Goal: Task Accomplishment & Management: Manage account settings

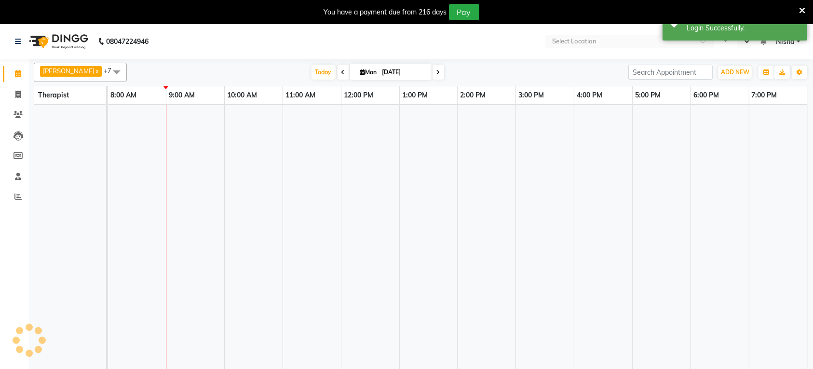
select select "en"
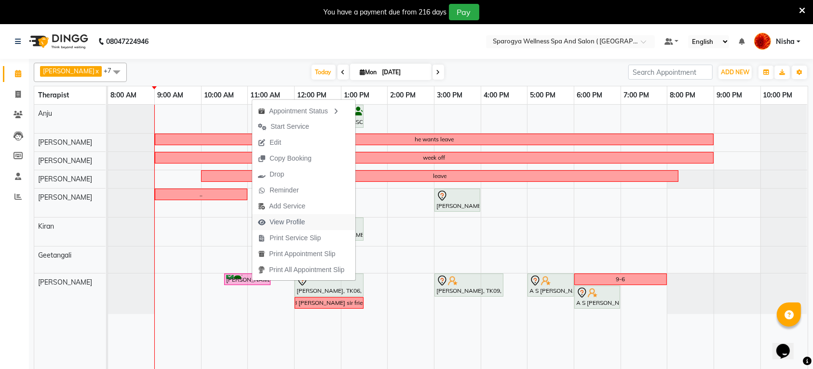
click at [298, 226] on span "View Profile" at bounding box center [287, 222] width 36 height 10
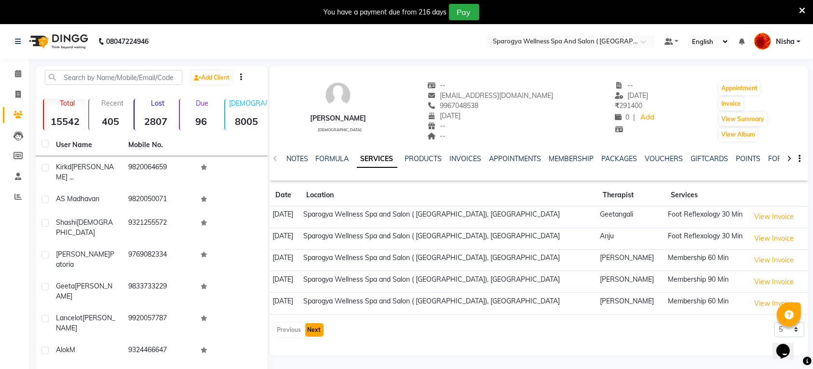
click at [315, 336] on button "Next" at bounding box center [314, 329] width 18 height 13
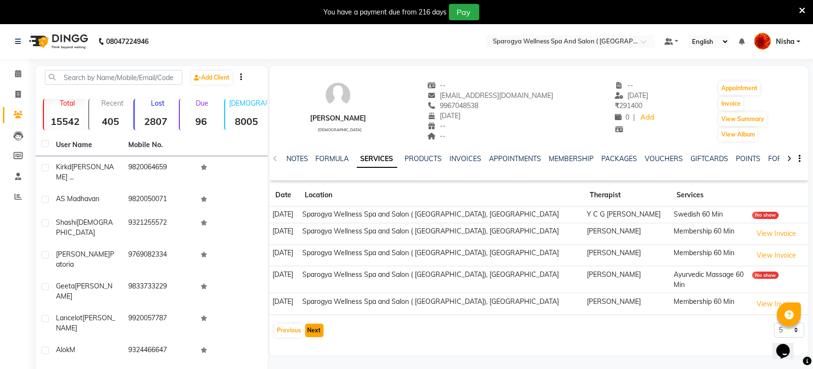
click at [314, 330] on button "Next" at bounding box center [314, 329] width 18 height 13
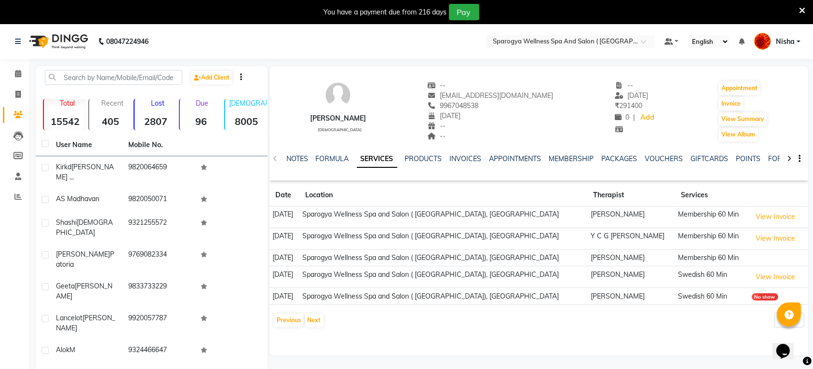
click at [49, 39] on img at bounding box center [58, 41] width 66 height 27
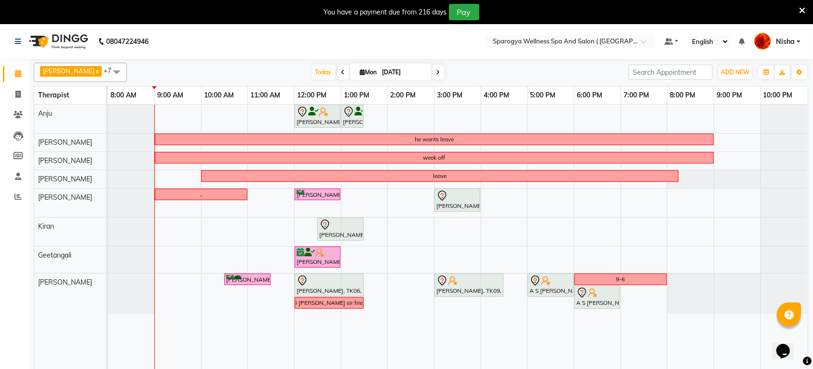
click at [436, 72] on icon at bounding box center [438, 72] width 4 height 6
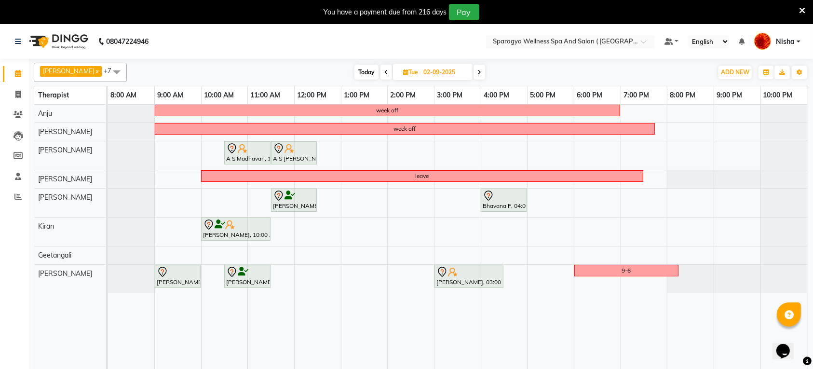
click at [357, 69] on span "Today" at bounding box center [366, 72] width 24 height 15
type input "[DATE]"
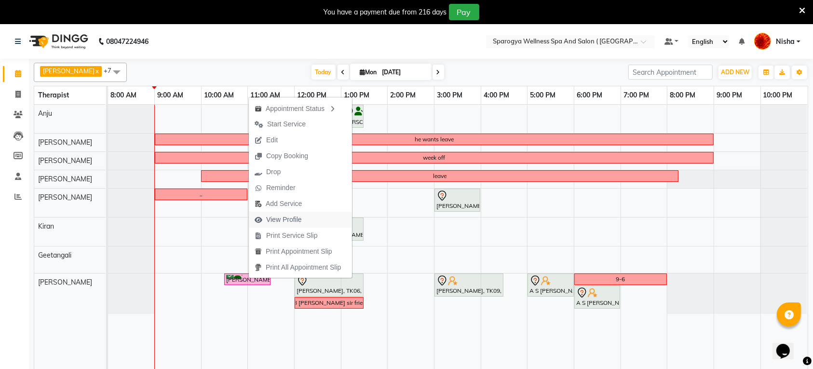
click at [293, 215] on span "View Profile" at bounding box center [284, 219] width 36 height 10
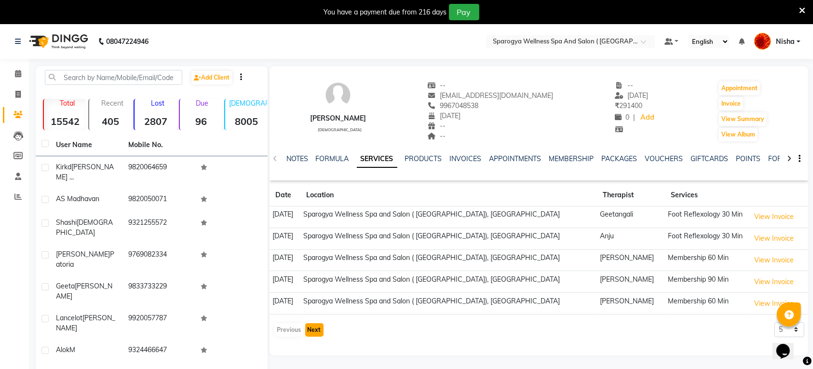
click at [307, 331] on button "Next" at bounding box center [314, 329] width 18 height 13
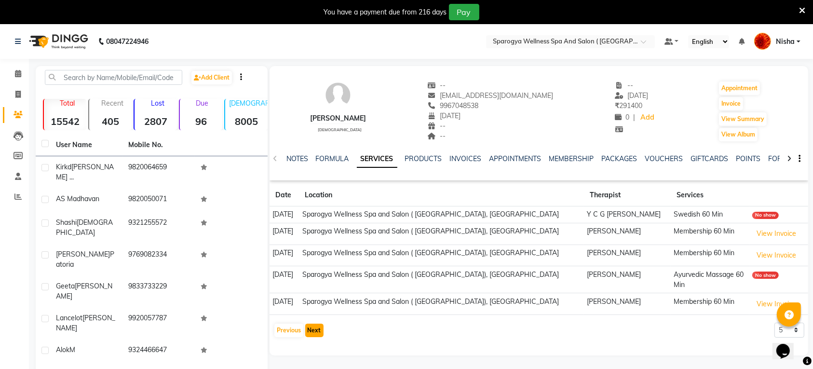
click at [307, 331] on button "Next" at bounding box center [314, 329] width 18 height 13
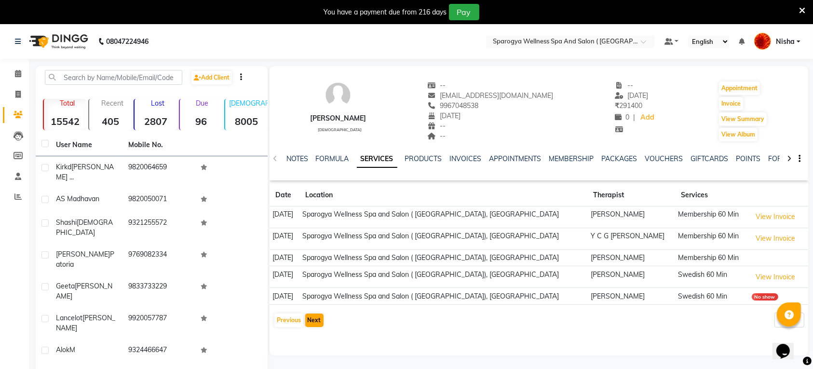
click at [307, 331] on div "[PERSON_NAME] [DEMOGRAPHIC_DATA] -- [EMAIL_ADDRESS][DOMAIN_NAME] 9967048538 [DA…" at bounding box center [538, 199] width 538 height 266
click at [315, 320] on button "Next" at bounding box center [314, 319] width 18 height 13
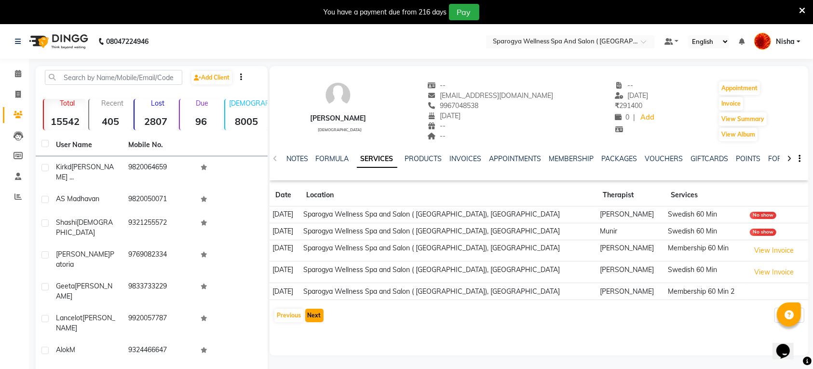
click at [315, 320] on button "Next" at bounding box center [314, 314] width 18 height 13
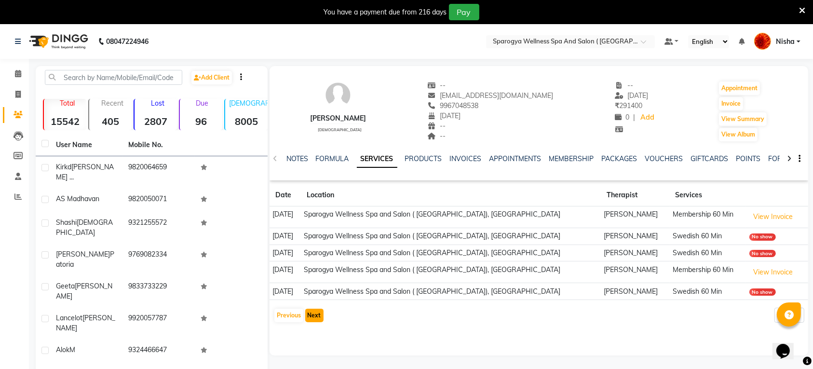
click at [315, 320] on button "Next" at bounding box center [314, 314] width 18 height 13
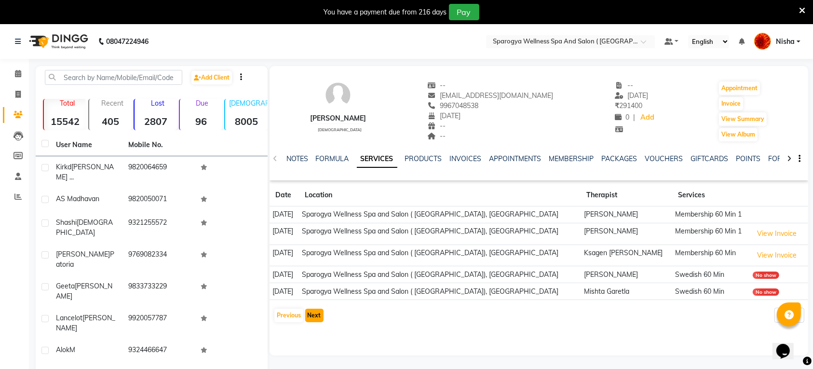
click at [315, 320] on button "Next" at bounding box center [314, 314] width 18 height 13
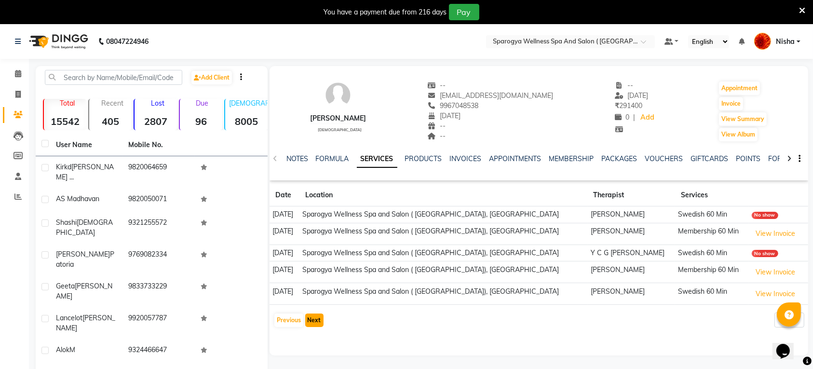
click at [315, 320] on button "Next" at bounding box center [314, 319] width 18 height 13
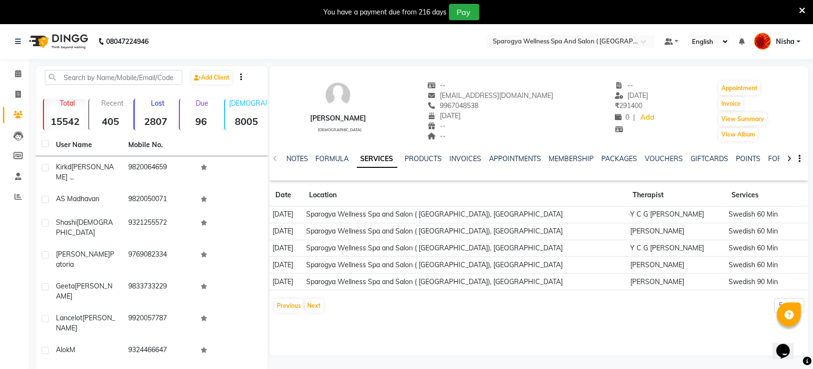
click at [66, 46] on img at bounding box center [58, 41] width 66 height 27
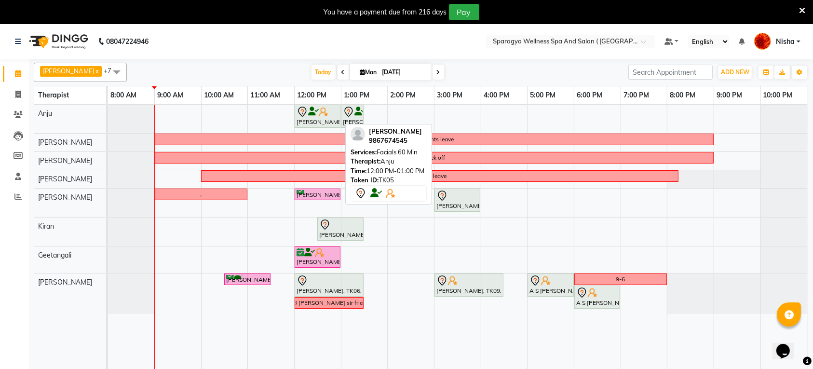
click at [316, 112] on icon at bounding box center [313, 111] width 11 height 0
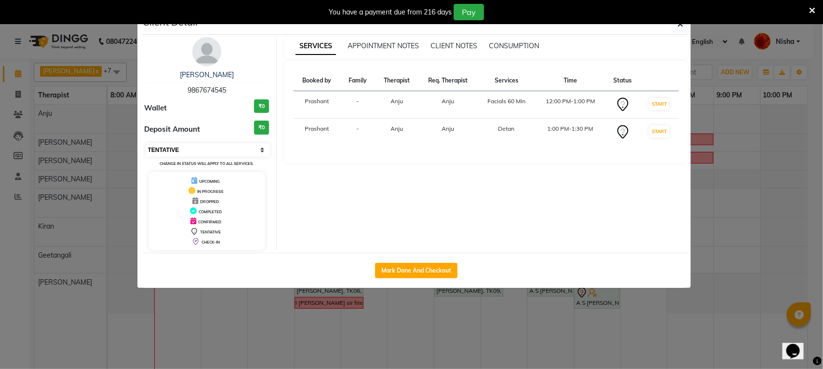
click at [218, 156] on select "Select IN SERVICE CONFIRMED TENTATIVE CHECK IN MARK DONE DROPPED UPCOMING" at bounding box center [208, 149] width 125 height 13
select select "6"
click at [146, 143] on select "Select IN SERVICE CONFIRMED TENTATIVE CHECK IN MARK DONE DROPPED UPCOMING" at bounding box center [208, 149] width 125 height 13
click at [676, 27] on button "button" at bounding box center [680, 24] width 18 height 18
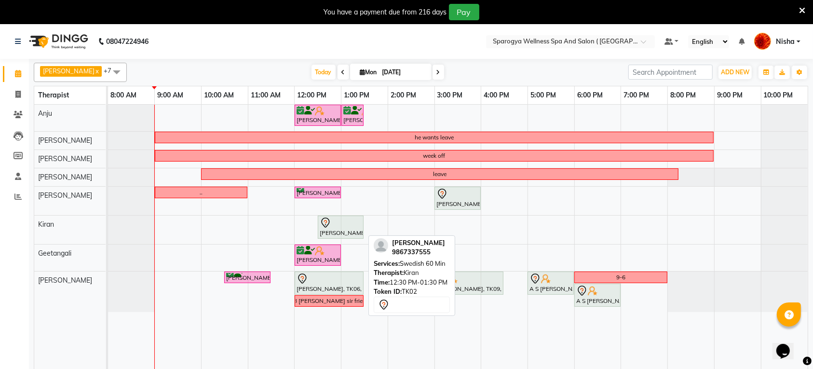
click at [344, 227] on div at bounding box center [341, 223] width 42 height 12
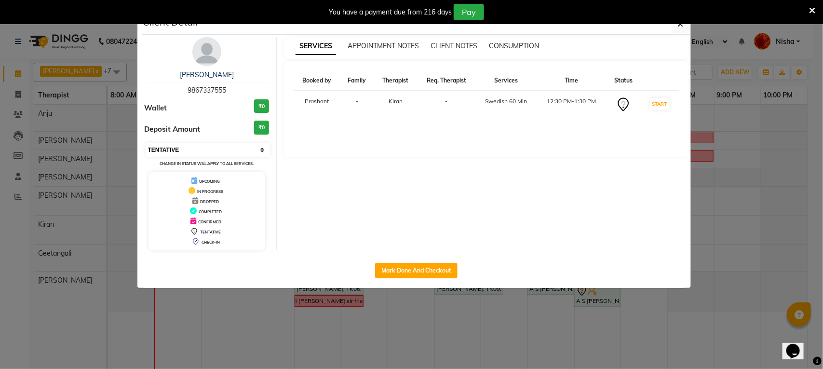
click at [241, 153] on select "Select IN SERVICE CONFIRMED TENTATIVE CHECK IN MARK DONE DROPPED UPCOMING" at bounding box center [208, 149] width 125 height 13
select select "6"
click at [146, 143] on select "Select IN SERVICE CONFIRMED TENTATIVE CHECK IN MARK DONE DROPPED UPCOMING" at bounding box center [208, 149] width 125 height 13
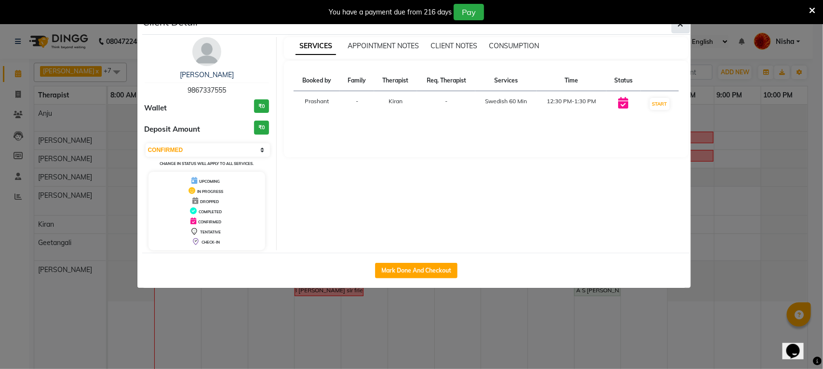
click at [682, 29] on button "button" at bounding box center [680, 24] width 18 height 18
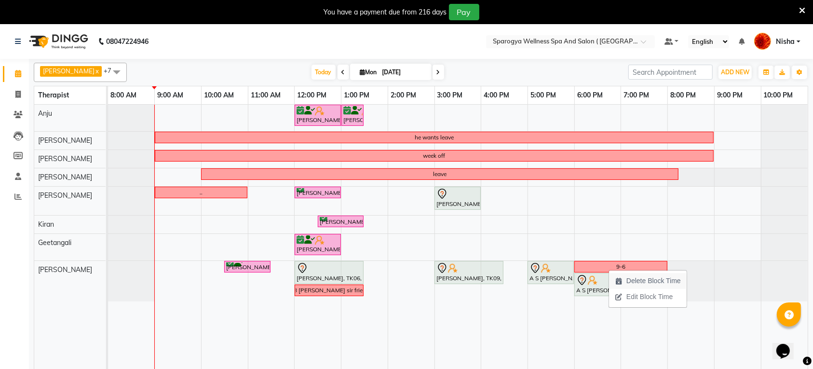
click at [641, 282] on span "Delete Block Time" at bounding box center [653, 281] width 54 height 10
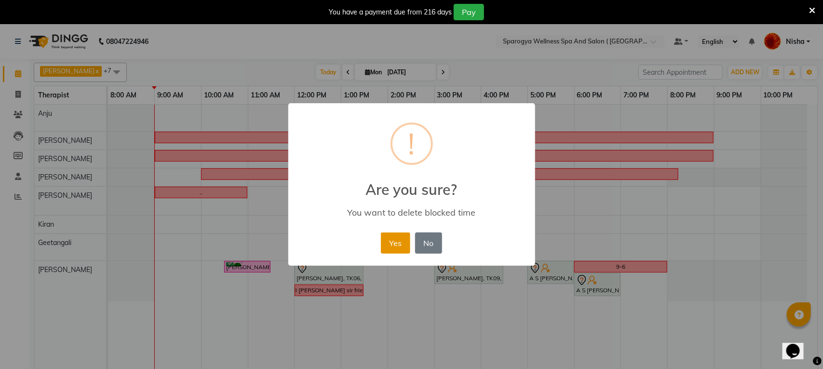
click at [399, 239] on button "Yes" at bounding box center [395, 242] width 29 height 21
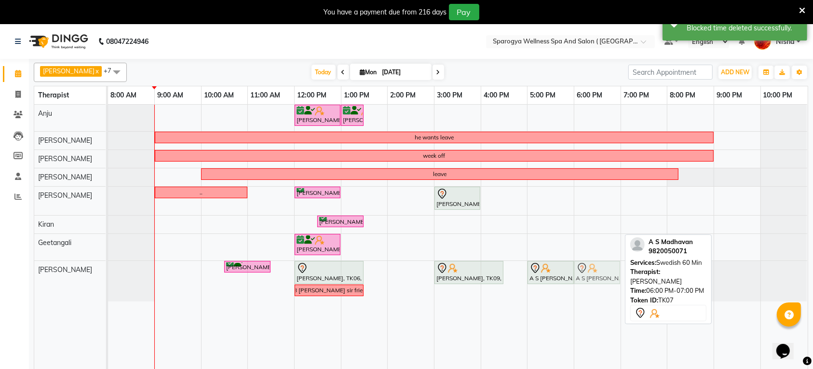
drag, startPoint x: 599, startPoint y: 276, endPoint x: 608, endPoint y: 275, distance: 9.3
click at [108, 275] on div "[PERSON_NAME], TK08, 10:30 AM-11:30 AM, Swedish 60 Min [PERSON_NAME], TK06, 12:…" at bounding box center [108, 281] width 0 height 40
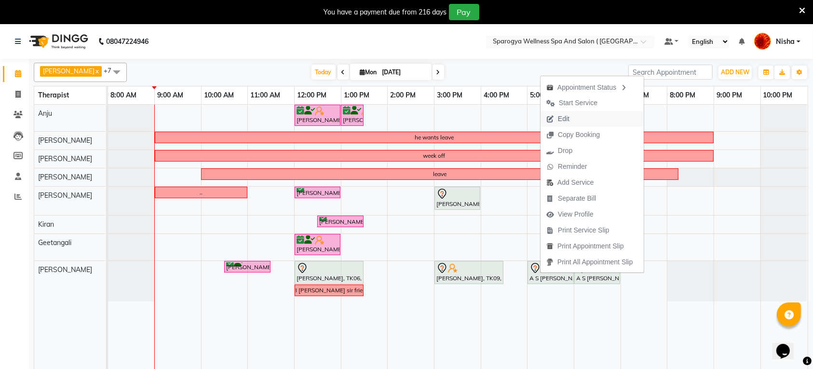
click at [583, 114] on button "Edit" at bounding box center [591, 119] width 103 height 16
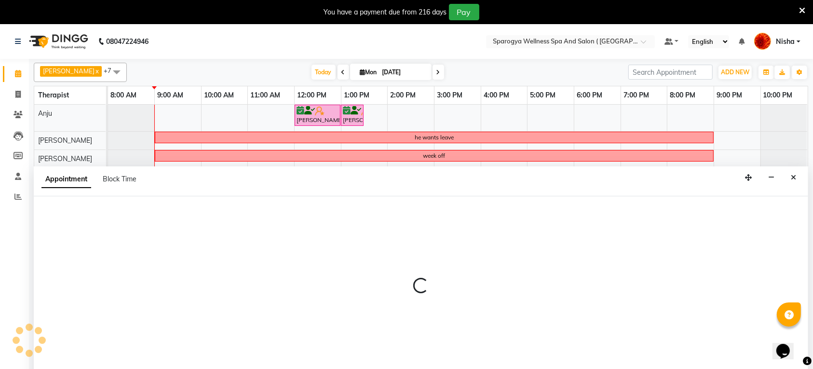
select select "tentative"
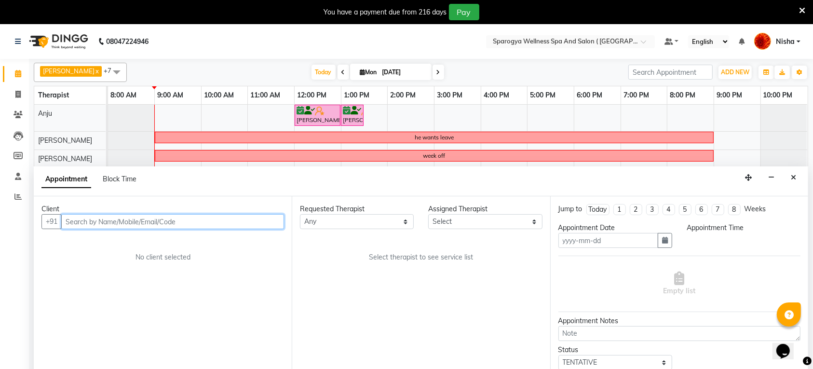
type input "[DATE]"
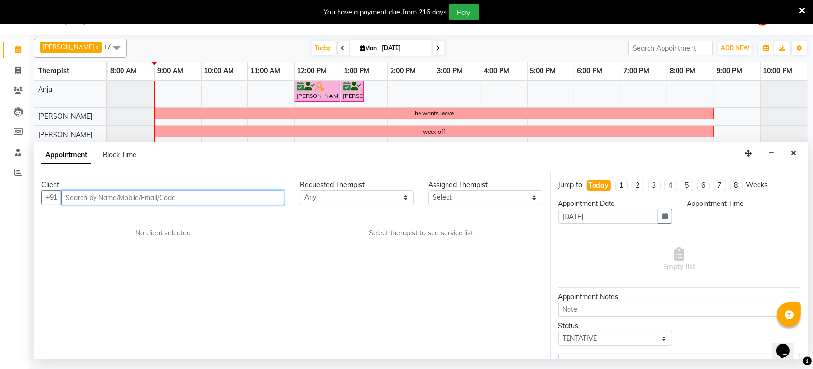
select select "1020"
select select "16562"
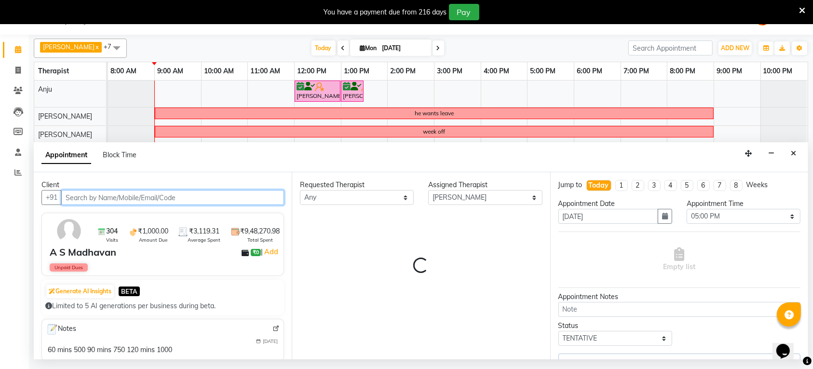
select select "1525"
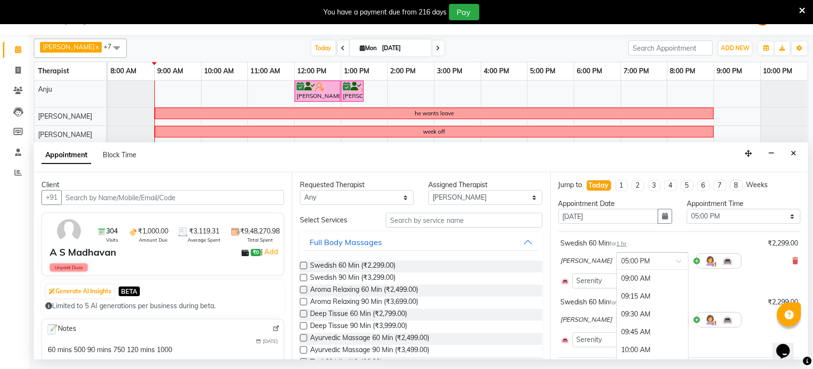
click at [651, 261] on div at bounding box center [651, 260] width 71 height 10
click at [637, 312] on div "05:30 PM" at bounding box center [651, 311] width 71 height 18
click at [637, 319] on input "text" at bounding box center [642, 319] width 42 height 10
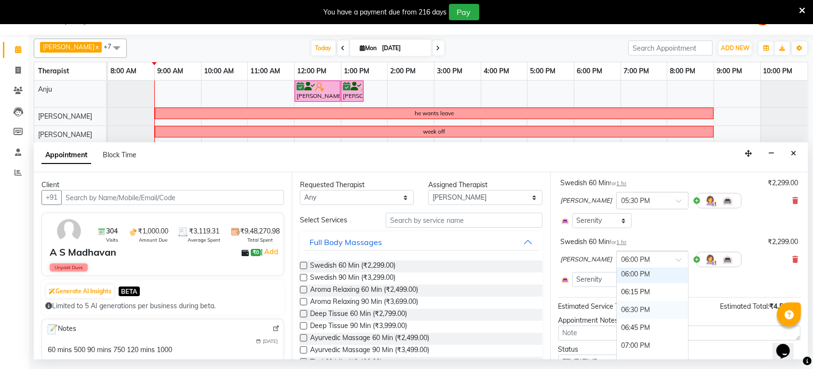
click at [629, 312] on div "06:30 PM" at bounding box center [651, 310] width 71 height 18
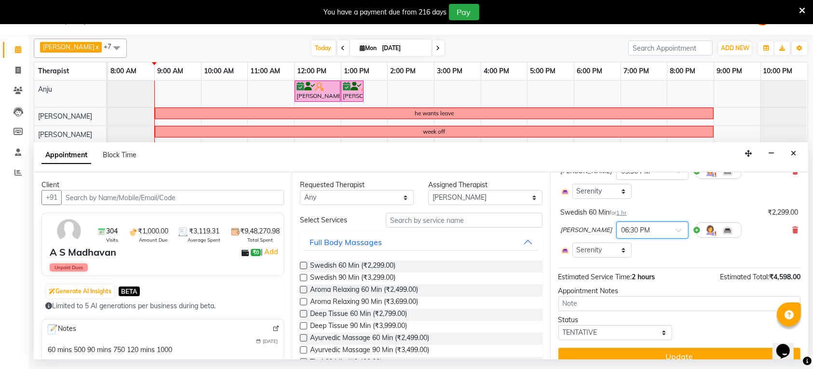
scroll to position [104, 0]
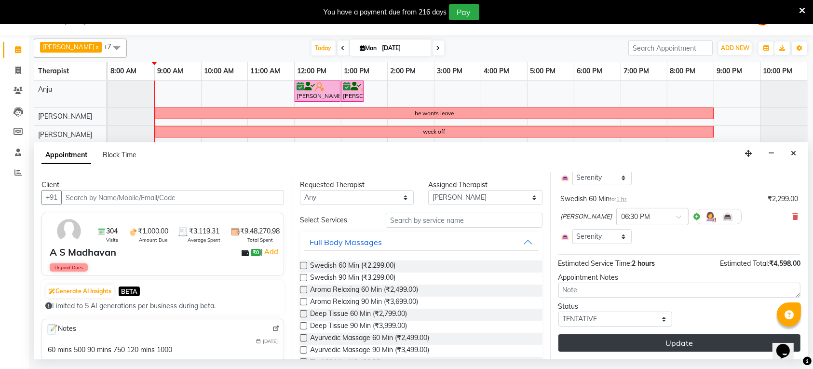
click at [671, 342] on button "Update" at bounding box center [679, 342] width 242 height 17
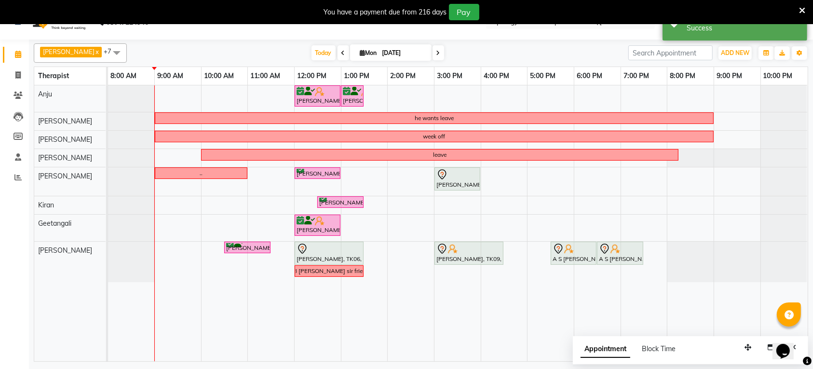
scroll to position [0, 0]
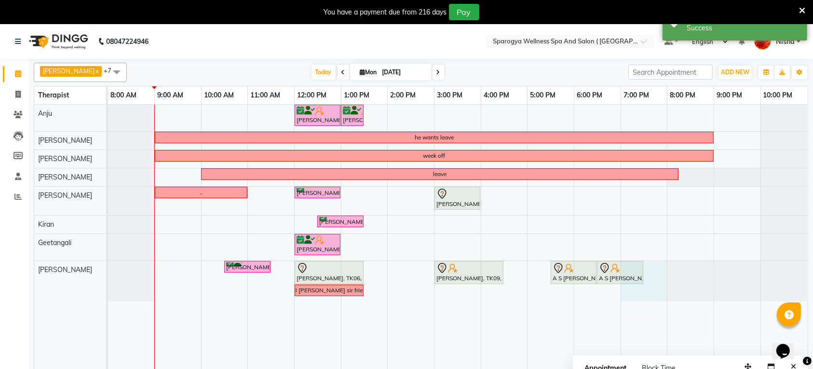
click at [653, 268] on div "[PERSON_NAME], TK05, 12:00 PM-01:00 PM, Facials 60 Min [PERSON_NAME], TK05, 01:…" at bounding box center [457, 243] width 699 height 276
select select "16562"
select select "1140"
select select "tentative"
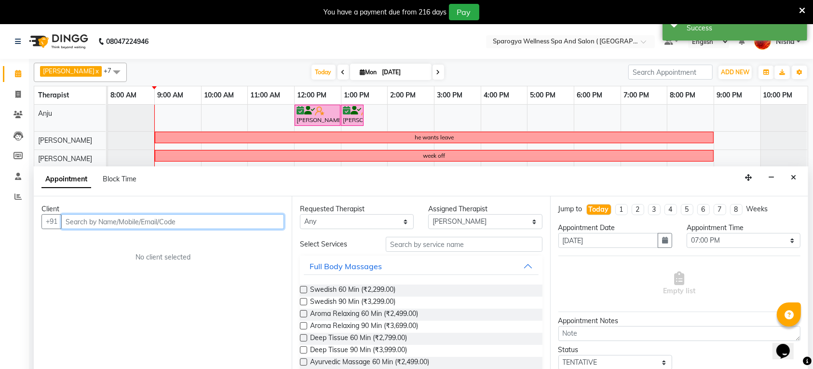
scroll to position [24, 0]
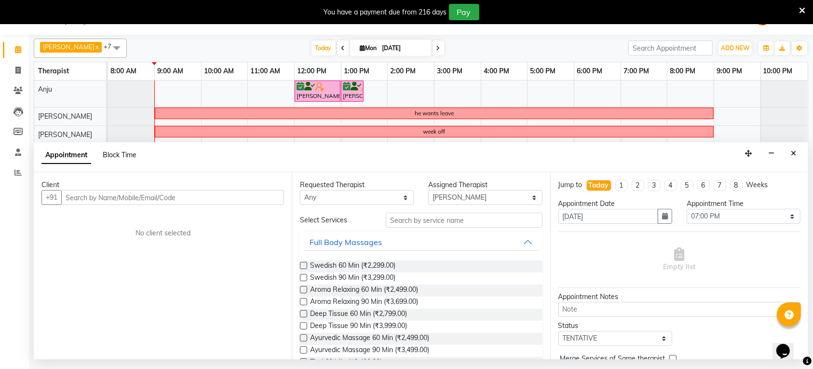
click at [121, 151] on span "Block Time" at bounding box center [120, 154] width 34 height 9
select select "16562"
select select "1140"
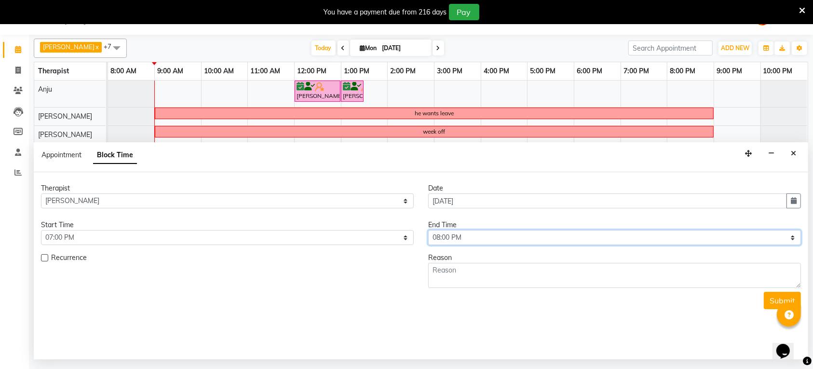
click at [479, 230] on select "Select 09:00 AM 09:15 AM 09:30 AM 09:45 AM 10:00 AM 10:15 AM 10:30 AM 10:45 AM …" at bounding box center [614, 237] width 373 height 15
select select "1260"
click at [428, 230] on select "Select 09:00 AM 09:15 AM 09:30 AM 09:45 AM 10:00 AM 10:15 AM 10:30 AM 10:45 AM …" at bounding box center [614, 237] width 373 height 15
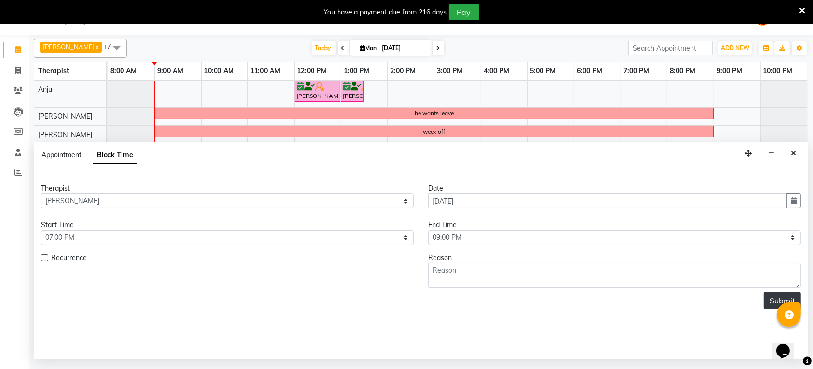
click at [767, 302] on button "Submit" at bounding box center [781, 300] width 37 height 17
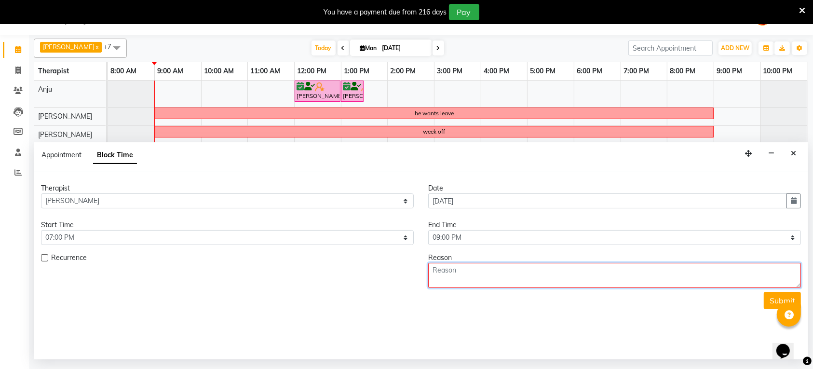
click at [548, 275] on textarea at bounding box center [614, 275] width 373 height 25
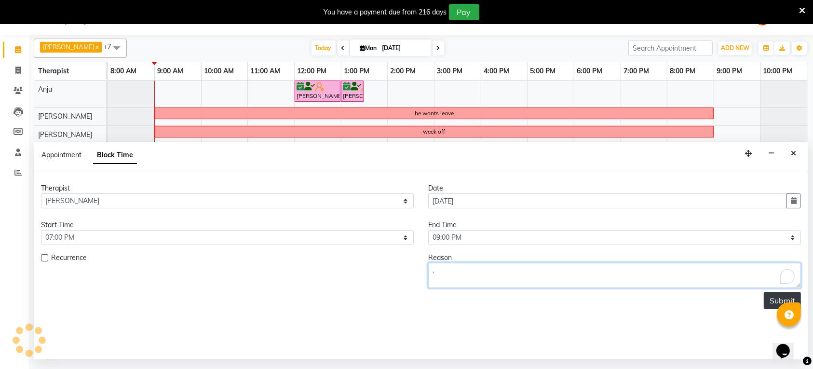
type textarea ","
click at [778, 296] on button "Submit" at bounding box center [781, 300] width 37 height 17
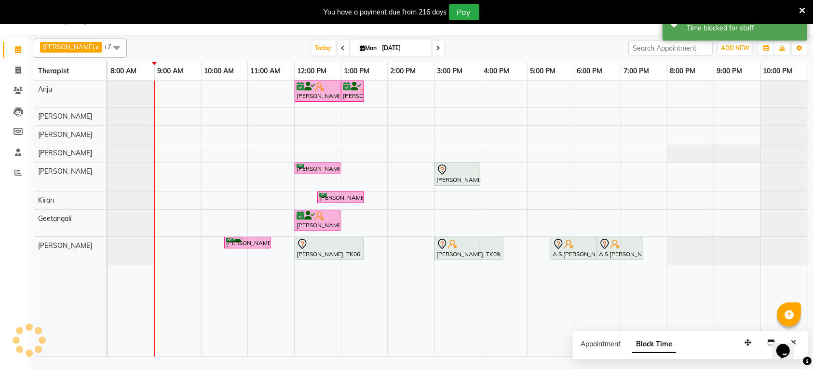
scroll to position [0, 0]
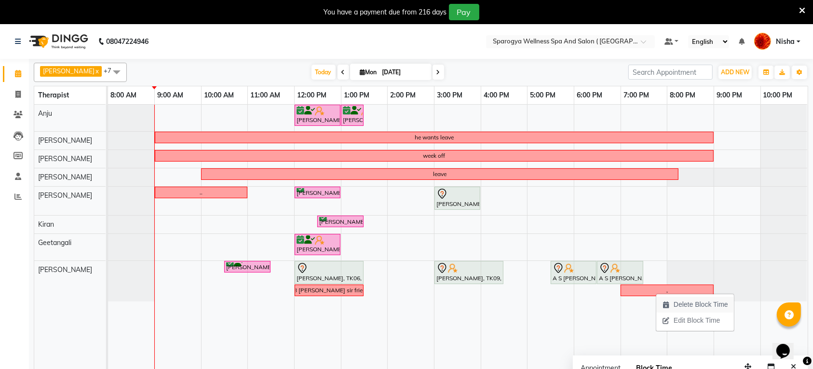
click at [685, 304] on span "Delete Block Time" at bounding box center [700, 304] width 54 height 10
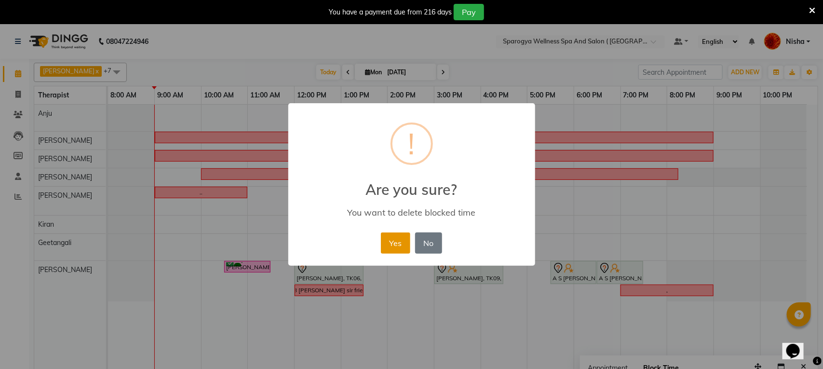
click at [399, 239] on button "Yes" at bounding box center [395, 242] width 29 height 21
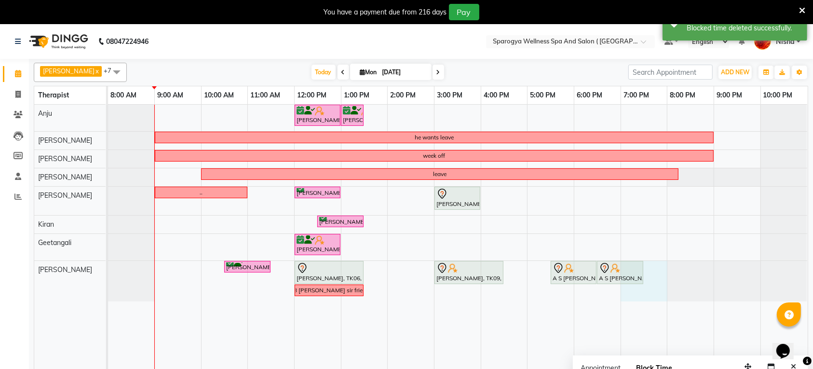
click at [647, 271] on div "[PERSON_NAME], TK05, 12:00 PM-01:00 PM, Facials 60 Min [PERSON_NAME], TK05, 01:…" at bounding box center [457, 243] width 699 height 276
select select "16562"
select select "1140"
select select "tentative"
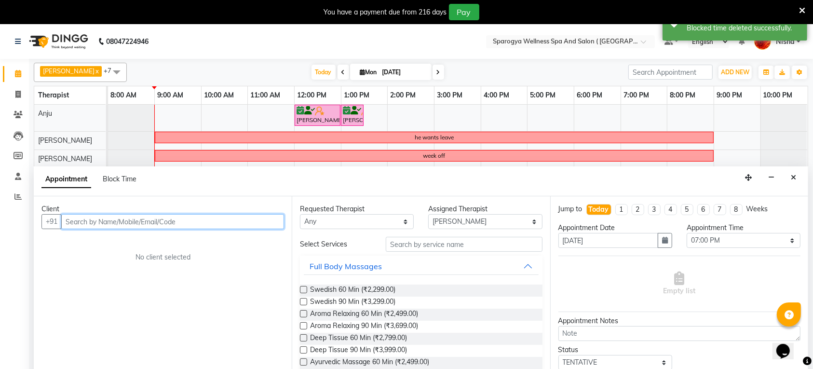
scroll to position [24, 0]
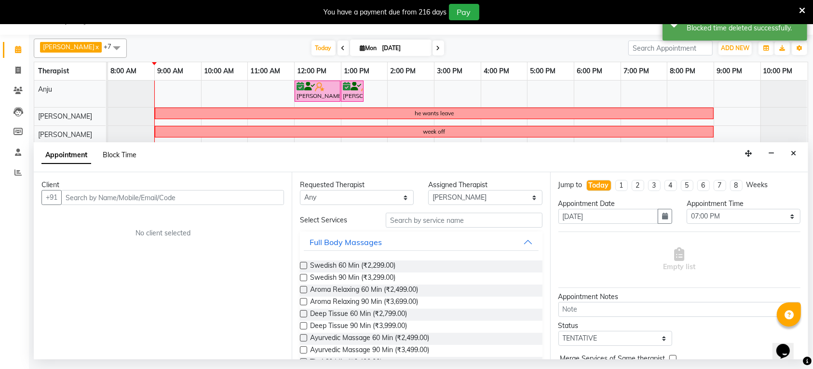
click at [131, 155] on span "Block Time" at bounding box center [120, 154] width 34 height 9
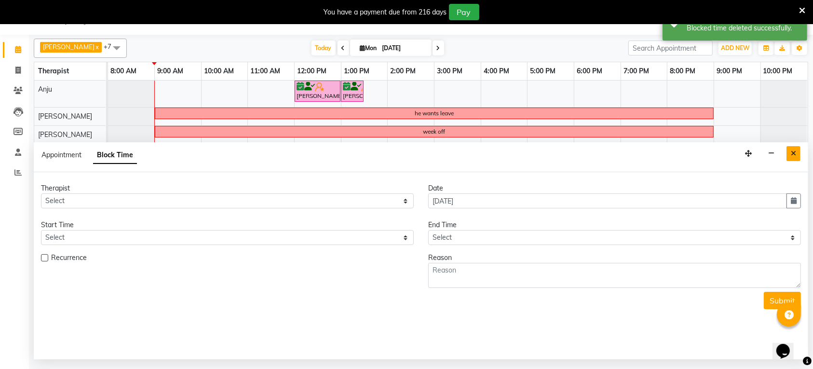
click at [793, 155] on icon "Close" at bounding box center [792, 153] width 5 height 7
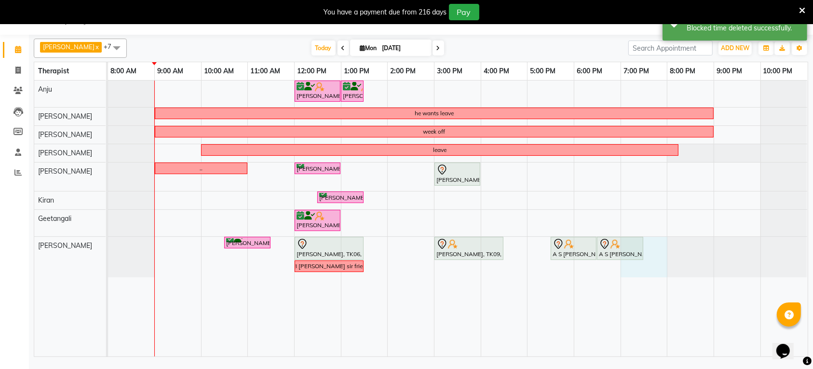
click at [646, 249] on div "[PERSON_NAME], TK05, 12:00 PM-01:00 PM, Facials 60 Min [PERSON_NAME], TK05, 01:…" at bounding box center [457, 218] width 699 height 276
select select "16562"
select select "1140"
select select "tentative"
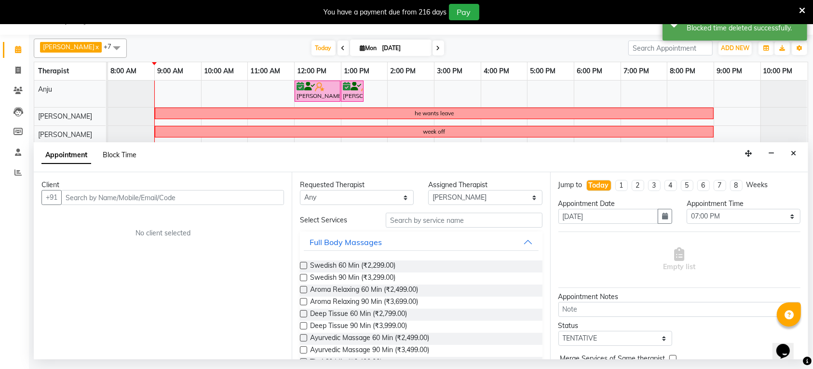
click at [121, 157] on span "Block Time" at bounding box center [120, 154] width 34 height 9
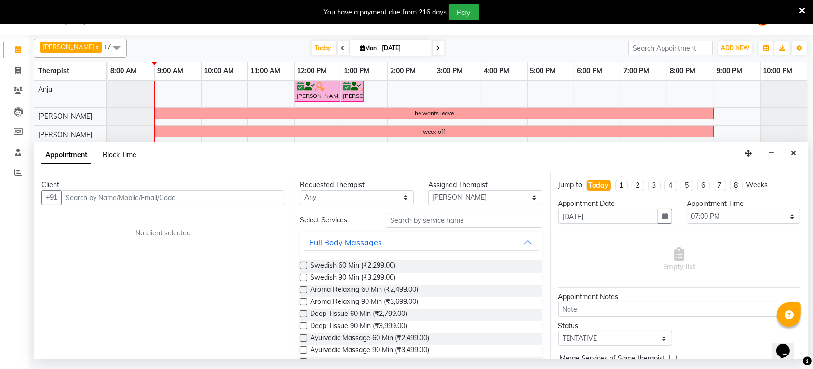
select select "16562"
select select "1140"
select select "1200"
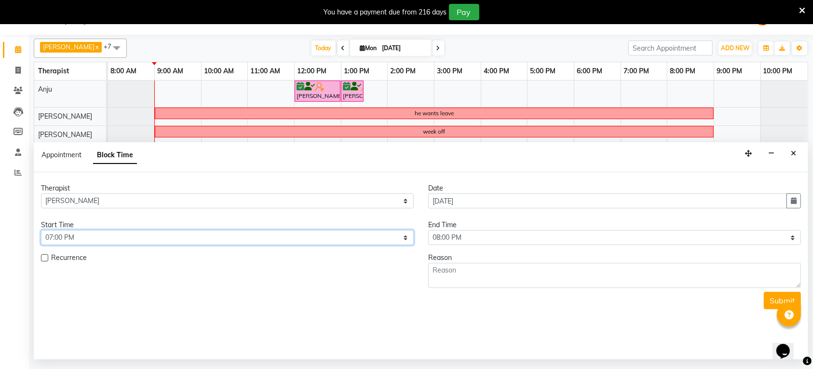
click at [305, 235] on select "Select 09:00 AM 09:15 AM 09:30 AM 09:45 AM 10:00 AM 10:15 AM 10:30 AM 10:45 AM …" at bounding box center [227, 237] width 373 height 15
select select "1170"
click at [41, 230] on select "Select 09:00 AM 09:15 AM 09:30 AM 09:45 AM 10:00 AM 10:15 AM 10:30 AM 10:45 AM …" at bounding box center [227, 237] width 373 height 15
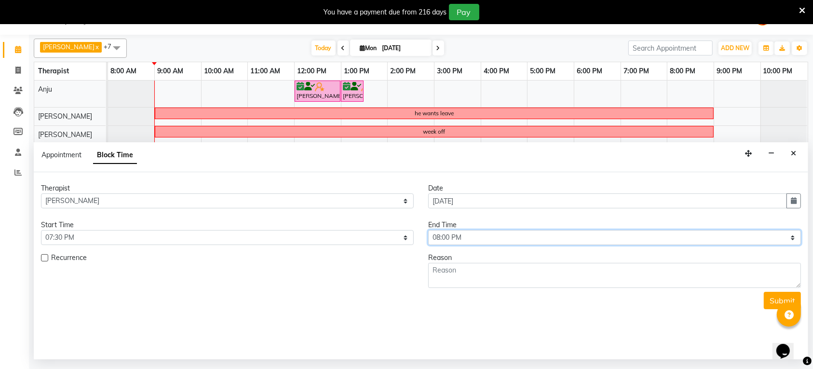
click at [470, 241] on select "Select 09:00 AM 09:15 AM 09:30 AM 09:45 AM 10:00 AM 10:15 AM 10:30 AM 10:45 AM …" at bounding box center [614, 237] width 373 height 15
select select "1260"
click at [428, 230] on select "Select 09:00 AM 09:15 AM 09:30 AM 09:45 AM 10:00 AM 10:15 AM 10:30 AM 10:45 AM …" at bounding box center [614, 237] width 373 height 15
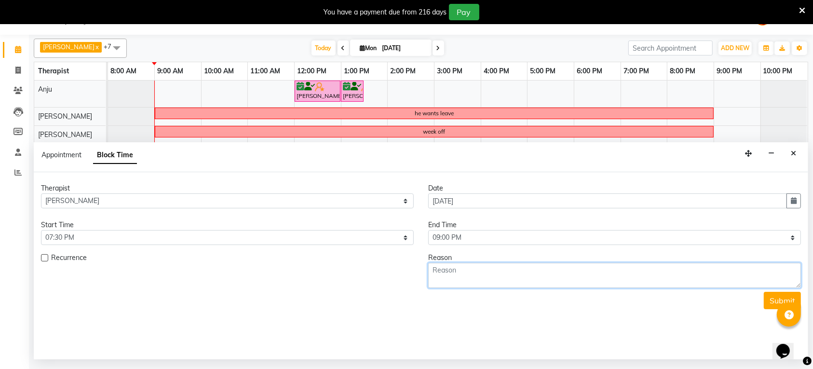
click at [487, 273] on textarea at bounding box center [614, 275] width 373 height 25
type textarea "."
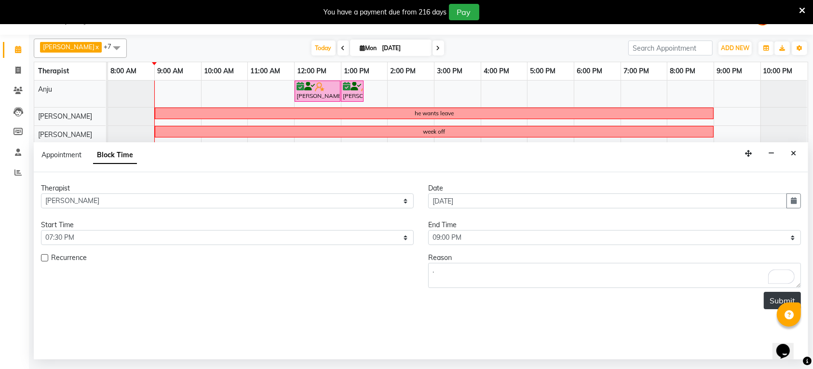
click at [774, 295] on button "Submit" at bounding box center [781, 300] width 37 height 17
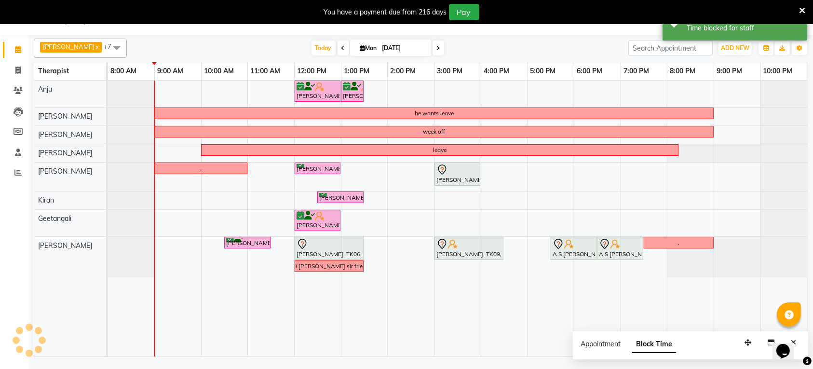
scroll to position [0, 0]
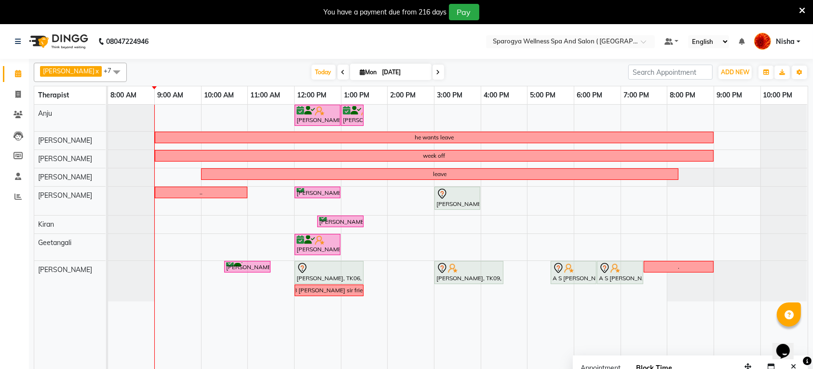
click at [436, 75] on icon at bounding box center [438, 72] width 4 height 6
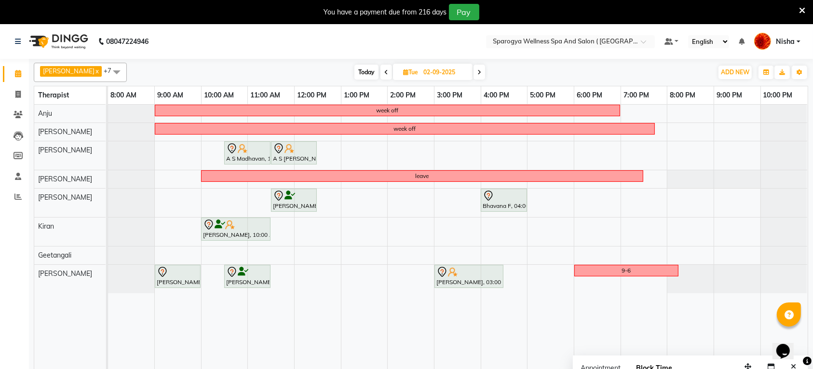
click at [473, 69] on span at bounding box center [479, 72] width 12 height 15
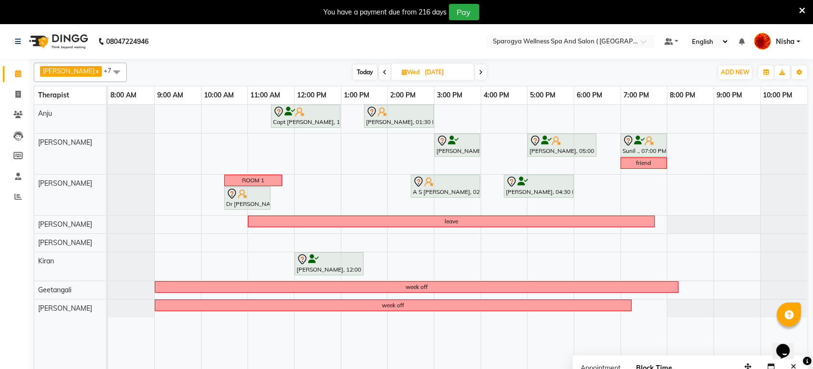
click at [475, 75] on span at bounding box center [481, 72] width 12 height 15
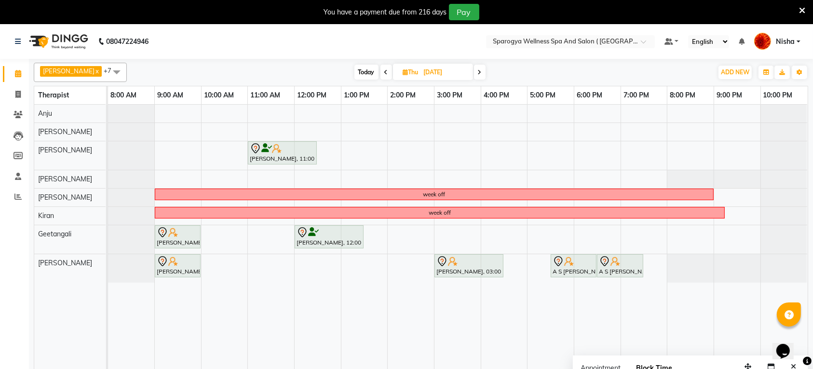
click at [380, 68] on span at bounding box center [386, 72] width 12 height 15
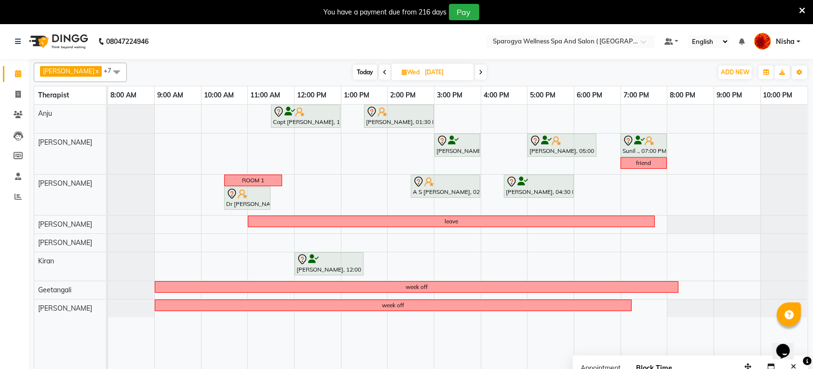
click at [479, 73] on icon at bounding box center [481, 72] width 4 height 6
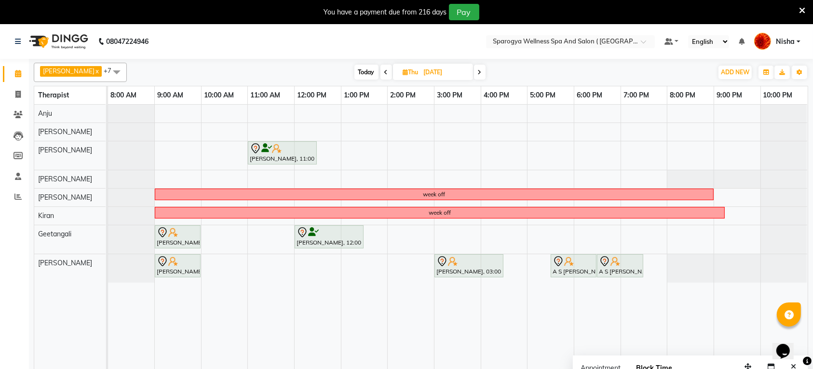
click at [478, 73] on span at bounding box center [480, 72] width 12 height 15
type input "[DATE]"
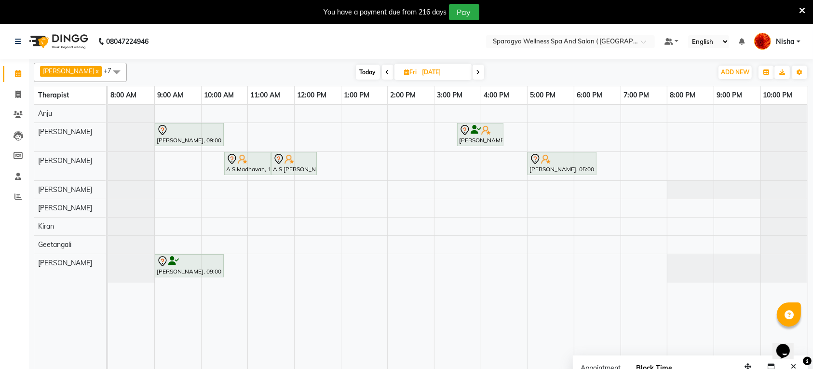
click at [581, 264] on div "[PERSON_NAME], 09:00 AM-10:30 AM, Swedish 90 [PERSON_NAME], 03:30 PM-04:30 PM, …" at bounding box center [457, 243] width 699 height 276
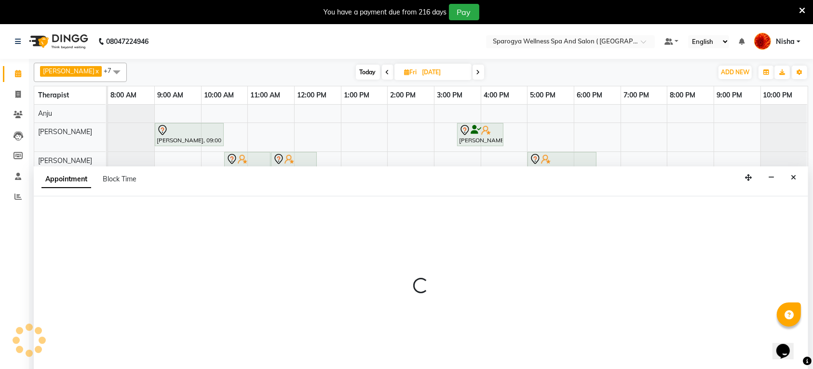
select select "16562"
select select "1080"
select select "tentative"
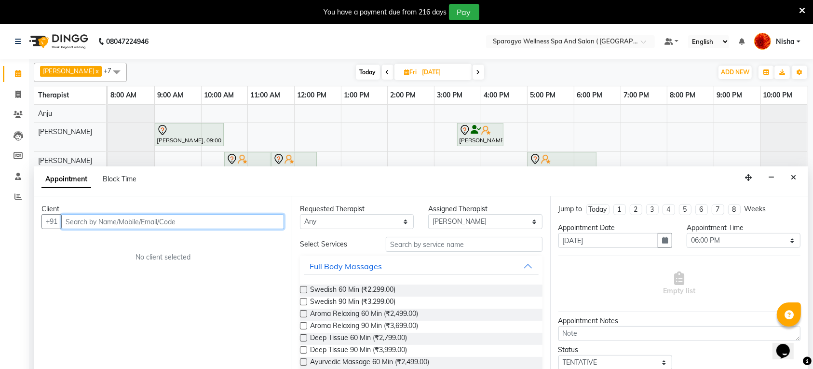
scroll to position [24, 0]
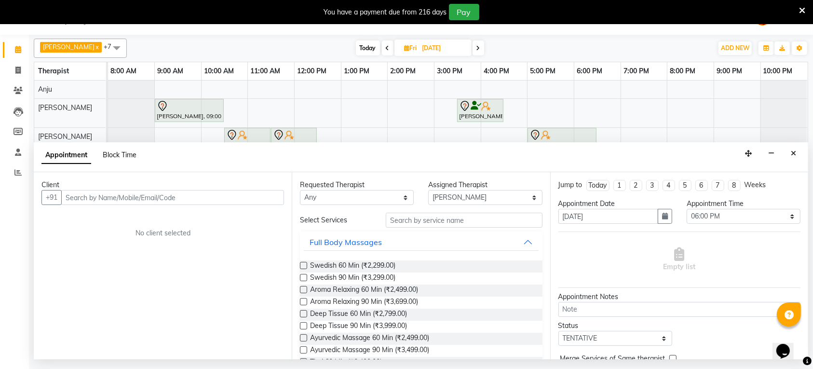
click at [131, 157] on span "Block Time" at bounding box center [120, 154] width 34 height 9
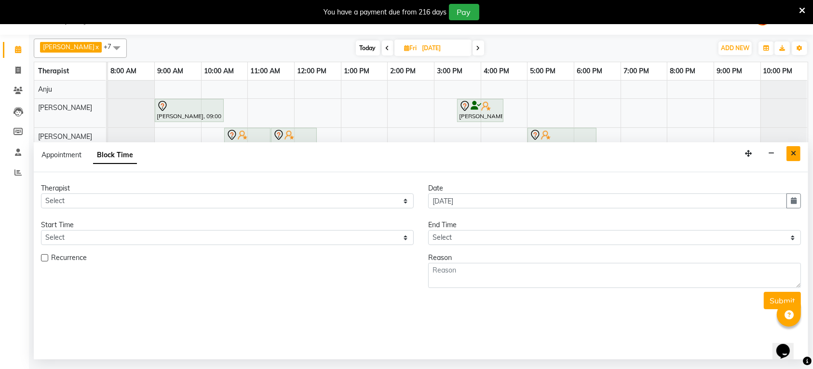
click at [794, 156] on icon "Close" at bounding box center [792, 153] width 5 height 7
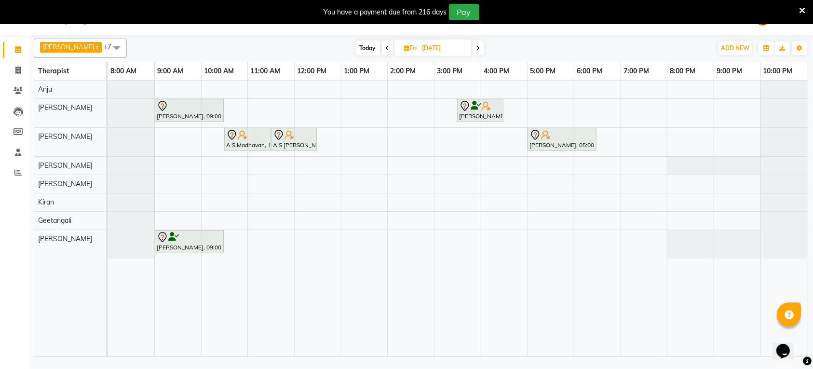
click at [476, 46] on span at bounding box center [478, 47] width 12 height 15
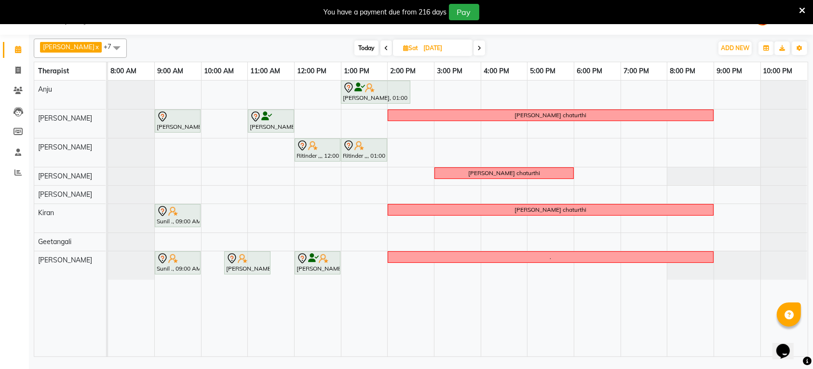
click at [477, 47] on icon at bounding box center [479, 48] width 4 height 6
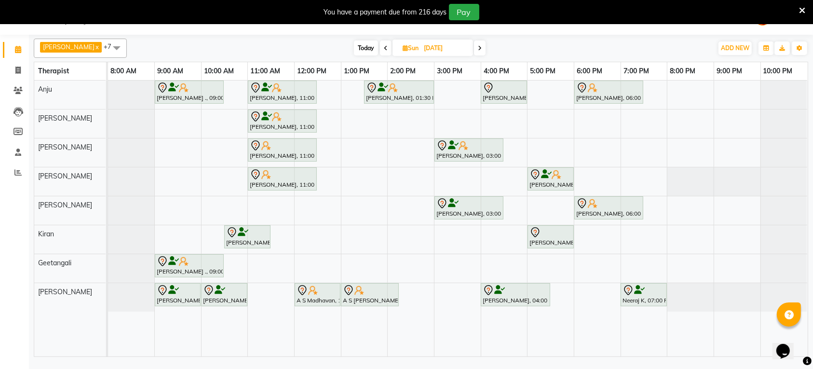
click at [474, 47] on span at bounding box center [480, 47] width 12 height 15
type input "[DATE]"
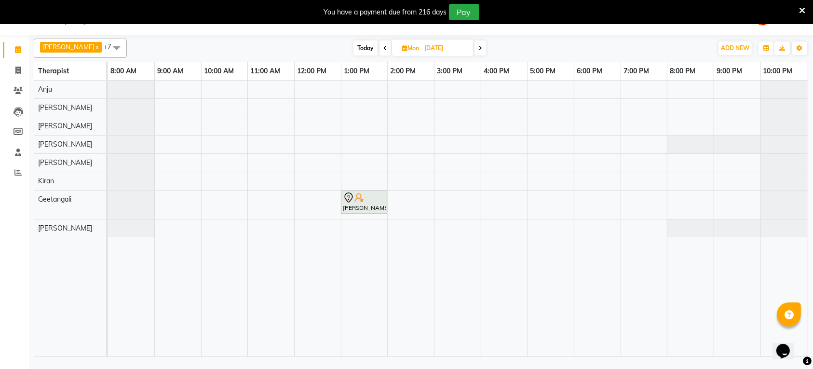
click at [161, 227] on div "[PERSON_NAME], 01:00 PM-02:00 PM, Swedish 60 Min" at bounding box center [457, 218] width 699 height 276
select select "16562"
select select "tentative"
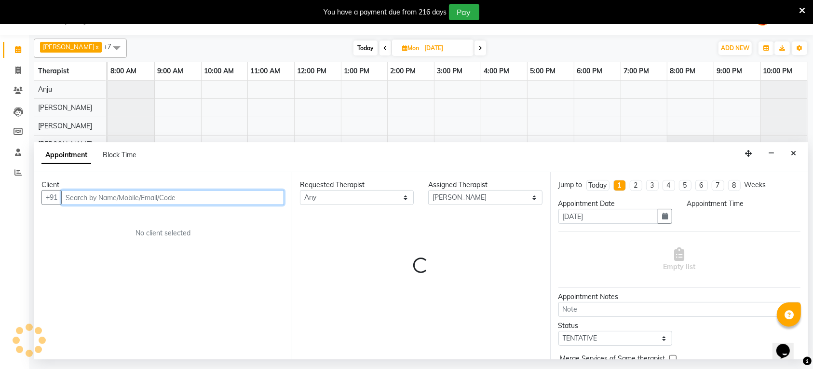
select select "540"
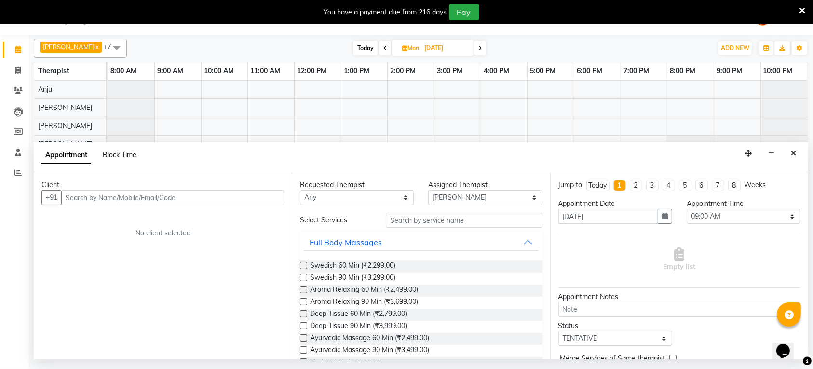
click at [126, 156] on span "Block Time" at bounding box center [120, 154] width 34 height 9
select select "16562"
select select "540"
select select "600"
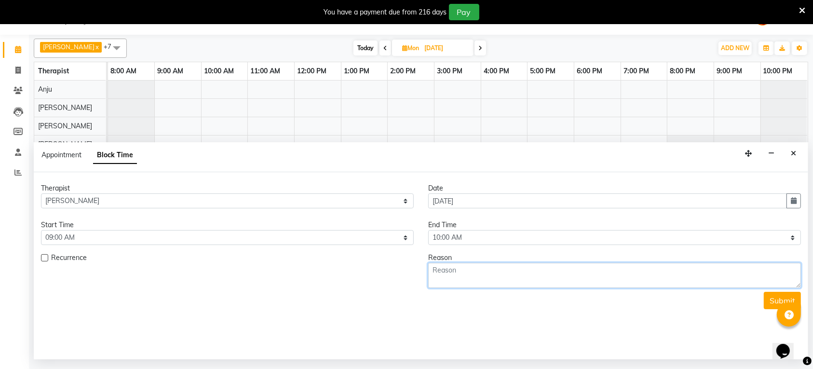
click at [483, 283] on textarea at bounding box center [614, 275] width 373 height 25
type textarea "week off"
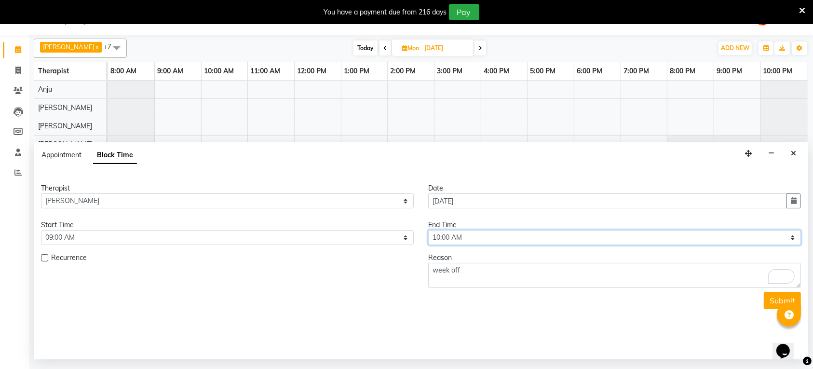
click at [569, 235] on select "Select 09:00 AM 09:15 AM 09:30 AM 09:45 AM 10:00 AM 10:15 AM 10:30 AM 10:45 AM …" at bounding box center [614, 237] width 373 height 15
select select "1260"
click at [428, 230] on select "Select 09:00 AM 09:15 AM 09:30 AM 09:45 AM 10:00 AM 10:15 AM 10:30 AM 10:45 AM …" at bounding box center [614, 237] width 373 height 15
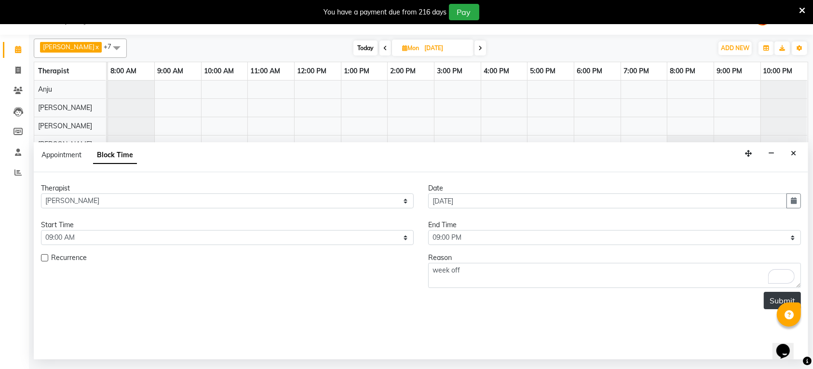
click at [772, 301] on button "Submit" at bounding box center [781, 300] width 37 height 17
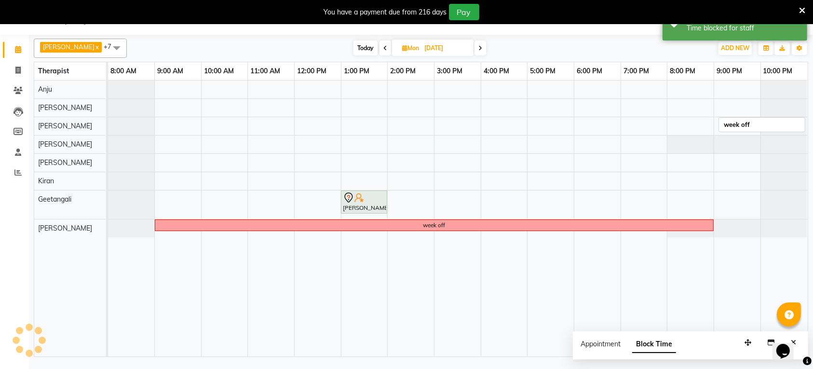
scroll to position [0, 0]
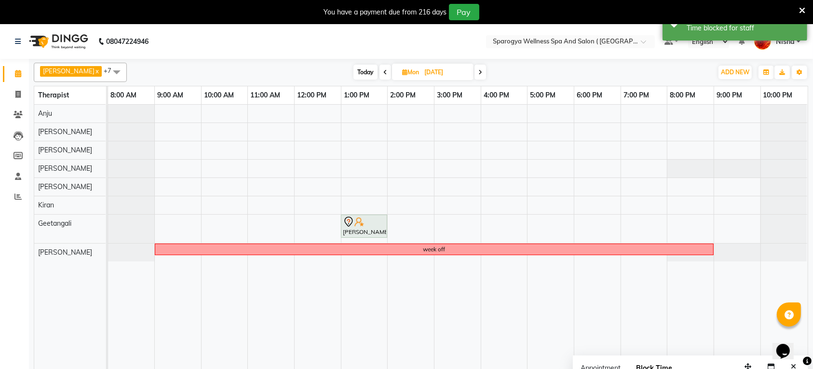
click at [158, 153] on div "[PERSON_NAME], 01:00 PM-02:00 PM, Swedish 60 Min week off" at bounding box center [457, 243] width 699 height 276
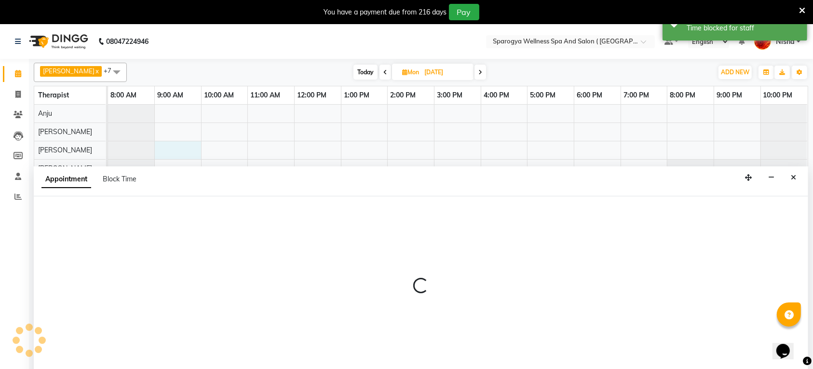
select select "16786"
select select "tentative"
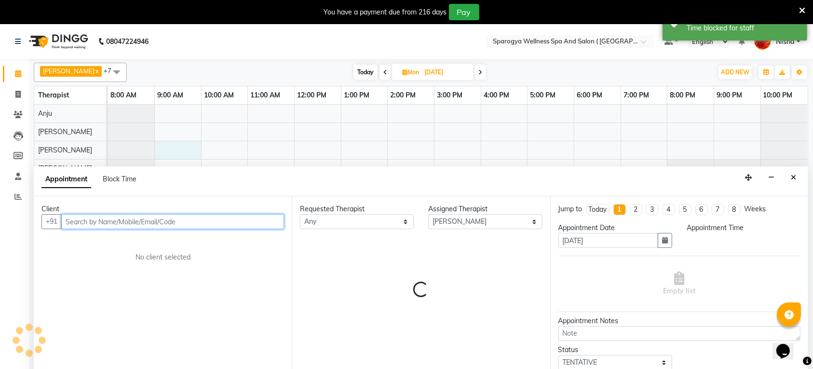
select select "540"
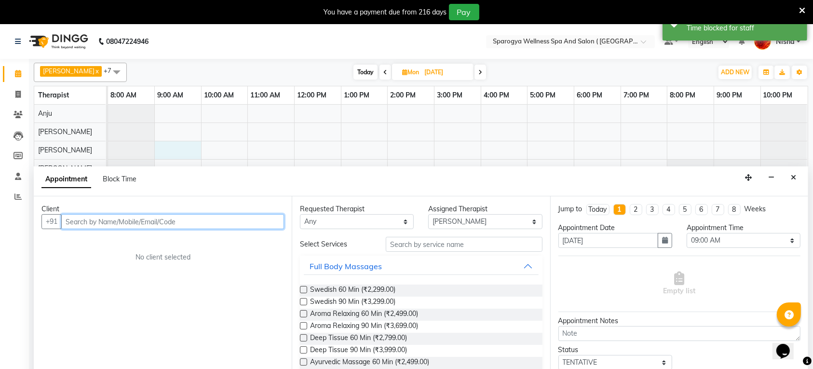
scroll to position [24, 0]
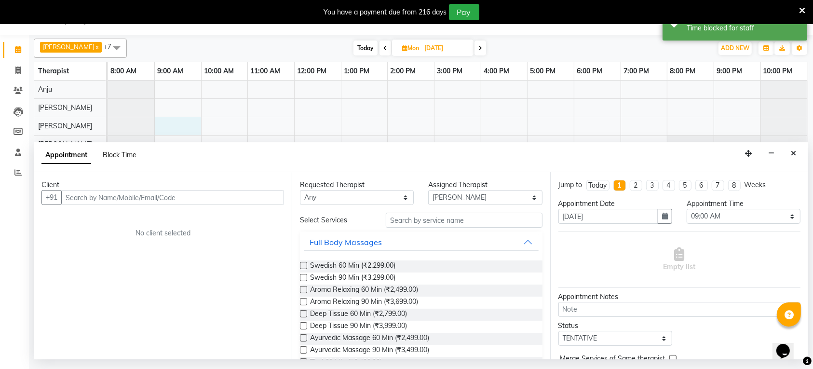
click at [136, 155] on span "Block Time" at bounding box center [120, 154] width 34 height 9
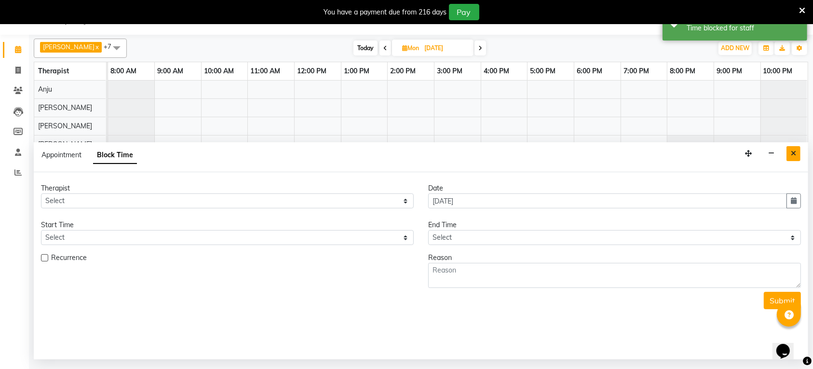
click at [786, 152] on button "Close" at bounding box center [793, 153] width 14 height 15
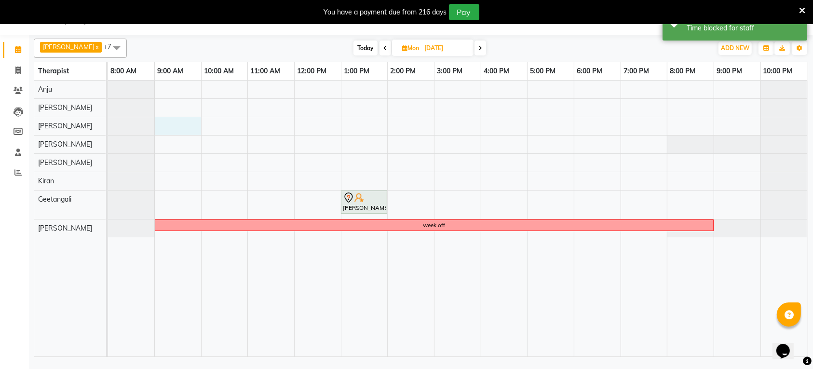
click at [162, 128] on div "[PERSON_NAME], 01:00 PM-02:00 PM, Swedish 60 Min week off" at bounding box center [457, 218] width 699 height 276
select select "16786"
select select "540"
select select "tentative"
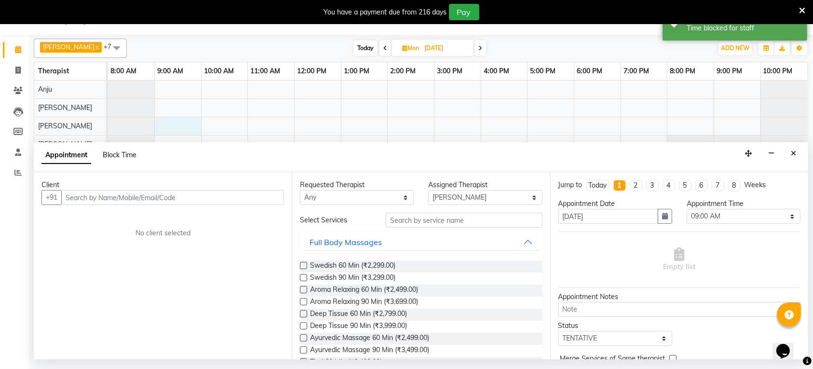
click at [131, 155] on span "Block Time" at bounding box center [120, 154] width 34 height 9
select select "16786"
select select "540"
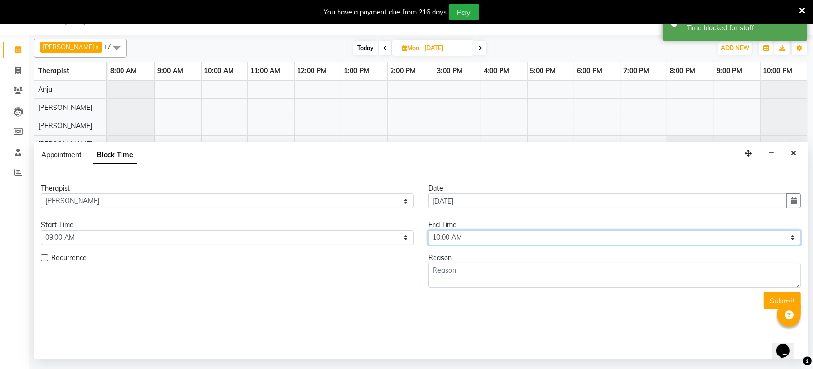
click at [482, 239] on select "Select 09:00 AM 09:15 AM 09:30 AM 09:45 AM 10:00 AM 10:15 AM 10:30 AM 10:45 AM …" at bounding box center [614, 237] width 373 height 15
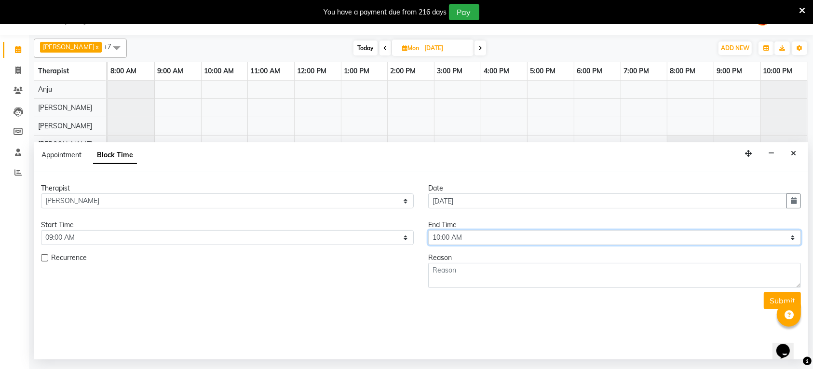
click at [487, 238] on select "Select 09:00 AM 09:15 AM 09:30 AM 09:45 AM 10:00 AM 10:15 AM 10:30 AM 10:45 AM …" at bounding box center [614, 237] width 373 height 15
click at [523, 234] on select "Select 09:00 AM 09:15 AM 09:30 AM 09:45 AM 10:00 AM 10:15 AM 10:30 AM 10:45 AM …" at bounding box center [614, 237] width 373 height 15
select select "1200"
click at [428, 230] on select "Select 09:00 AM 09:15 AM 09:30 AM 09:45 AM 10:00 AM 10:15 AM 10:30 AM 10:45 AM …" at bounding box center [614, 237] width 373 height 15
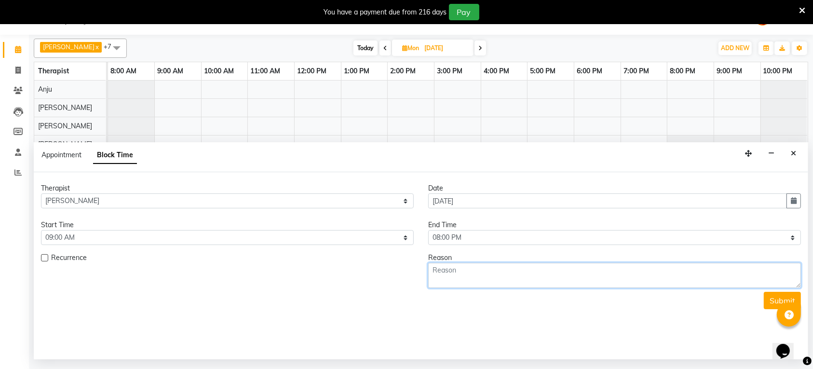
click at [488, 271] on textarea at bounding box center [614, 275] width 373 height 25
type textarea "week off"
click at [779, 299] on button "Submit" at bounding box center [781, 300] width 37 height 17
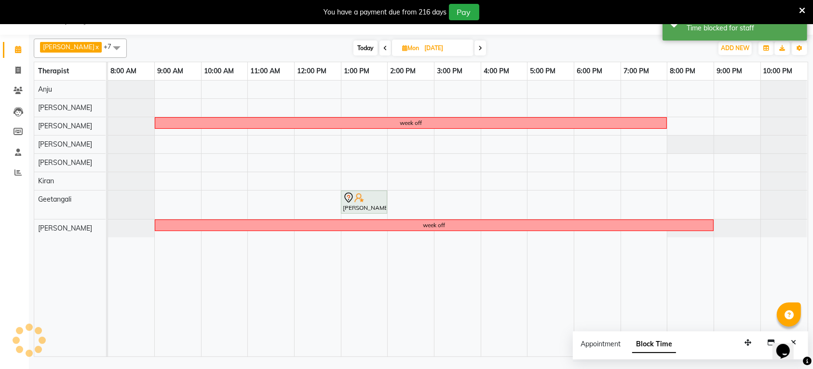
scroll to position [0, 0]
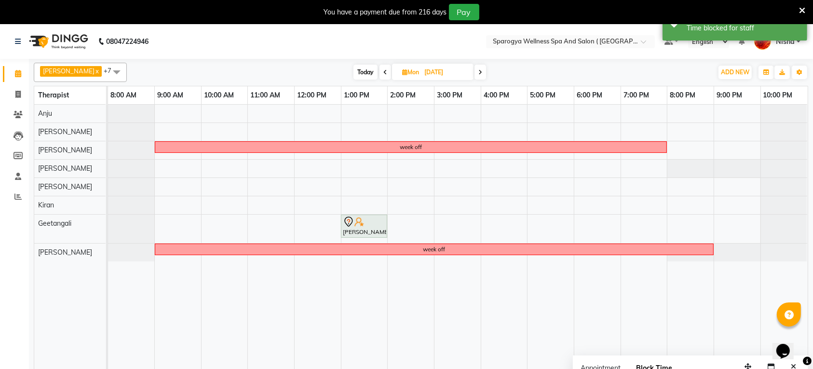
click at [478, 71] on icon at bounding box center [480, 72] width 4 height 6
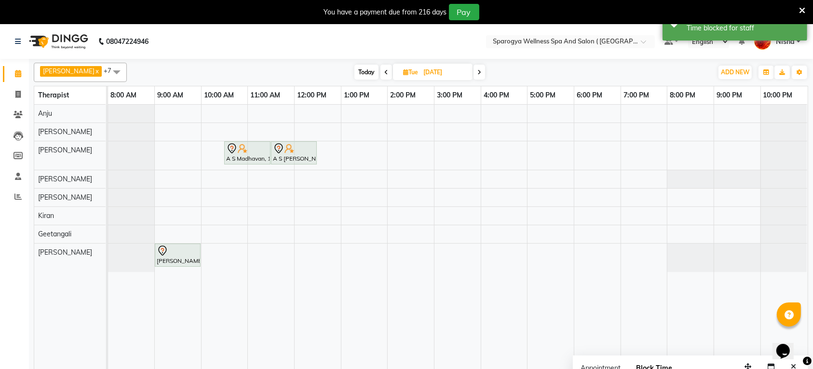
click at [477, 71] on icon at bounding box center [479, 72] width 4 height 6
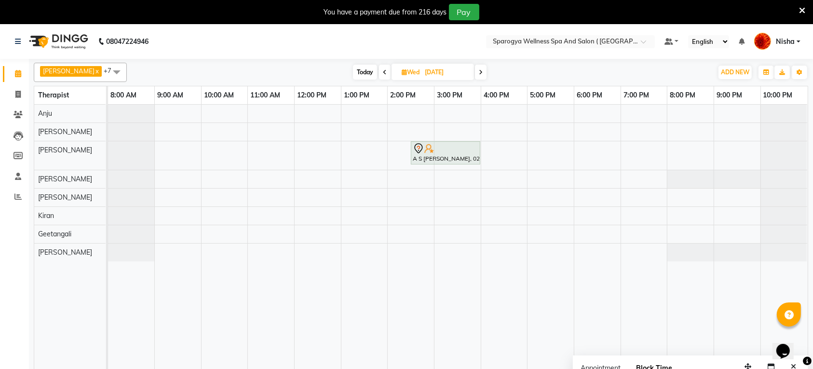
click at [479, 71] on icon at bounding box center [481, 72] width 4 height 6
click at [478, 71] on icon at bounding box center [480, 72] width 4 height 6
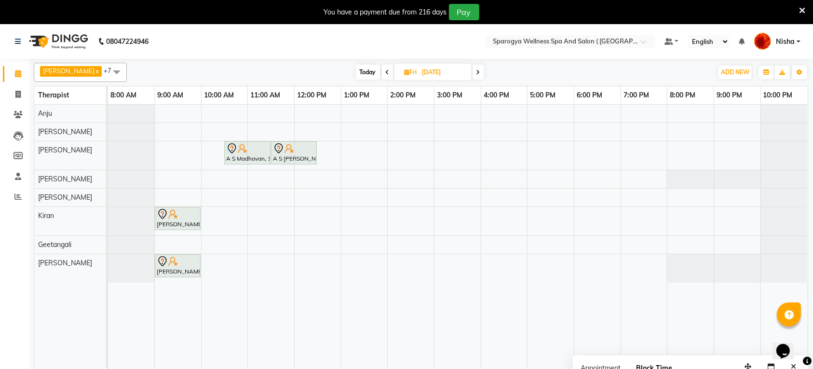
click at [475, 71] on span at bounding box center [478, 72] width 12 height 15
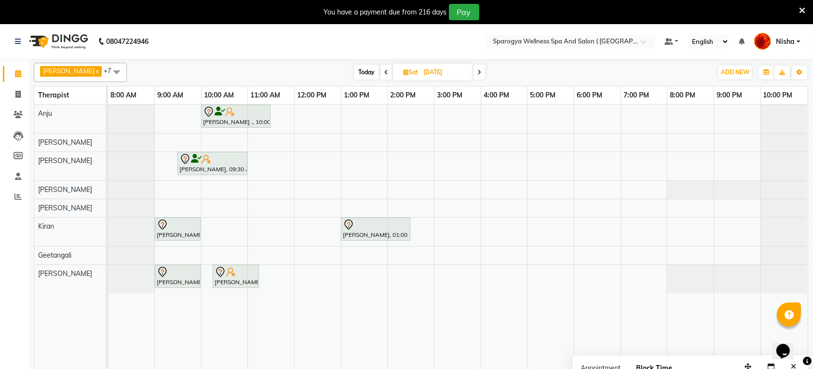
click at [477, 71] on icon at bounding box center [479, 72] width 4 height 6
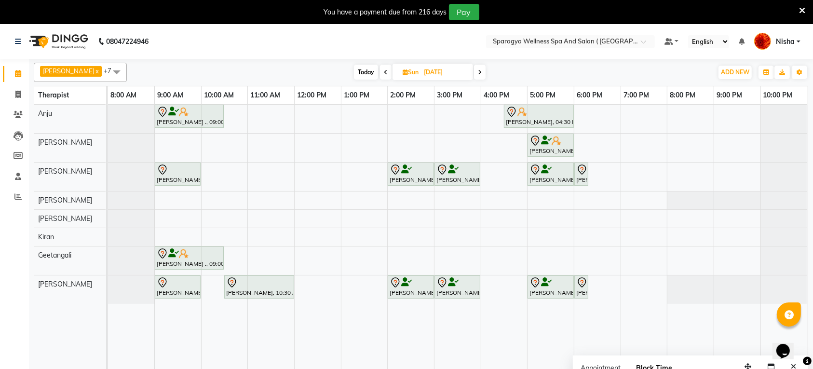
click at [478, 71] on icon at bounding box center [480, 72] width 4 height 6
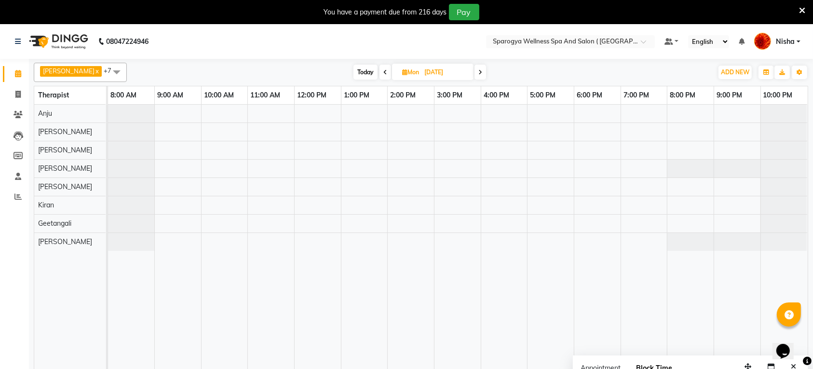
click at [353, 68] on span "Today" at bounding box center [365, 72] width 24 height 15
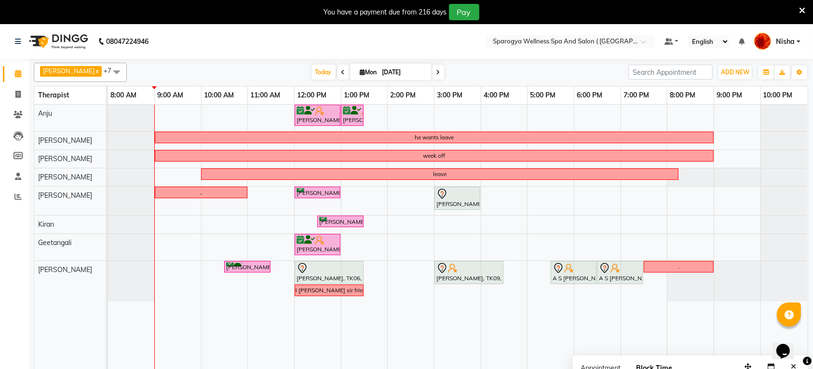
click at [337, 70] on span at bounding box center [343, 72] width 12 height 15
type input "[DATE]"
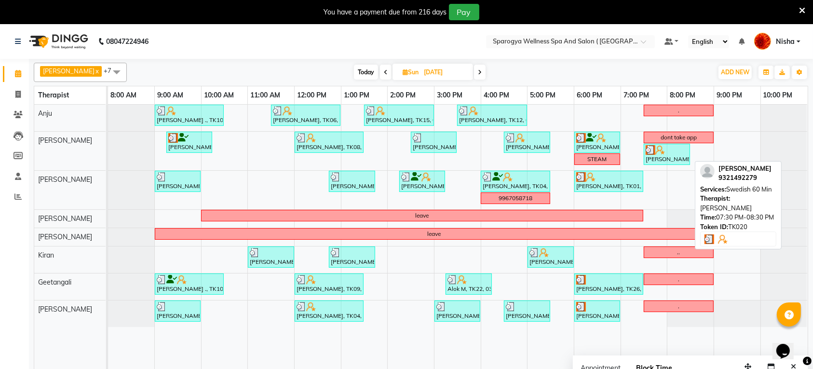
click at [668, 155] on div "[PERSON_NAME], TK20, 07:30 PM-08:30 PM, Swedish 60 Min" at bounding box center [666, 154] width 44 height 18
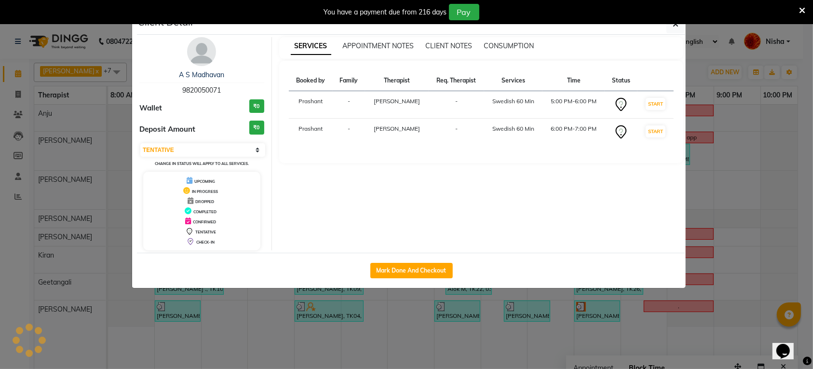
select select "3"
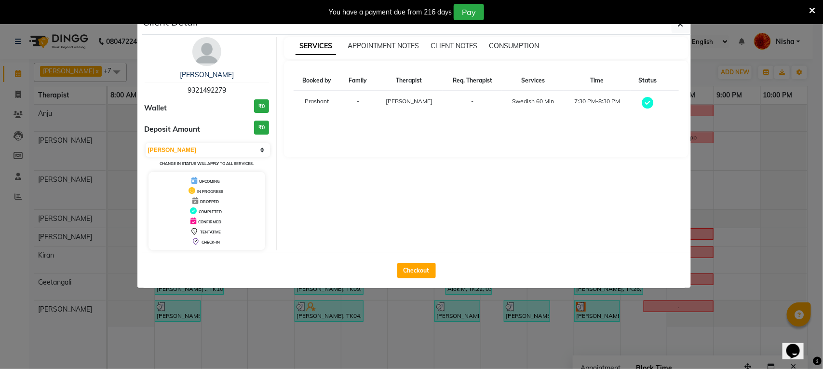
click at [216, 87] on span "9321492279" at bounding box center [206, 90] width 39 height 9
copy span "9321492279"
click at [676, 26] on button "button" at bounding box center [680, 24] width 18 height 18
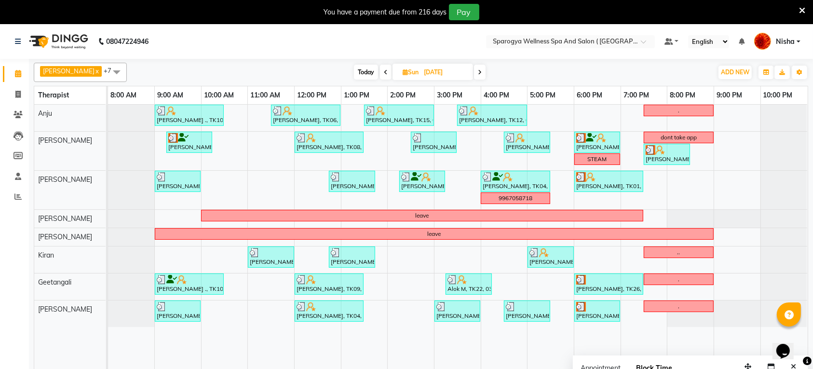
click at [421, 71] on input "[DATE]" at bounding box center [445, 72] width 48 height 14
select select "8"
select select "2025"
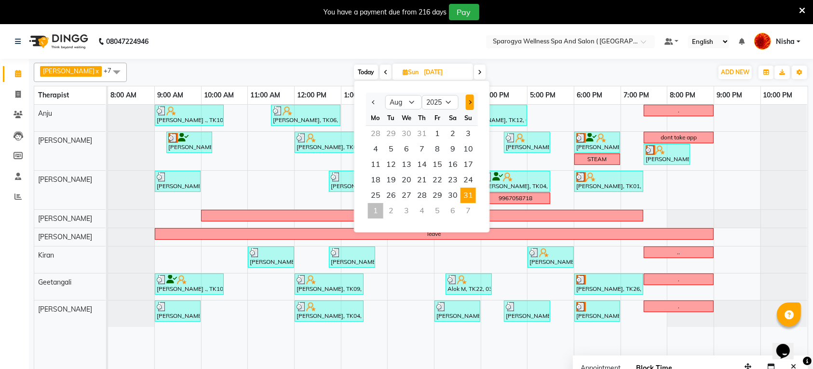
click at [467, 104] on button "Next month" at bounding box center [470, 101] width 8 height 15
select select "9"
click at [447, 135] on span "6" at bounding box center [452, 133] width 15 height 15
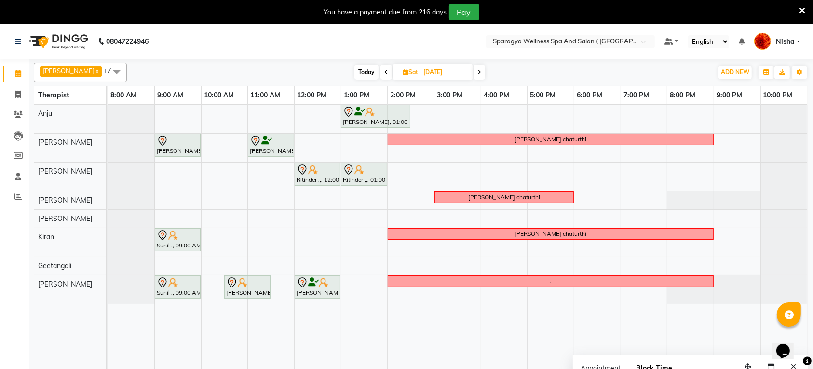
click at [477, 75] on icon at bounding box center [479, 72] width 4 height 6
type input "[DATE]"
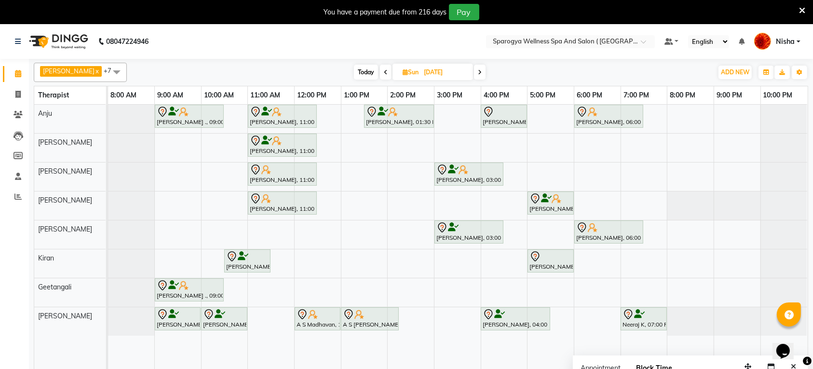
click at [651, 146] on div "[PERSON_NAME] ., 09:00 AM-10:30 AM, Swedish 90 Min [PERSON_NAME], 11:00 AM-12:3…" at bounding box center [457, 243] width 699 height 276
select select "34399"
select select "tentative"
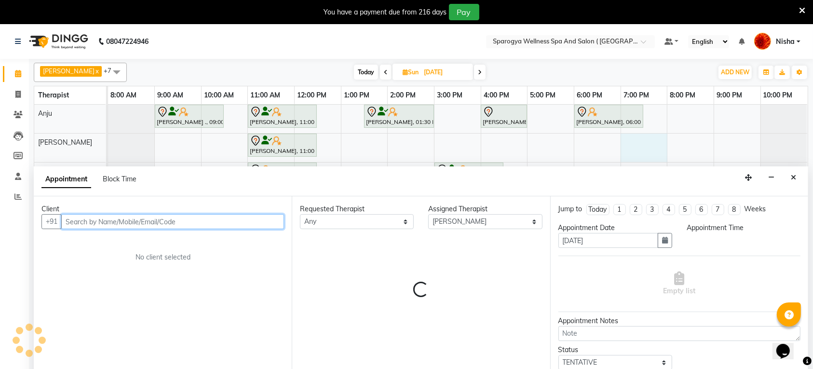
select select "1140"
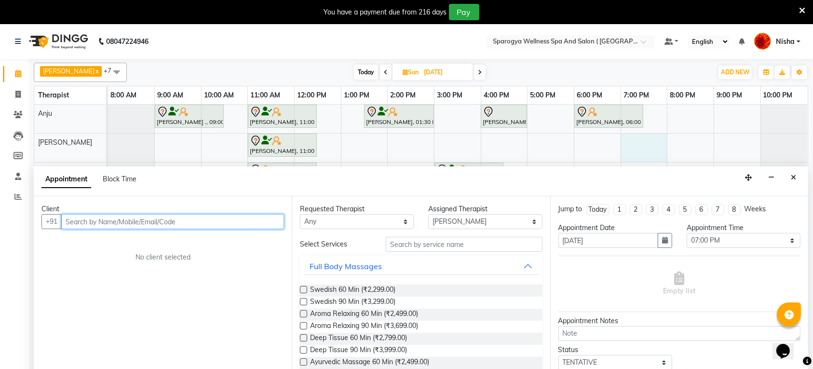
scroll to position [24, 0]
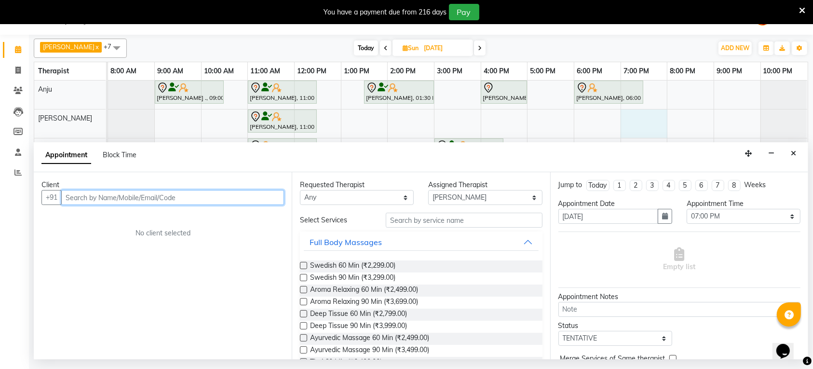
click at [219, 201] on input "text" at bounding box center [172, 197] width 223 height 15
paste input "9321492279"
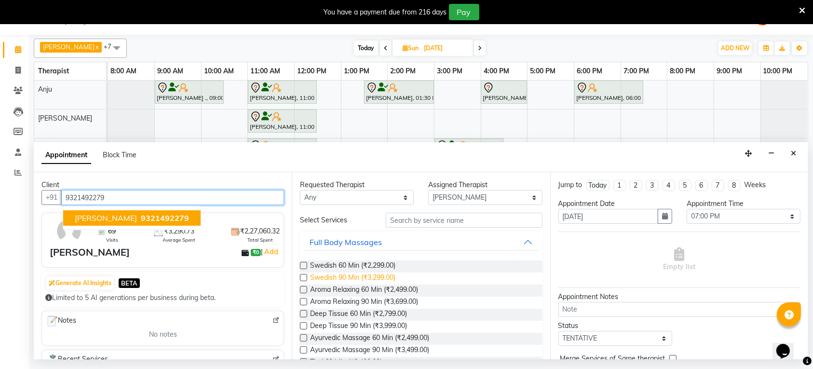
type input "9321492279"
click at [355, 276] on span "Swedish 90 Min (₹3,299.00)" at bounding box center [352, 278] width 85 height 12
checkbox input "false"
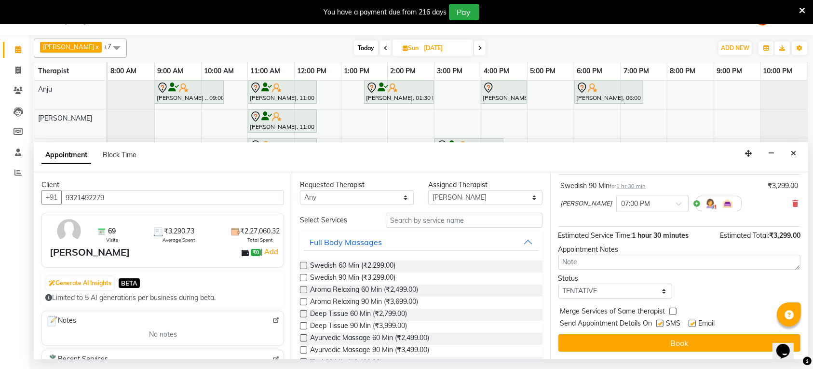
scroll to position [0, 0]
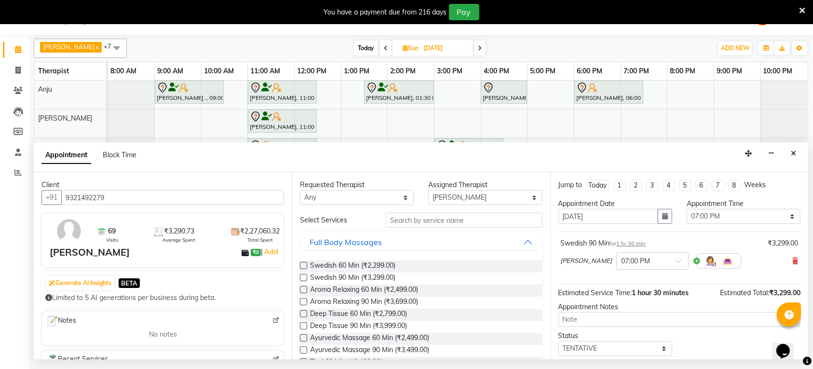
click at [649, 264] on input "text" at bounding box center [642, 260] width 42 height 10
click at [638, 316] on div "07:30 PM" at bounding box center [651, 314] width 71 height 18
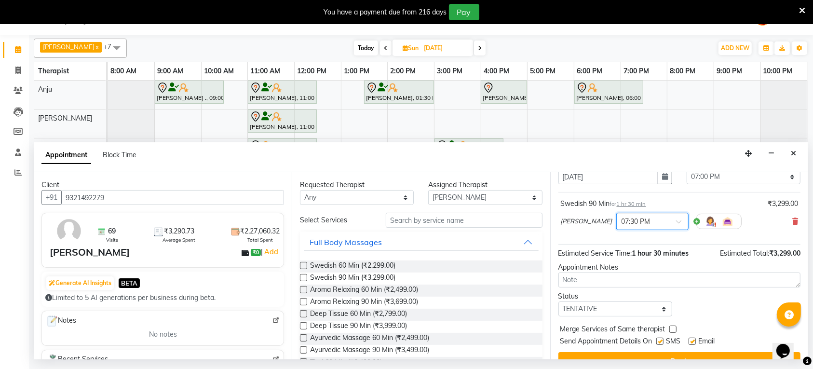
scroll to position [58, 0]
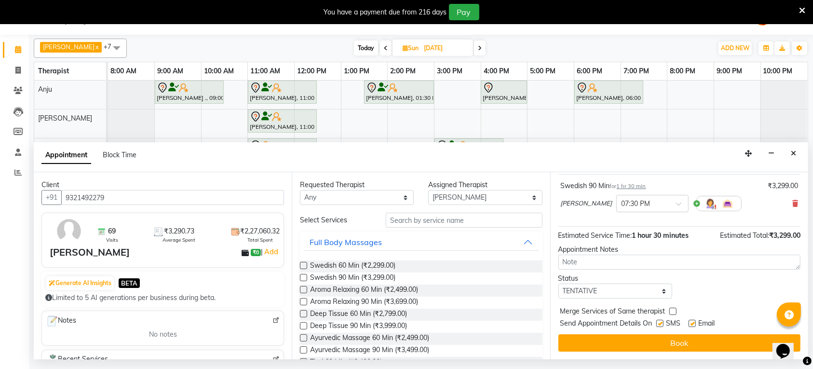
click at [663, 324] on label at bounding box center [659, 323] width 7 height 7
click at [662, 324] on input "checkbox" at bounding box center [659, 324] width 6 height 6
checkbox input "false"
click at [688, 324] on div "SMS" at bounding box center [672, 324] width 32 height 12
click at [699, 324] on div "Email" at bounding box center [705, 324] width 34 height 12
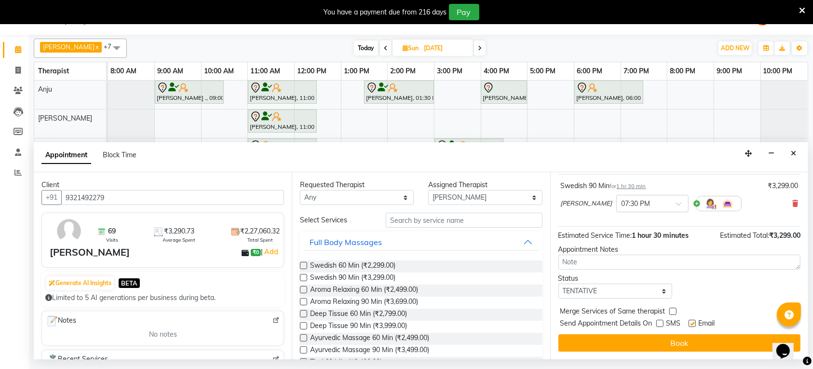
click at [695, 321] on label at bounding box center [691, 323] width 7 height 7
click at [694, 321] on input "checkbox" at bounding box center [691, 324] width 6 height 6
checkbox input "false"
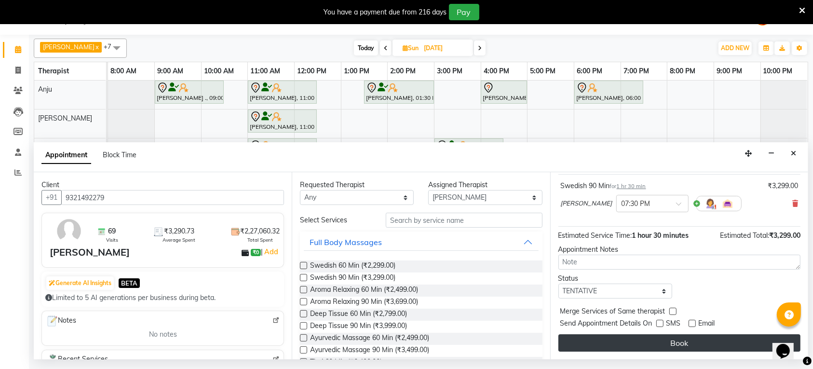
click at [697, 345] on button "Book" at bounding box center [679, 342] width 242 height 17
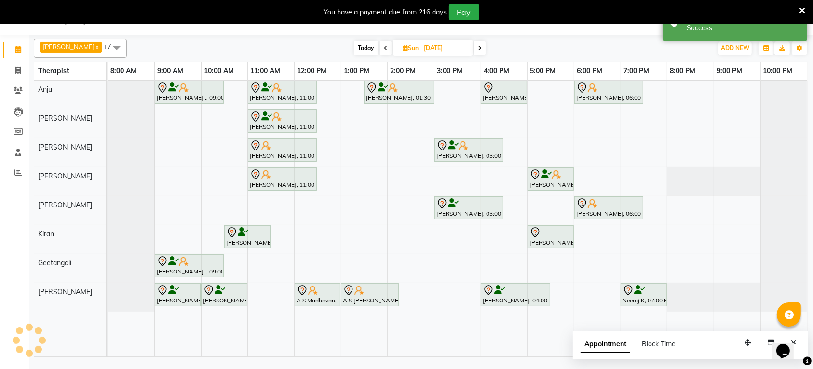
scroll to position [0, 0]
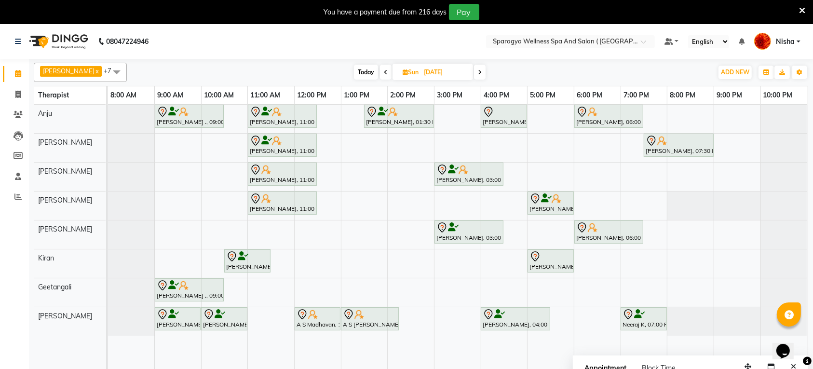
click at [357, 73] on span "Today" at bounding box center [366, 72] width 24 height 15
type input "[DATE]"
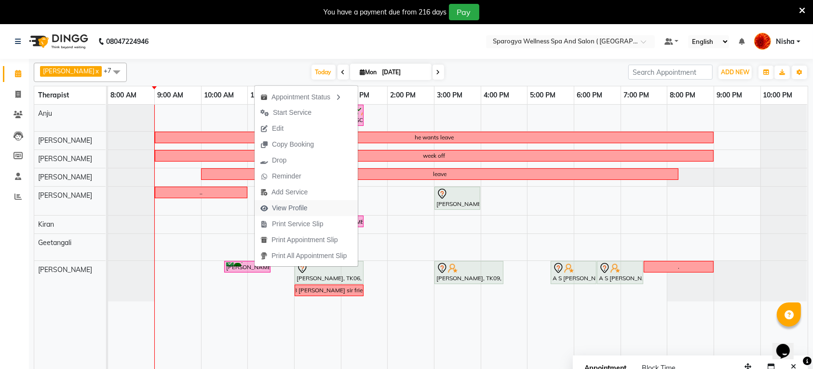
click at [293, 214] on span "View Profile" at bounding box center [283, 208] width 59 height 16
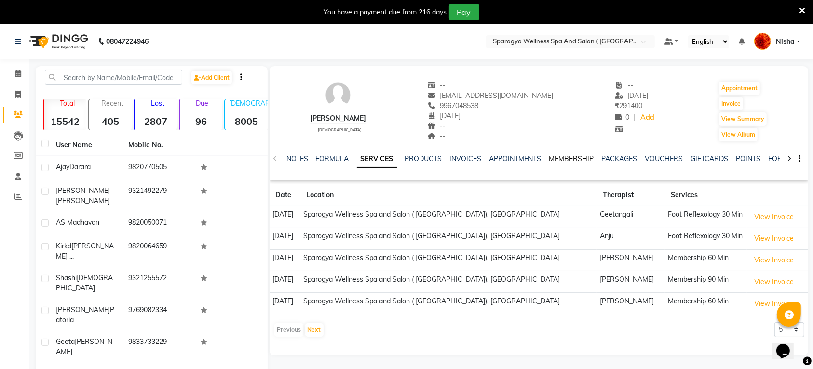
click at [572, 161] on link "MEMBERSHIP" at bounding box center [571, 158] width 45 height 9
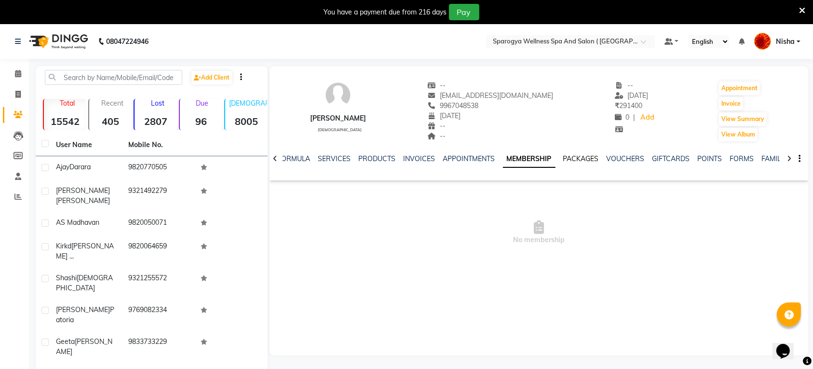
click at [574, 161] on link "PACKAGES" at bounding box center [581, 158] width 36 height 9
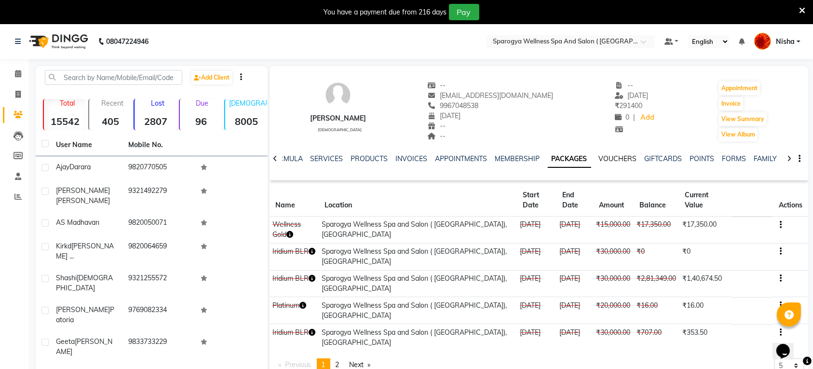
click at [622, 159] on link "VOUCHERS" at bounding box center [618, 158] width 38 height 9
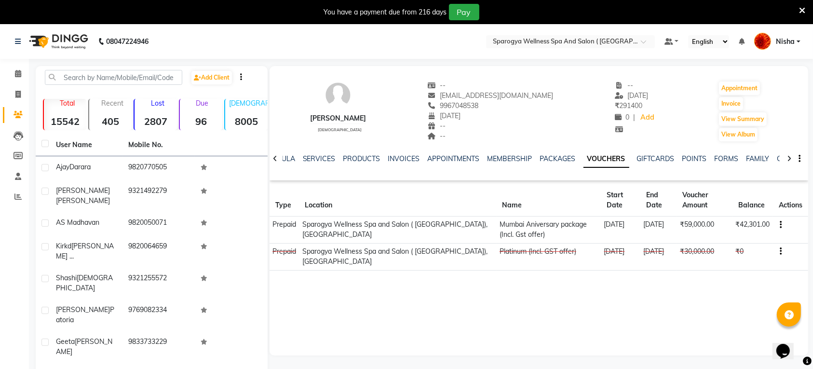
click at [73, 44] on img at bounding box center [58, 41] width 66 height 27
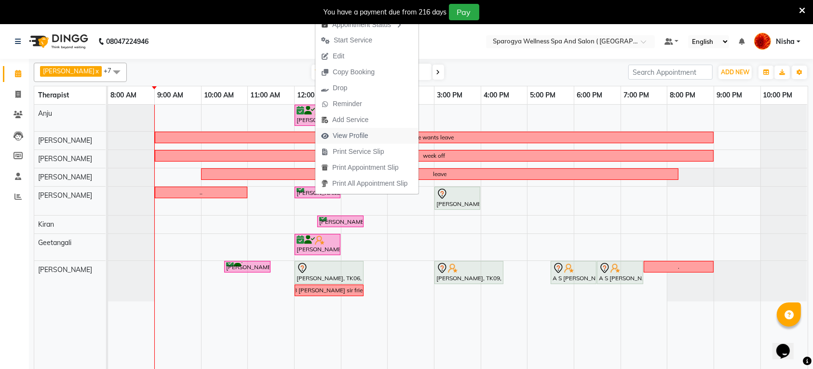
click at [374, 133] on button "View Profile" at bounding box center [366, 136] width 103 height 16
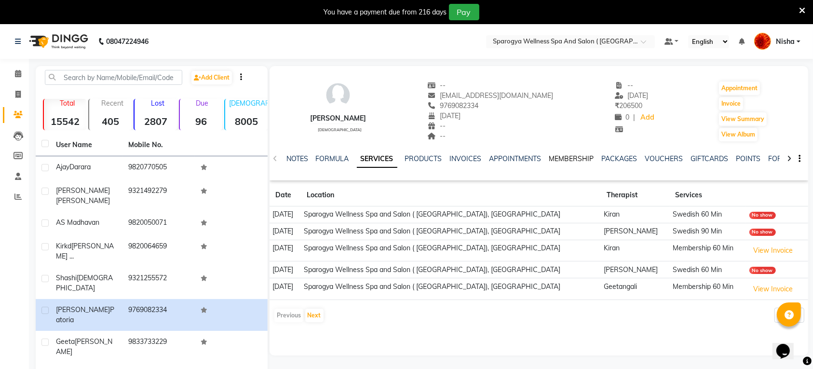
click at [560, 155] on link "MEMBERSHIP" at bounding box center [571, 158] width 45 height 9
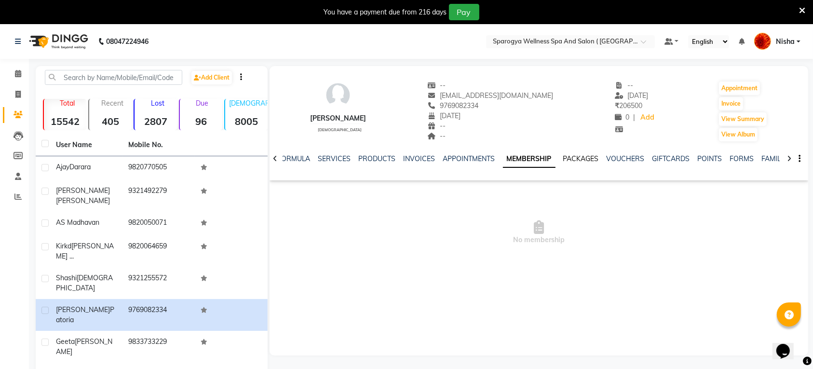
click at [583, 158] on link "PACKAGES" at bounding box center [581, 158] width 36 height 9
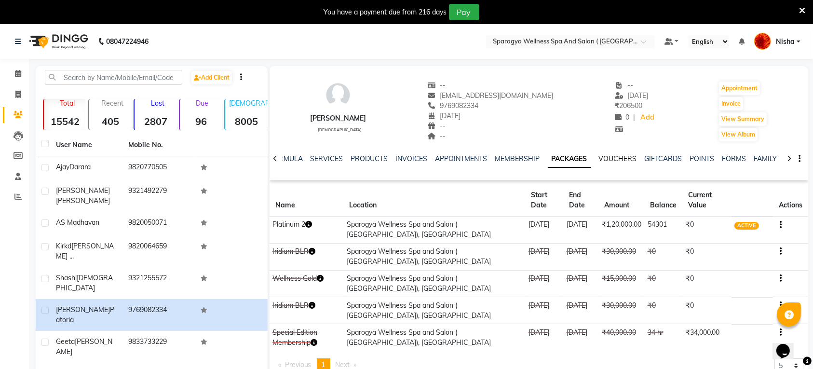
click at [608, 157] on link "VOUCHERS" at bounding box center [618, 158] width 38 height 9
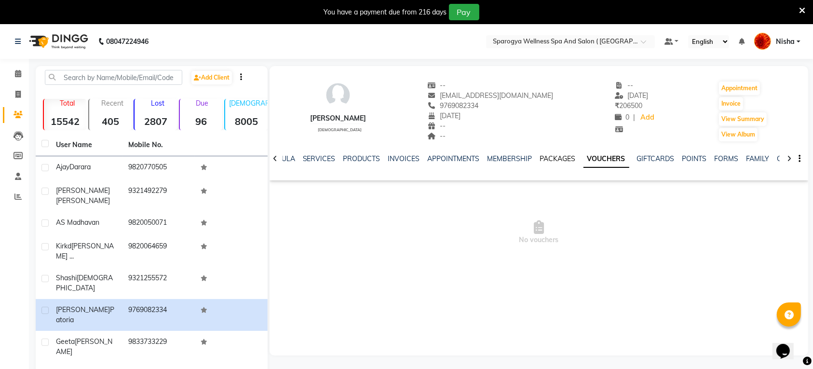
click at [556, 159] on link "PACKAGES" at bounding box center [558, 158] width 36 height 9
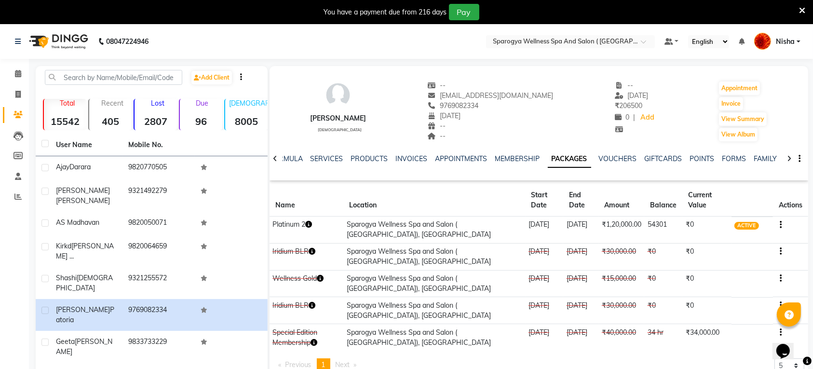
click at [66, 46] on img at bounding box center [58, 41] width 66 height 27
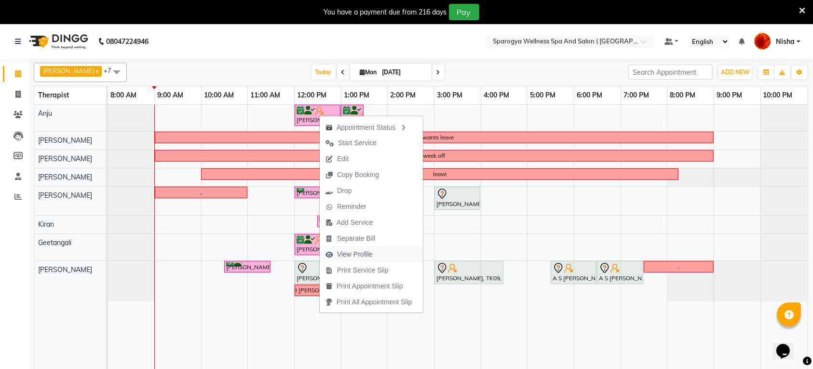
click at [360, 252] on span "View Profile" at bounding box center [355, 254] width 36 height 10
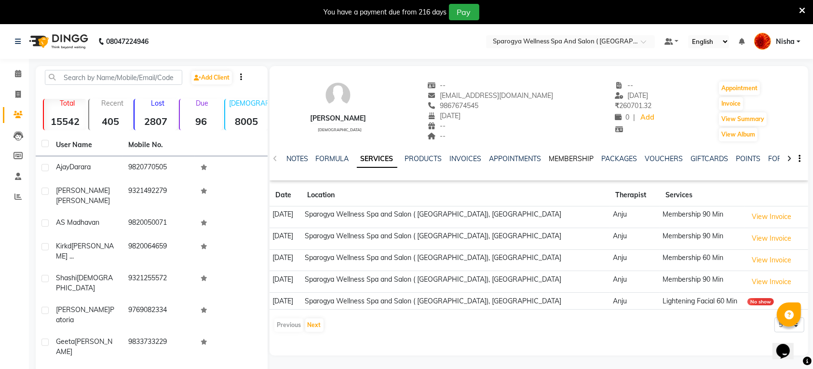
click at [575, 158] on link "MEMBERSHIP" at bounding box center [571, 158] width 45 height 9
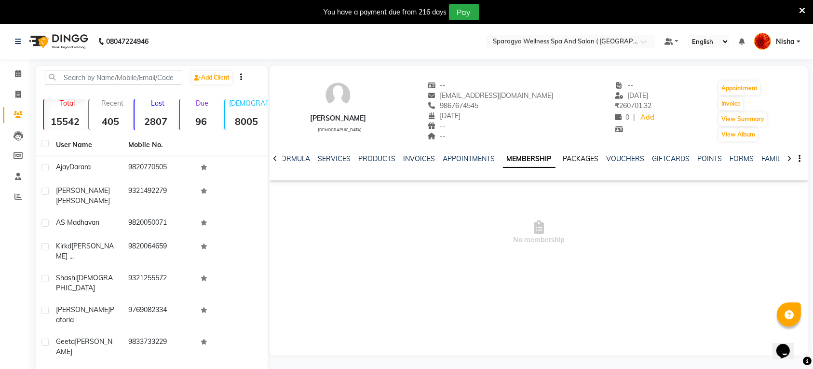
click at [575, 158] on link "PACKAGES" at bounding box center [581, 158] width 36 height 9
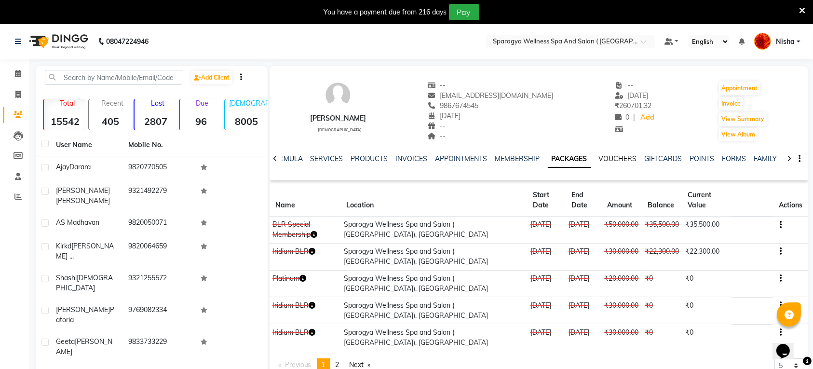
click at [607, 158] on link "VOUCHERS" at bounding box center [618, 158] width 38 height 9
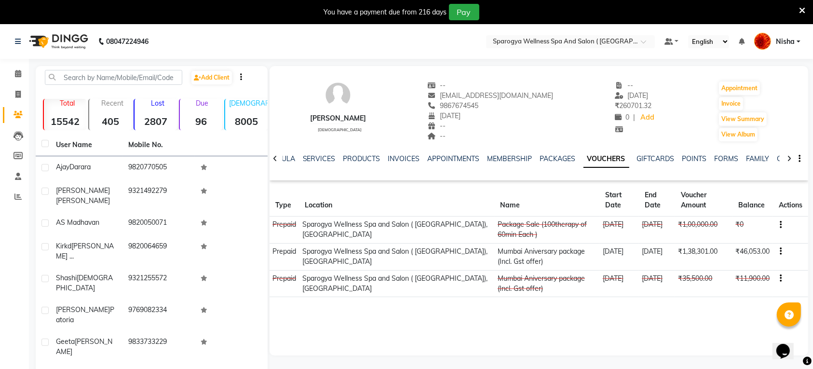
click at [68, 41] on img at bounding box center [58, 41] width 66 height 27
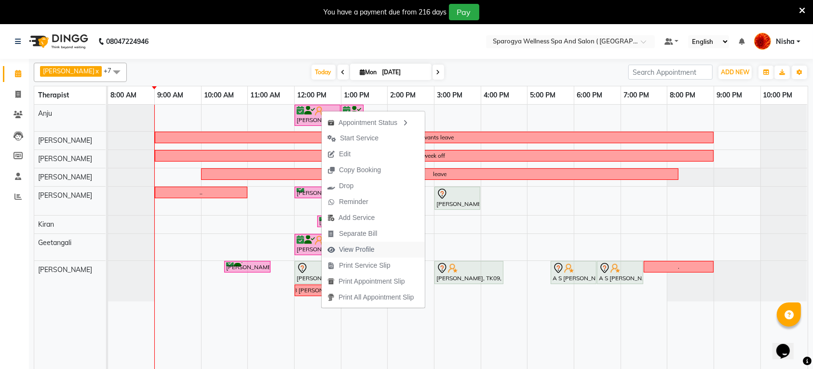
click at [360, 251] on span "View Profile" at bounding box center [357, 249] width 36 height 10
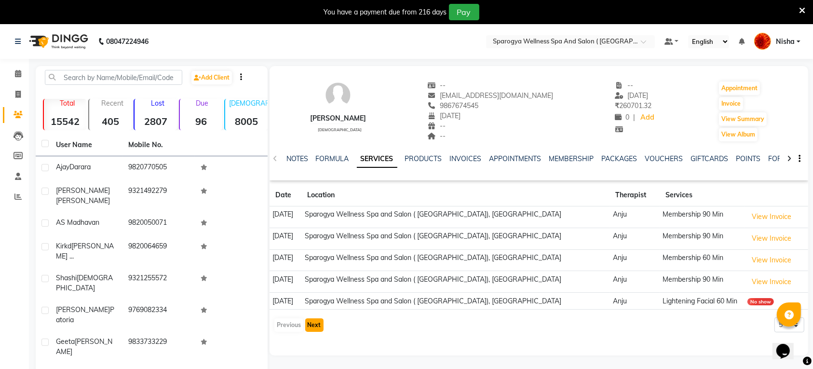
click at [317, 322] on button "Next" at bounding box center [314, 324] width 18 height 13
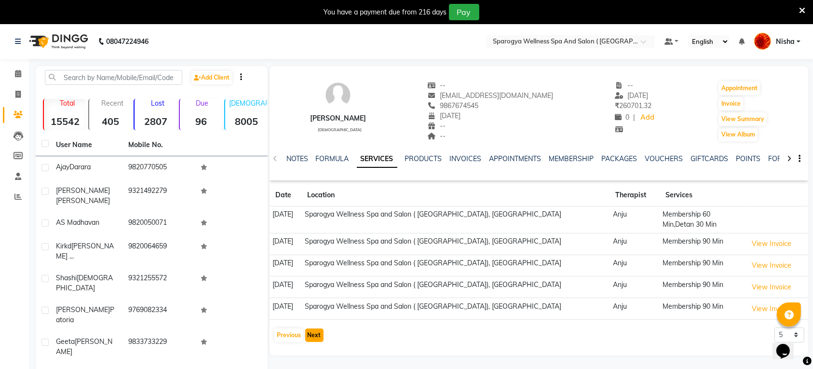
click at [316, 331] on button "Next" at bounding box center [314, 334] width 18 height 13
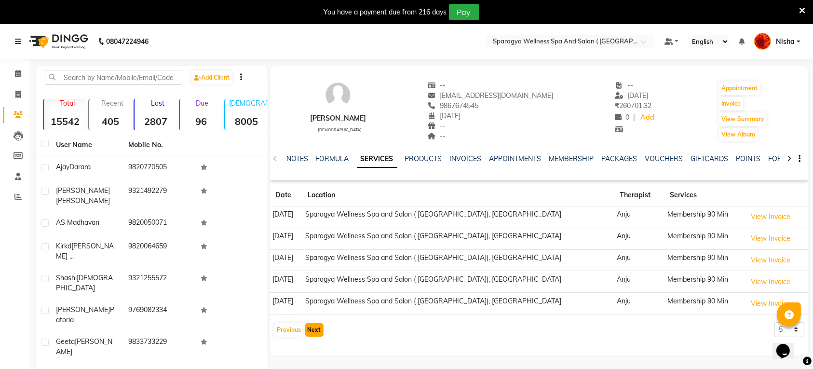
click at [315, 334] on button "Next" at bounding box center [314, 329] width 18 height 13
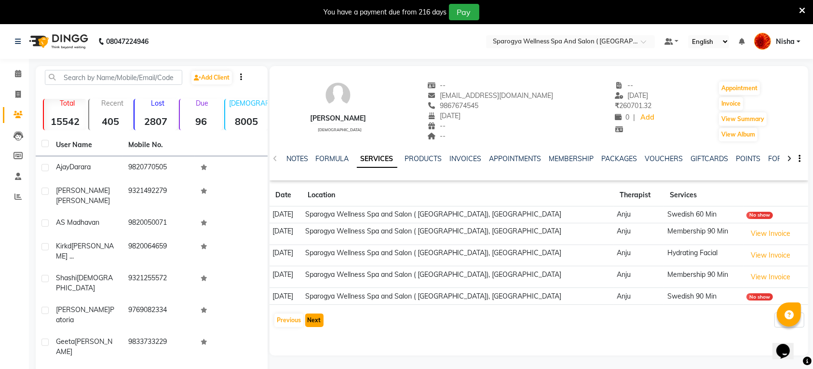
click at [315, 320] on button "Next" at bounding box center [314, 319] width 18 height 13
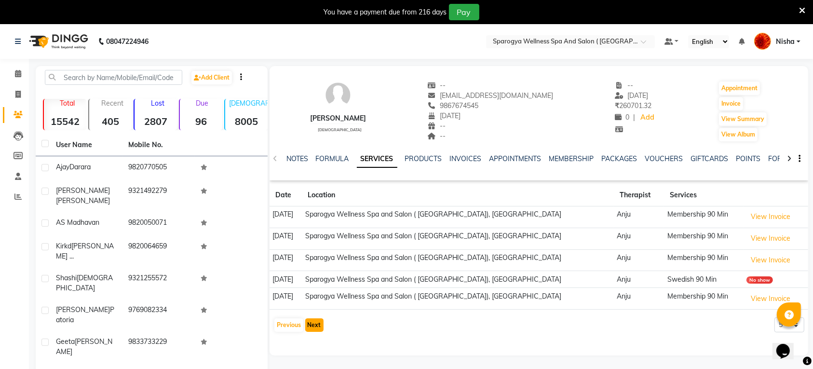
click at [315, 320] on button "Next" at bounding box center [314, 324] width 18 height 13
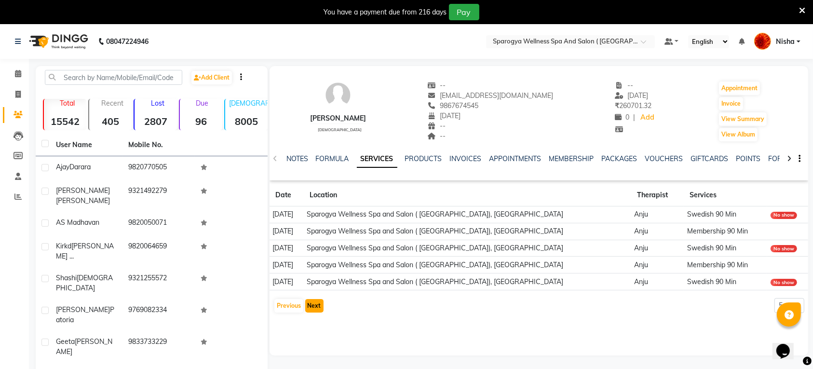
click at [313, 302] on button "Next" at bounding box center [314, 305] width 18 height 13
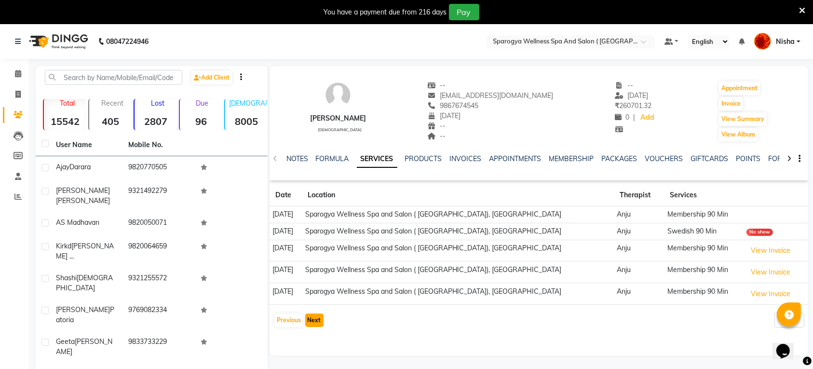
click at [313, 320] on button "Next" at bounding box center [314, 319] width 18 height 13
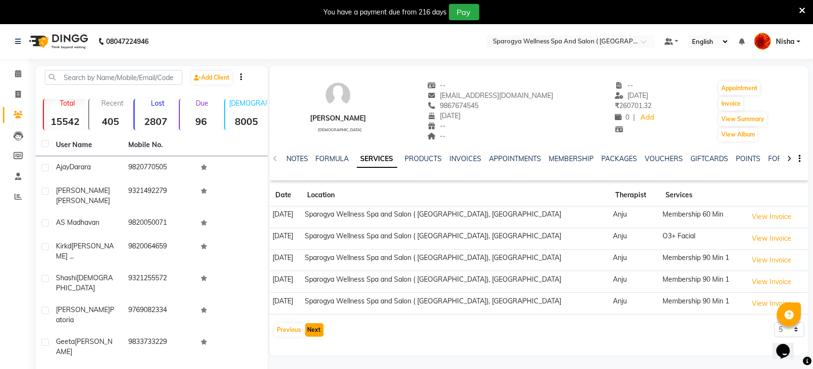
click at [308, 333] on button "Next" at bounding box center [314, 329] width 18 height 13
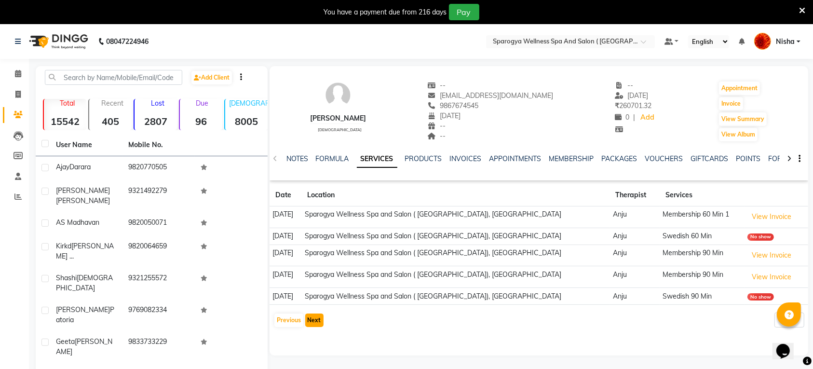
click at [310, 321] on button "Next" at bounding box center [314, 319] width 18 height 13
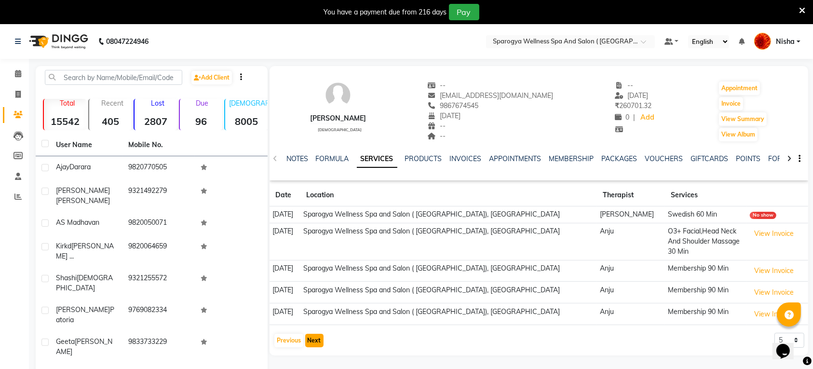
click at [311, 333] on button "Next" at bounding box center [314, 339] width 18 height 13
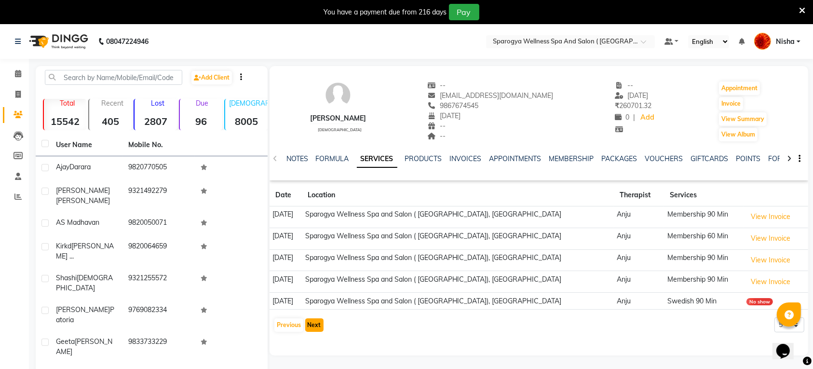
click at [311, 331] on button "Next" at bounding box center [314, 324] width 18 height 13
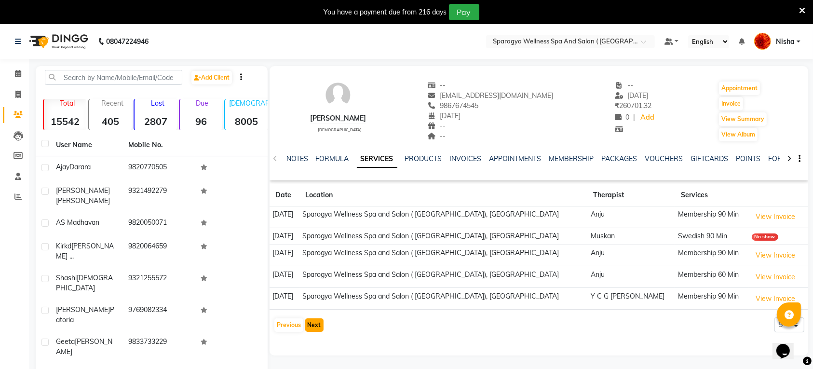
click at [311, 331] on button "Next" at bounding box center [314, 324] width 18 height 13
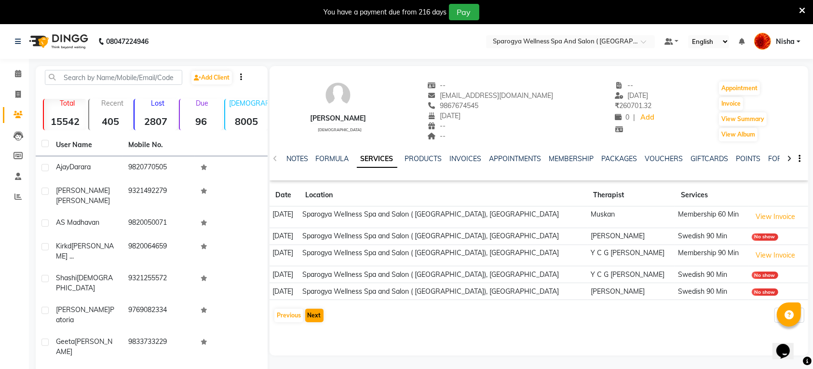
click at [311, 331] on div "[PERSON_NAME] [DEMOGRAPHIC_DATA] -- [EMAIL_ADDRESS][DOMAIN_NAME] 9867674545 [DA…" at bounding box center [538, 210] width 538 height 289
click at [312, 319] on button "Next" at bounding box center [314, 314] width 18 height 13
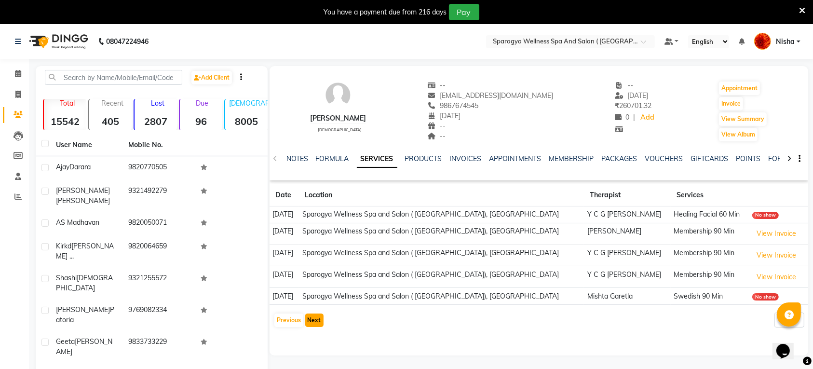
click at [312, 316] on button "Next" at bounding box center [314, 319] width 18 height 13
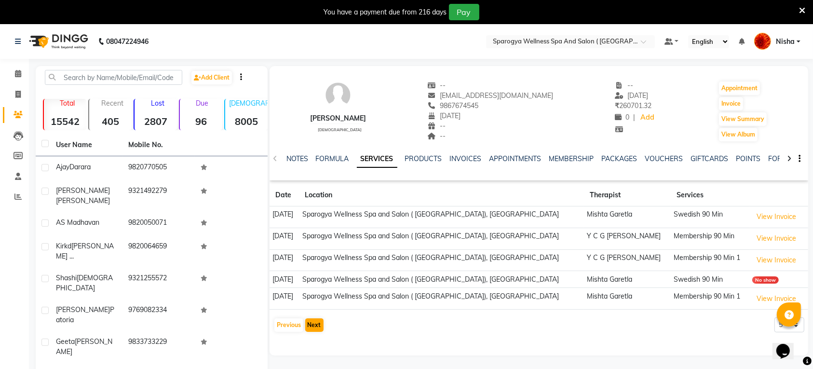
click at [312, 316] on app-client-history "Date Location Therapist Services [DATE] [GEOGRAPHIC_DATA] Wellness Spa and [GEO…" at bounding box center [538, 258] width 538 height 148
click at [311, 329] on button "Next" at bounding box center [314, 324] width 18 height 13
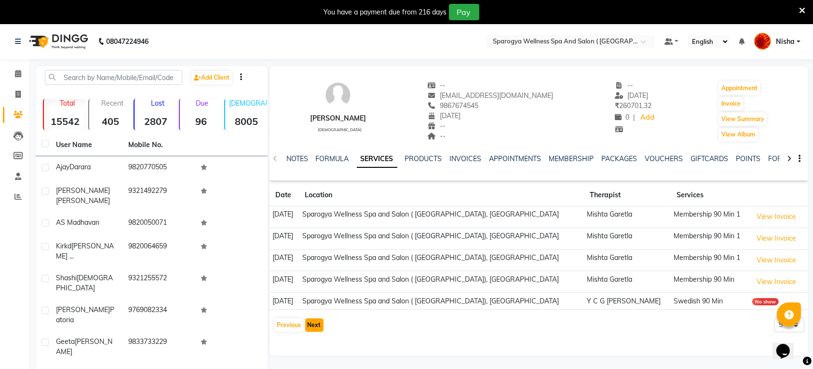
click at [311, 329] on button "Next" at bounding box center [314, 324] width 18 height 13
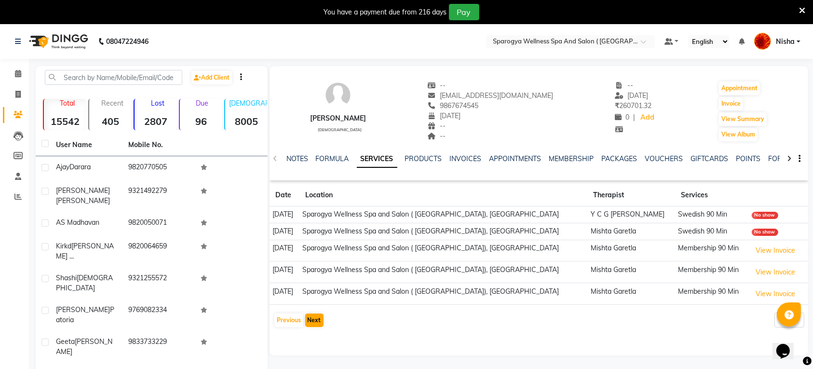
click at [311, 329] on div "[PERSON_NAME] [DEMOGRAPHIC_DATA] -- [EMAIL_ADDRESS][DOMAIN_NAME] 9867674545 [DA…" at bounding box center [538, 199] width 538 height 266
click at [311, 326] on button "Next" at bounding box center [314, 319] width 18 height 13
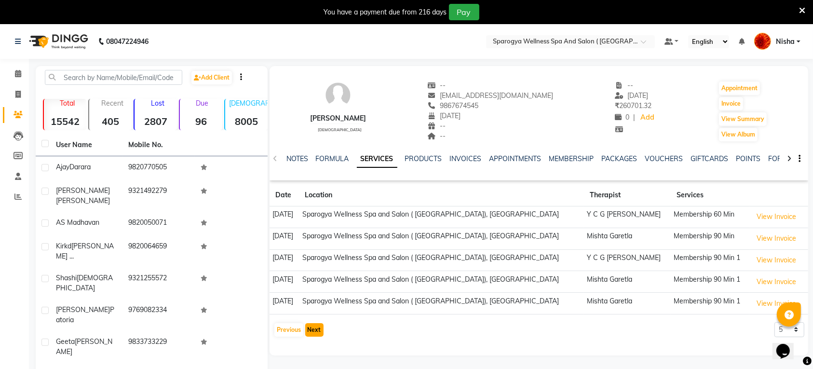
click at [311, 326] on button "Next" at bounding box center [314, 329] width 18 height 13
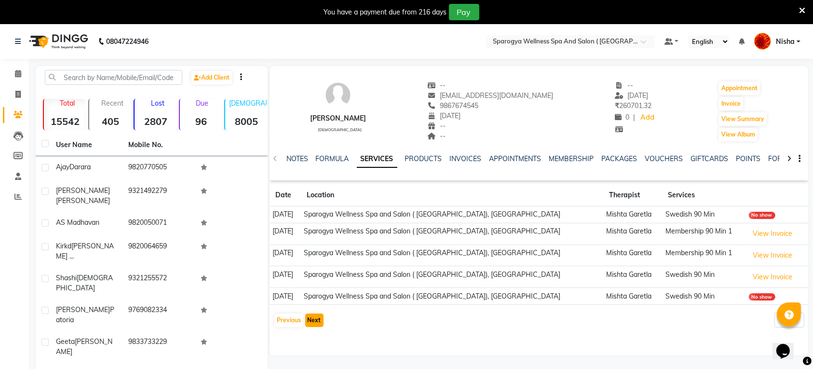
click at [311, 326] on button "Next" at bounding box center [314, 319] width 18 height 13
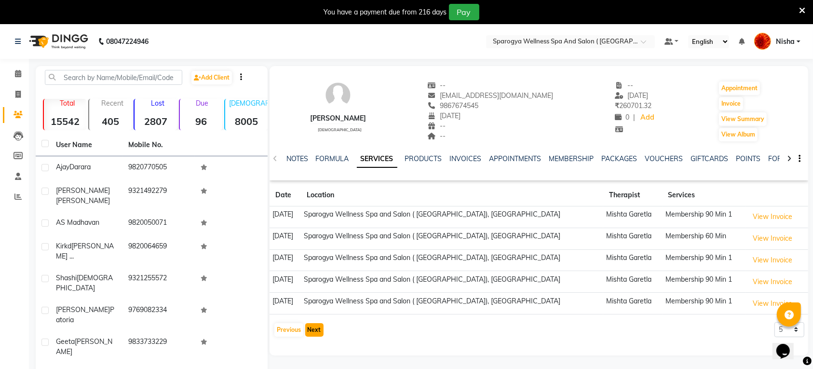
click at [311, 326] on button "Next" at bounding box center [314, 329] width 18 height 13
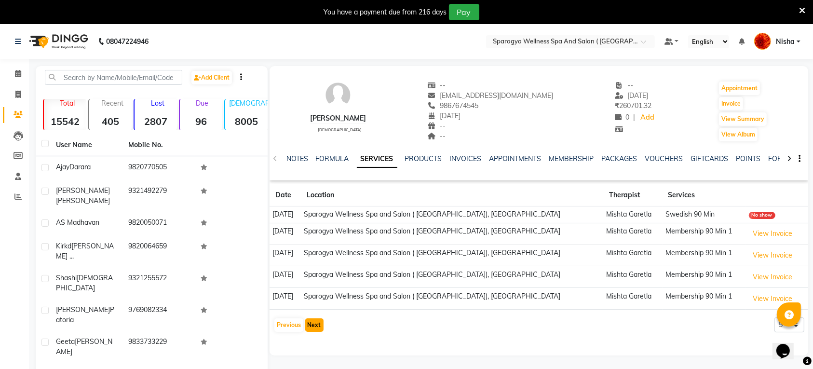
click at [311, 326] on button "Next" at bounding box center [314, 324] width 18 height 13
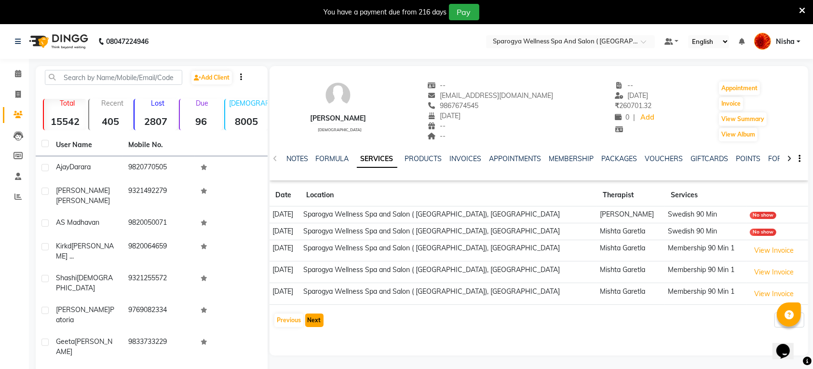
click at [312, 322] on button "Next" at bounding box center [314, 319] width 18 height 13
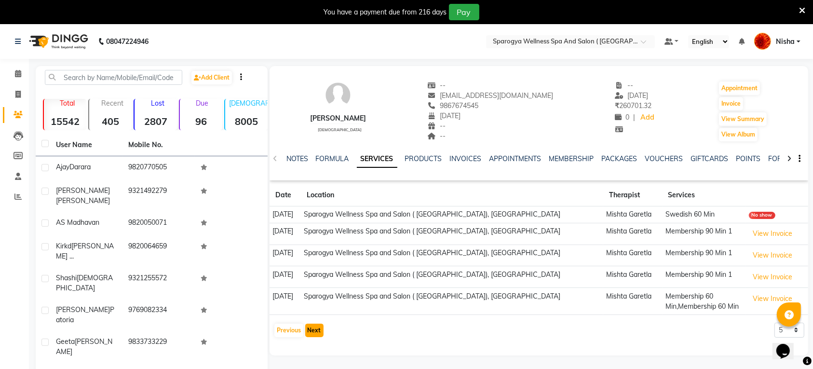
click at [312, 334] on button "Next" at bounding box center [314, 329] width 18 height 13
click at [312, 334] on div "[PERSON_NAME] [DEMOGRAPHIC_DATA] -- [EMAIL_ADDRESS][DOMAIN_NAME] 9867674545 [DA…" at bounding box center [538, 201] width 538 height 270
click at [313, 329] on button "Next" at bounding box center [314, 324] width 18 height 13
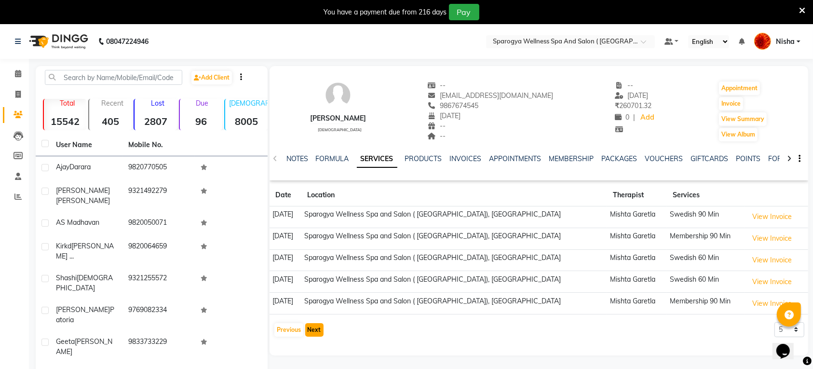
click at [313, 329] on button "Next" at bounding box center [314, 329] width 18 height 13
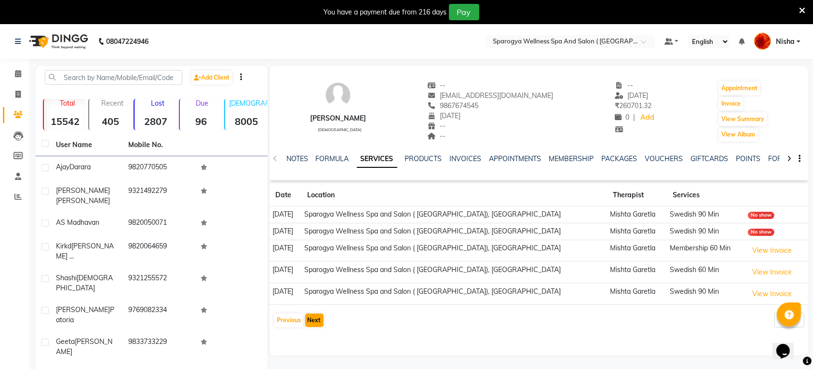
click at [313, 329] on div "[PERSON_NAME] [DEMOGRAPHIC_DATA] -- [EMAIL_ADDRESS][DOMAIN_NAME] 9867674545 [DA…" at bounding box center [538, 199] width 538 height 266
click at [314, 325] on button "Next" at bounding box center [314, 319] width 18 height 13
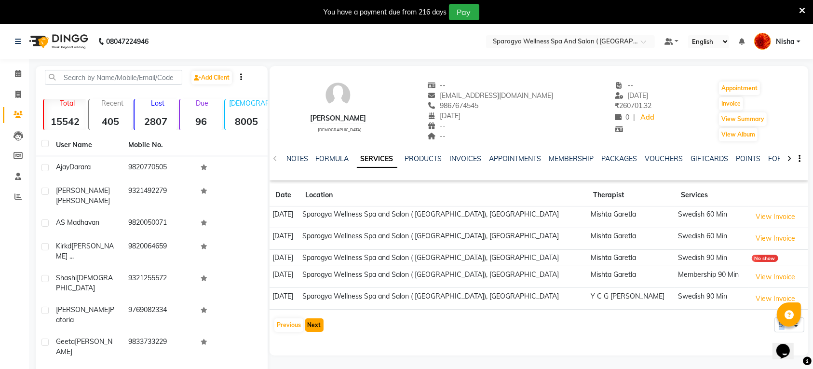
click at [314, 324] on button "Next" at bounding box center [314, 324] width 18 height 13
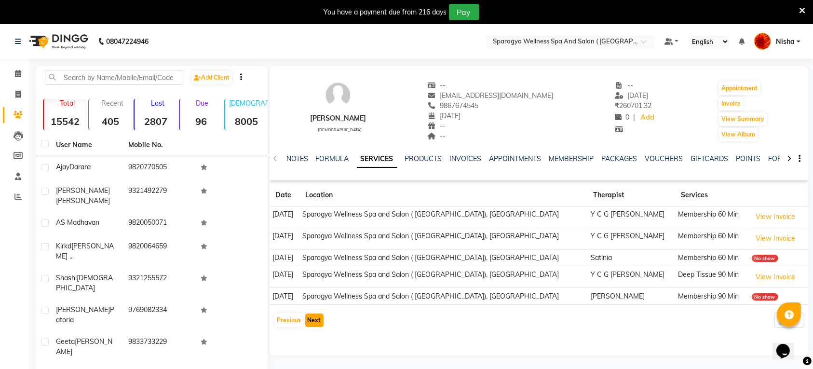
click at [314, 324] on button "Next" at bounding box center [314, 319] width 18 height 13
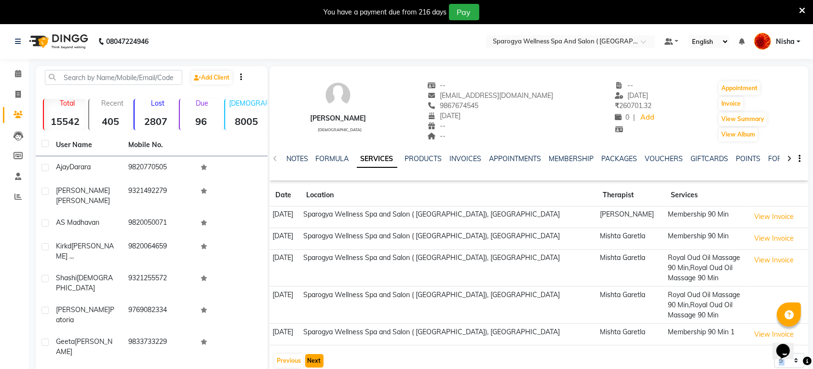
click at [314, 360] on button "Next" at bounding box center [314, 360] width 18 height 13
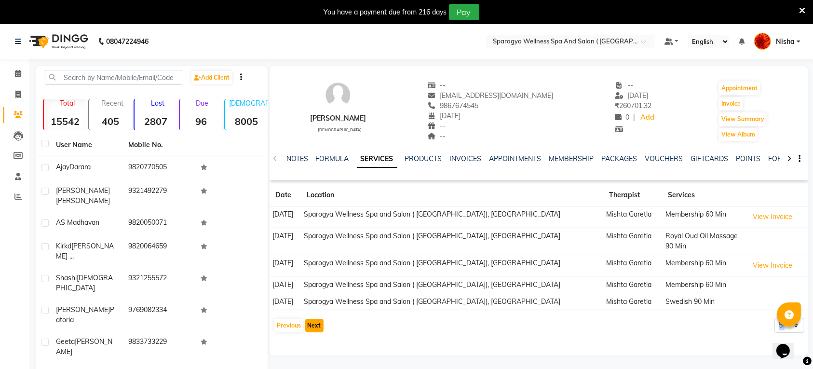
click at [311, 331] on button "Next" at bounding box center [314, 325] width 18 height 13
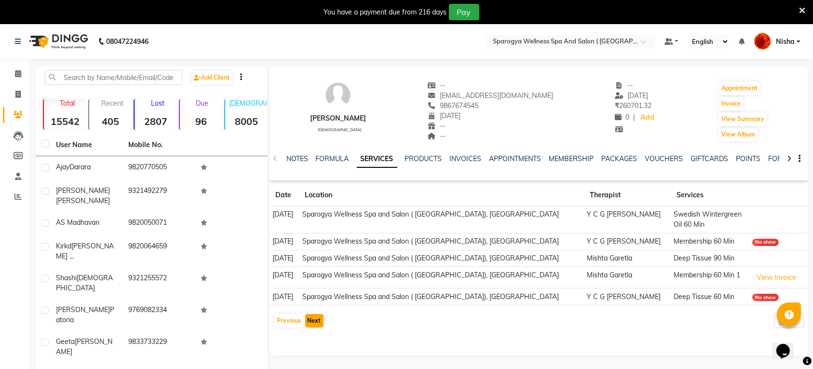
click at [314, 322] on button "Next" at bounding box center [314, 320] width 18 height 13
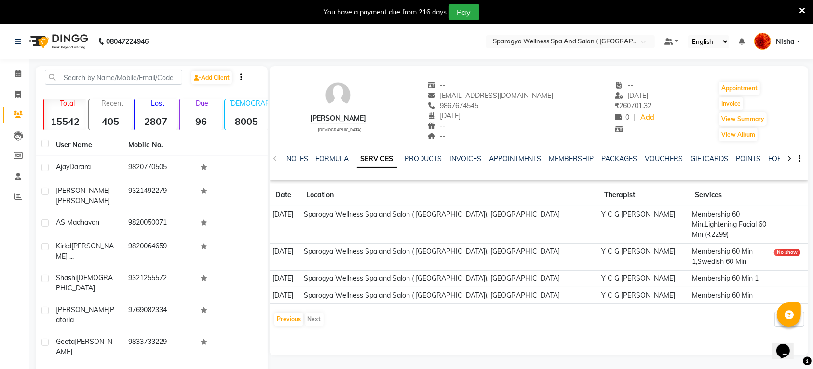
click at [314, 322] on div "Previous Next" at bounding box center [298, 318] width 51 height 15
click at [81, 40] on img at bounding box center [58, 41] width 66 height 27
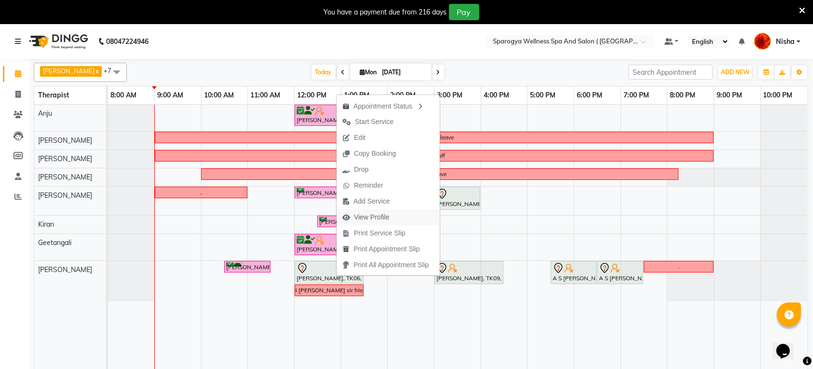
click at [384, 216] on span "View Profile" at bounding box center [372, 217] width 36 height 10
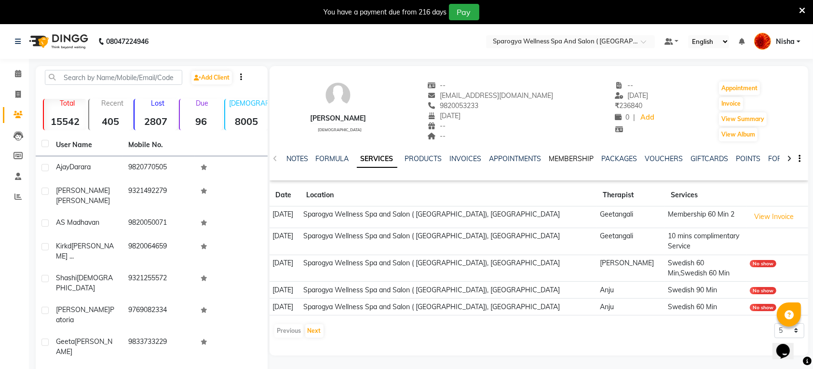
click at [563, 155] on link "MEMBERSHIP" at bounding box center [571, 158] width 45 height 9
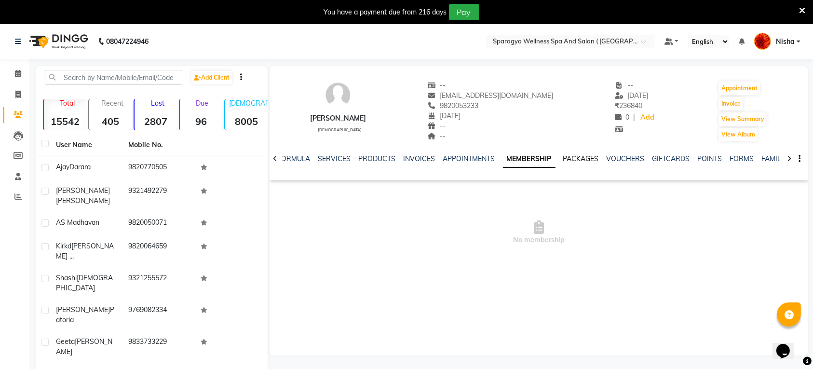
click at [576, 158] on link "PACKAGES" at bounding box center [581, 158] width 36 height 9
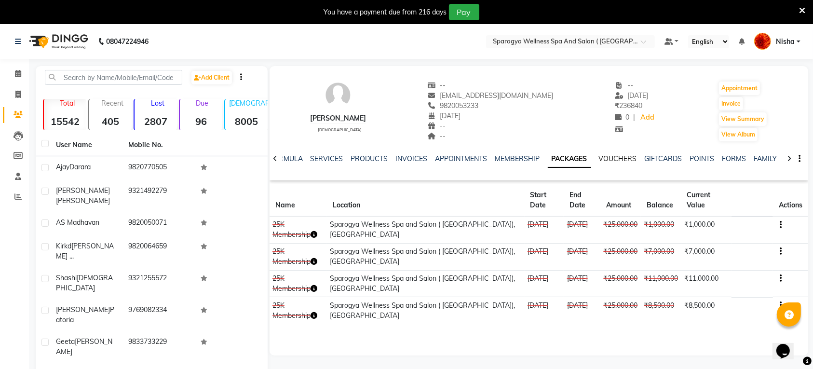
click at [608, 157] on link "VOUCHERS" at bounding box center [618, 158] width 38 height 9
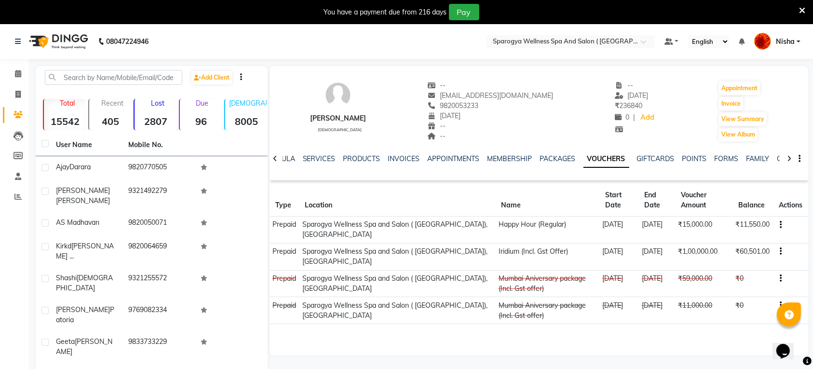
click at [66, 41] on img at bounding box center [58, 41] width 66 height 27
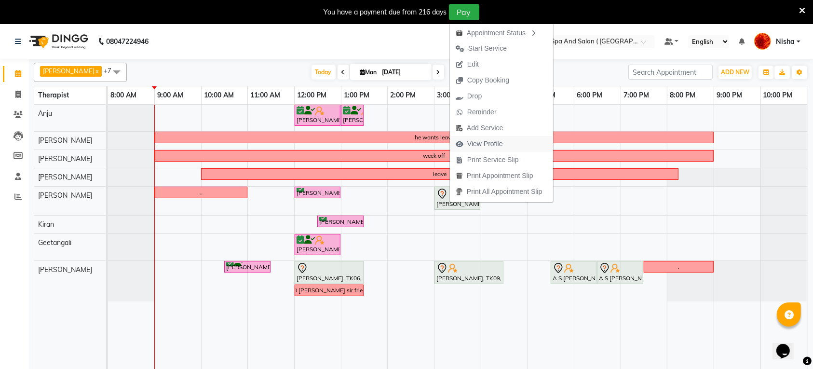
click at [494, 146] on span "View Profile" at bounding box center [485, 144] width 36 height 10
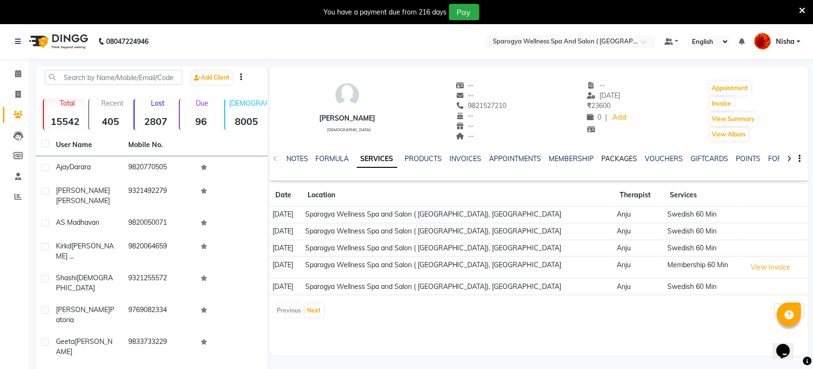
click at [614, 157] on link "PACKAGES" at bounding box center [619, 158] width 36 height 9
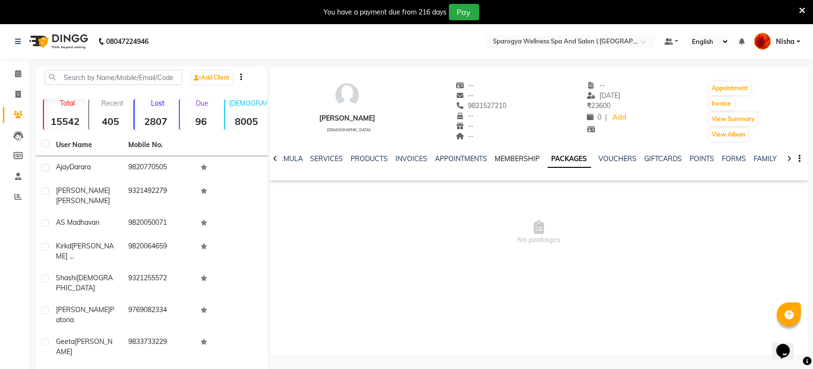
click at [515, 159] on link "MEMBERSHIP" at bounding box center [517, 158] width 45 height 9
click at [480, 159] on link "APPOINTMENTS" at bounding box center [469, 158] width 52 height 9
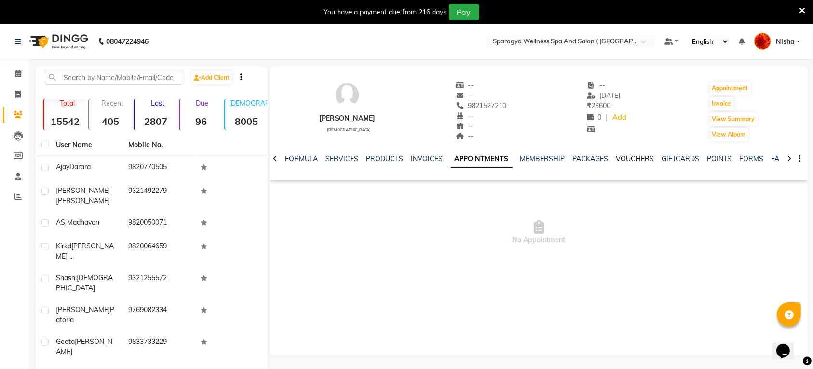
click at [616, 155] on link "VOUCHERS" at bounding box center [635, 158] width 38 height 9
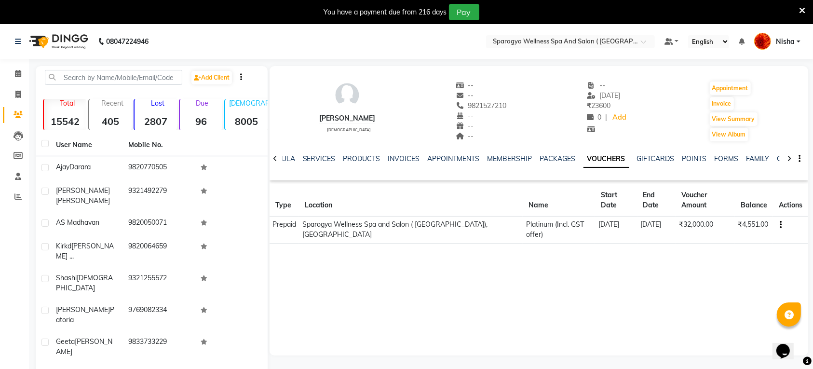
click at [52, 42] on img at bounding box center [58, 41] width 66 height 27
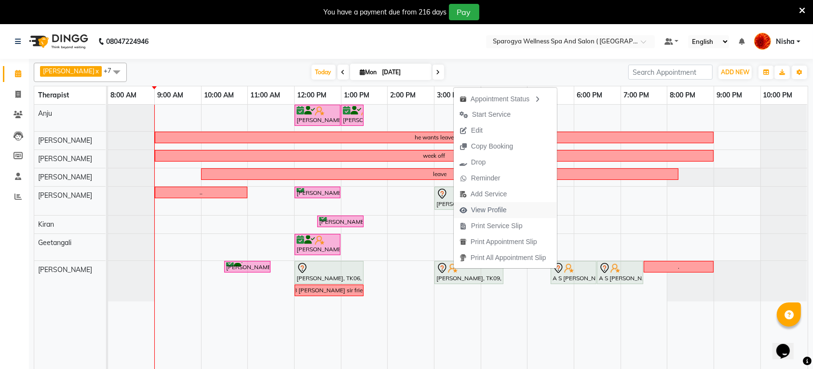
click at [490, 205] on span "View Profile" at bounding box center [489, 210] width 36 height 10
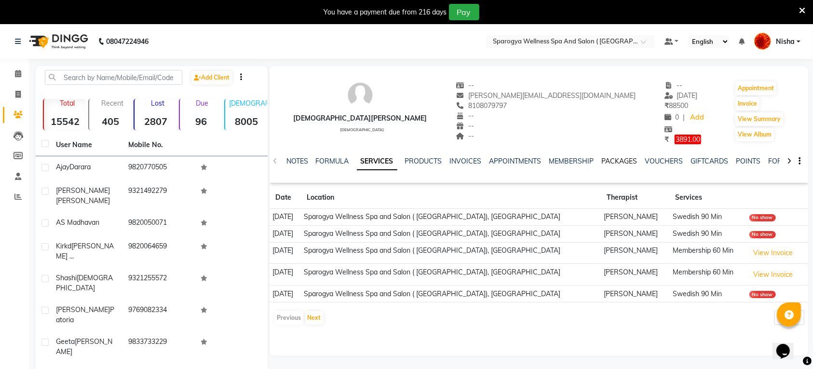
click at [623, 161] on link "PACKAGES" at bounding box center [619, 161] width 36 height 9
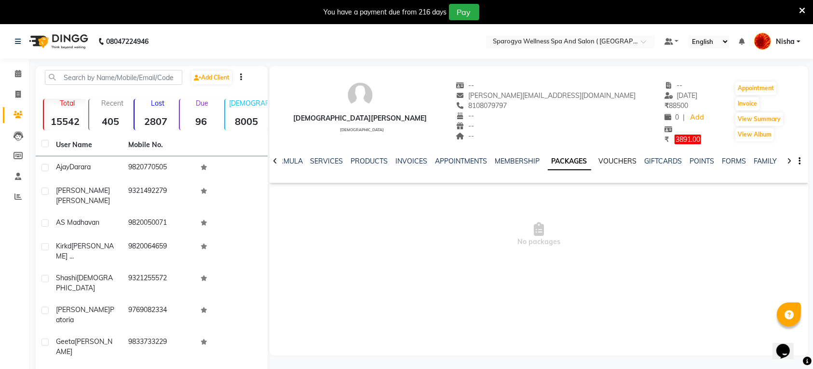
click at [623, 161] on link "VOUCHERS" at bounding box center [618, 161] width 38 height 9
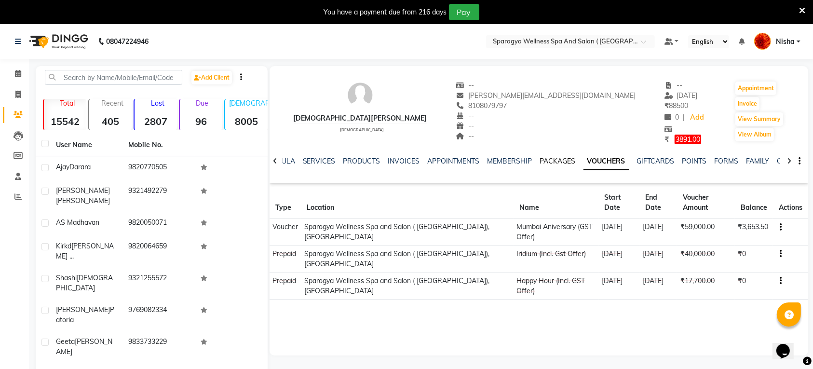
click at [543, 162] on link "PACKAGES" at bounding box center [558, 161] width 36 height 9
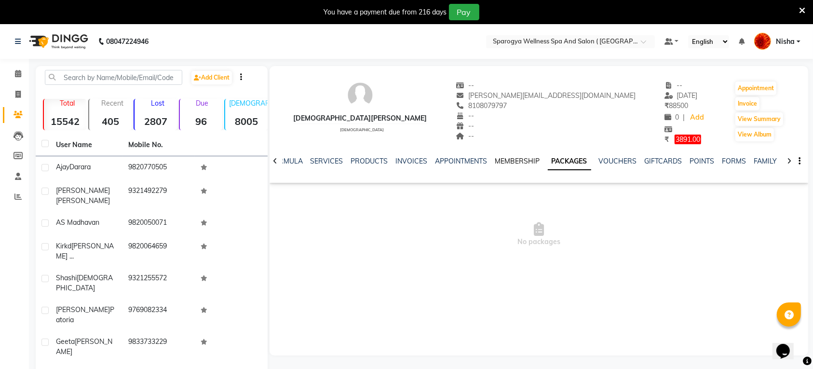
click at [515, 162] on link "MEMBERSHIP" at bounding box center [517, 161] width 45 height 9
click at [560, 160] on ul "NOTES FORMULA SERVICES PRODUCTS INVOICES APPOINTMENTS MEMBERSHIP PACKAGES VOUCH…" at bounding box center [553, 161] width 611 height 10
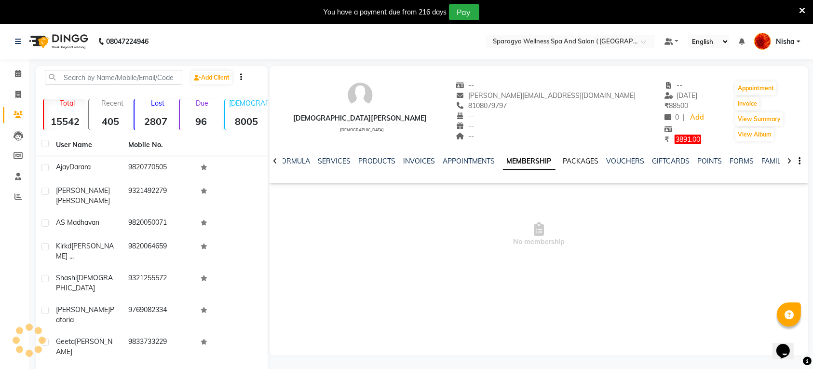
click at [570, 160] on link "PACKAGES" at bounding box center [581, 161] width 36 height 9
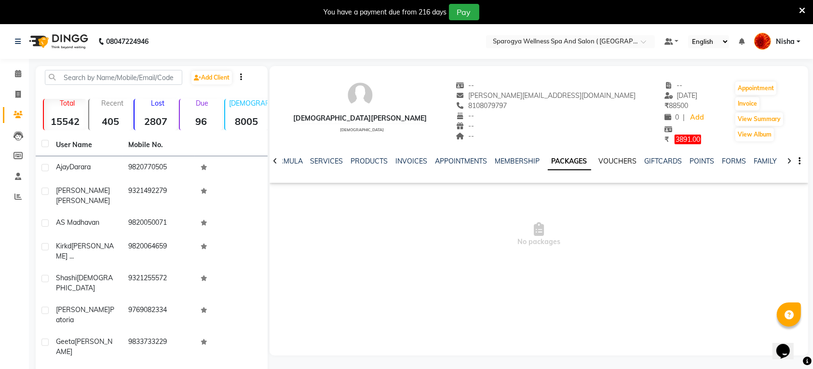
click at [607, 160] on link "VOUCHERS" at bounding box center [618, 161] width 38 height 9
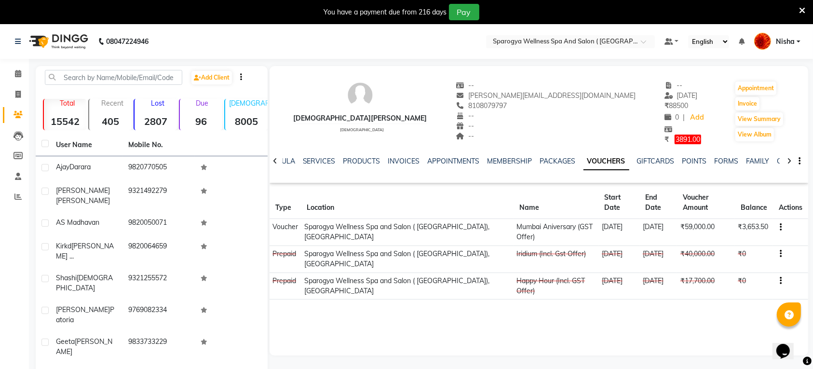
click at [75, 39] on img at bounding box center [58, 41] width 66 height 27
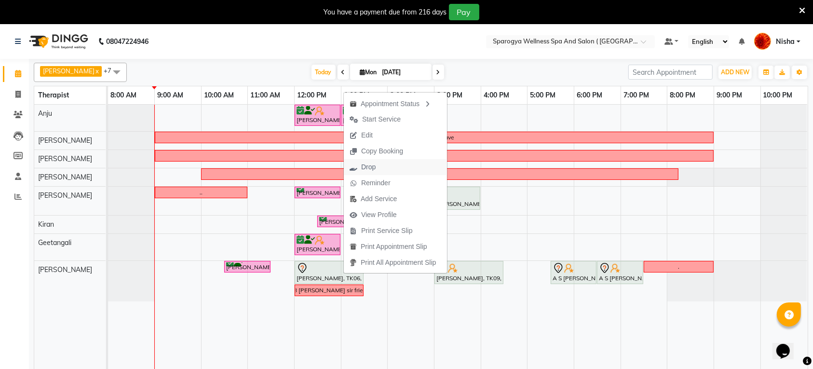
click at [379, 169] on span "Drop" at bounding box center [363, 167] width 38 height 16
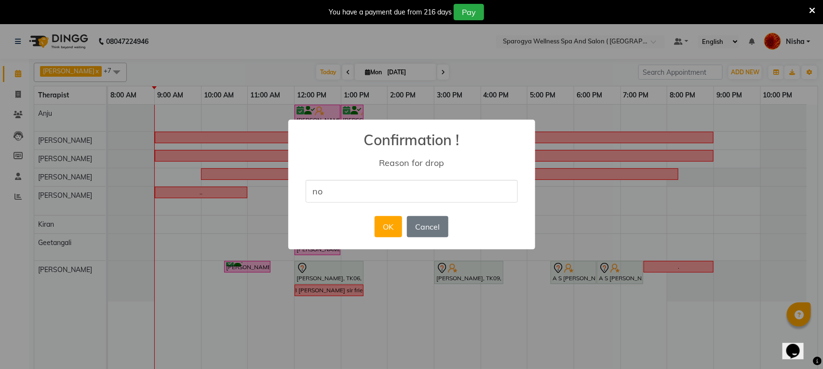
type input "no show"
click at [393, 227] on button "OK" at bounding box center [387, 226] width 27 height 21
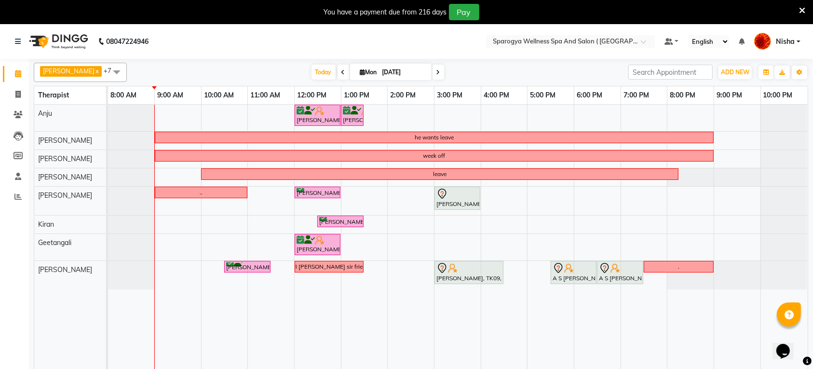
click at [389, 68] on input "[DATE]" at bounding box center [403, 72] width 48 height 14
select select "9"
select select "2025"
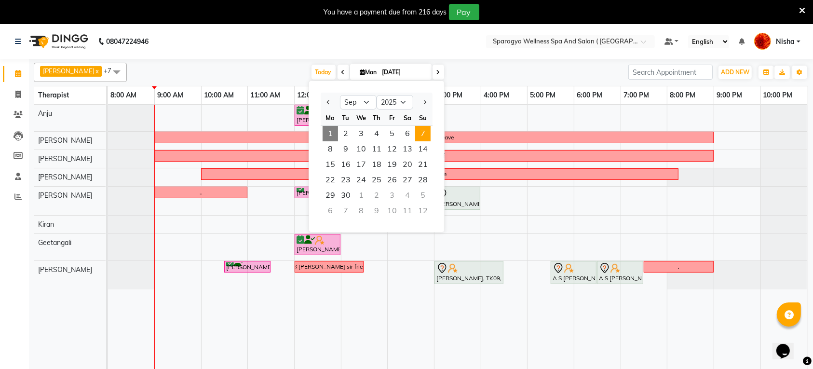
click at [422, 130] on span "7" at bounding box center [422, 133] width 15 height 15
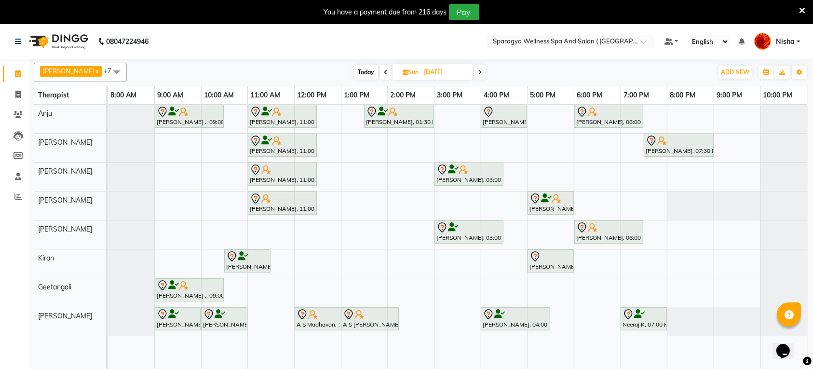
click at [357, 71] on span "Today" at bounding box center [366, 72] width 24 height 15
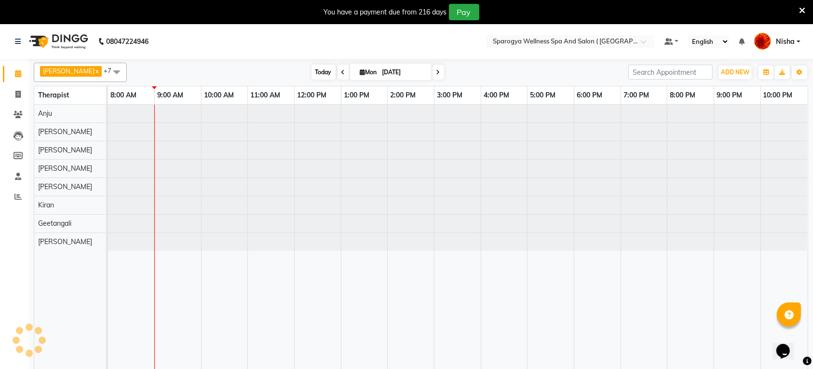
type input "[DATE]"
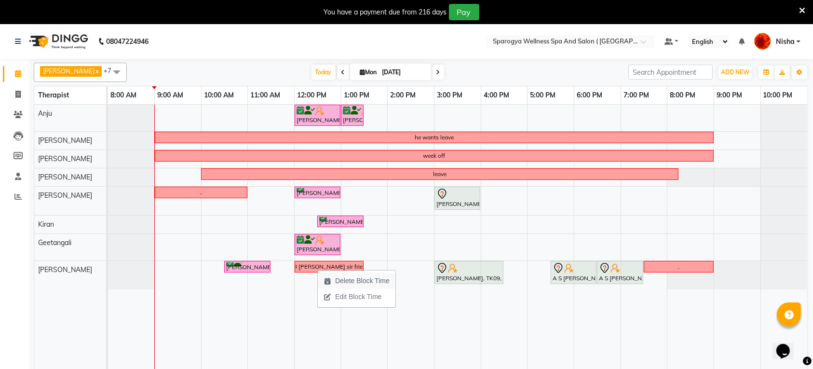
click at [369, 282] on span "Delete Block Time" at bounding box center [362, 281] width 54 height 10
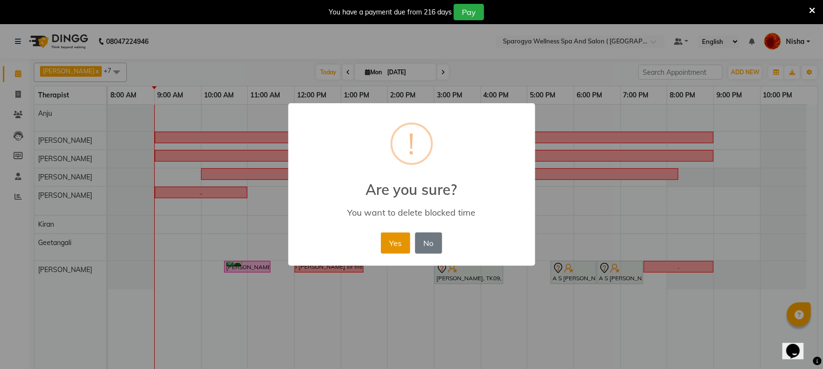
click at [398, 235] on button "Yes" at bounding box center [395, 242] width 29 height 21
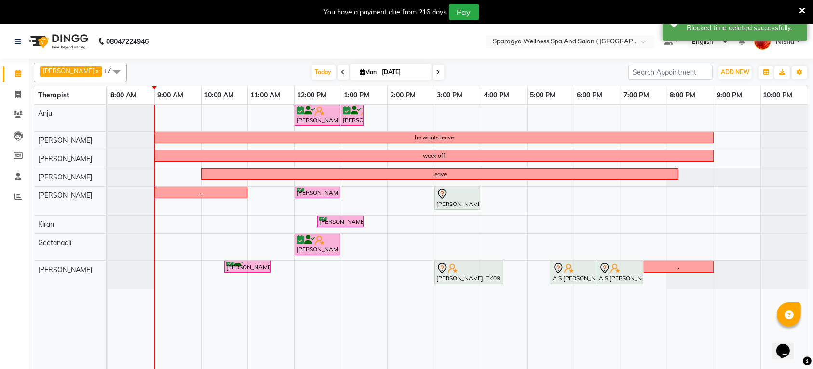
click at [317, 271] on div "[PERSON_NAME], TK05, 12:00 PM-01:00 PM, Facials 60 Min [PERSON_NAME], TK05, 01:…" at bounding box center [457, 243] width 699 height 276
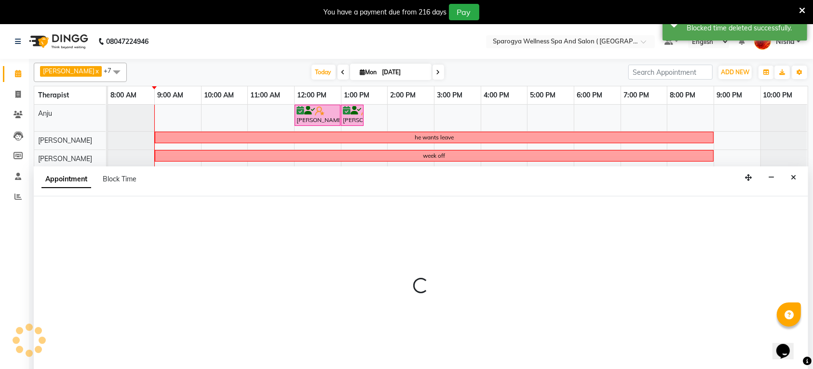
select select "16562"
select select "tentative"
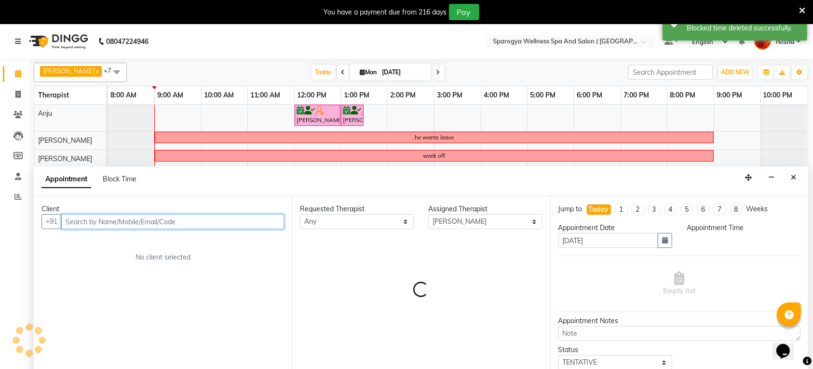
select select "720"
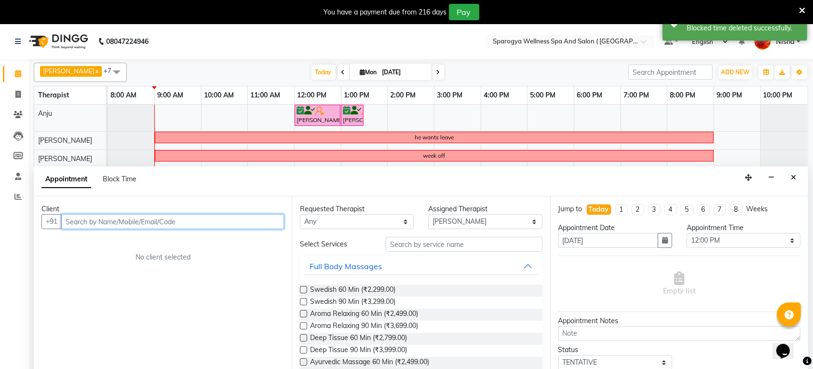
scroll to position [24, 0]
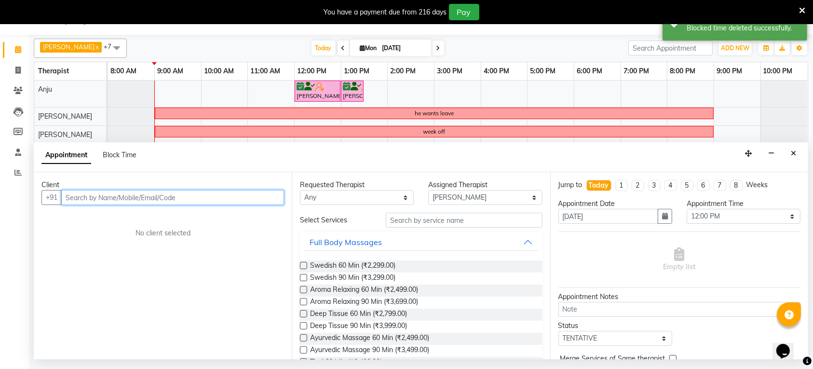
click at [181, 194] on input "text" at bounding box center [172, 197] width 223 height 15
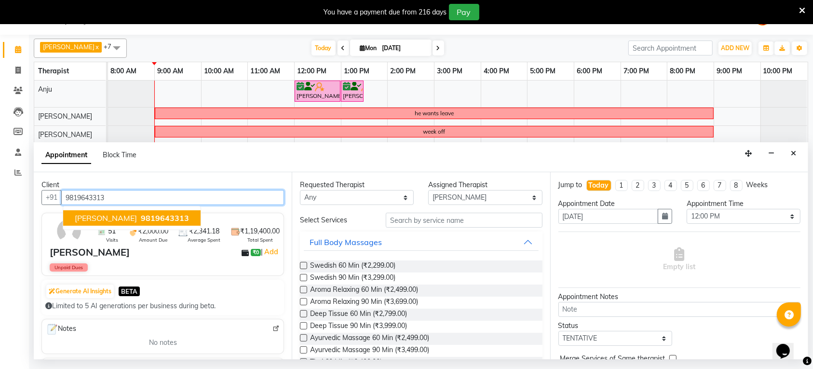
click at [153, 220] on span "9819643313" at bounding box center [165, 218] width 48 height 10
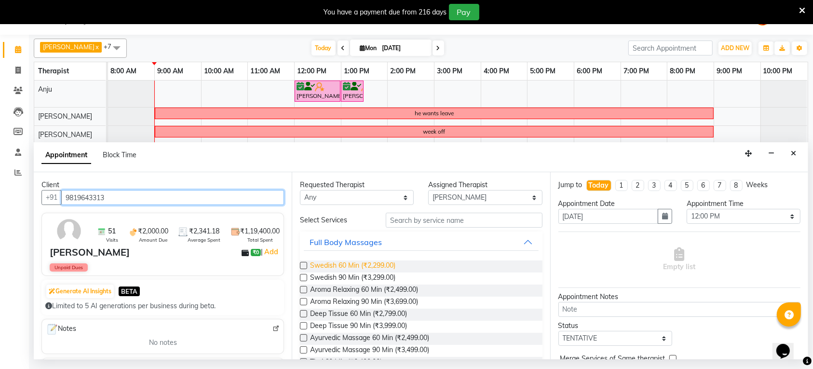
type input "9819643313"
click at [312, 266] on span "Swedish 60 Min (₹2,299.00)" at bounding box center [352, 266] width 85 height 12
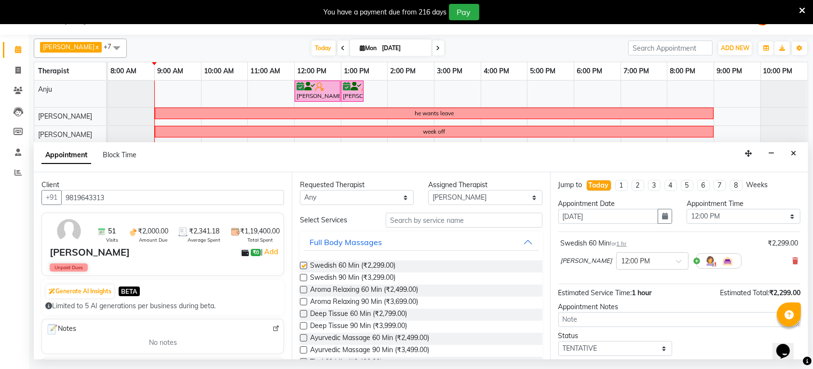
checkbox input "false"
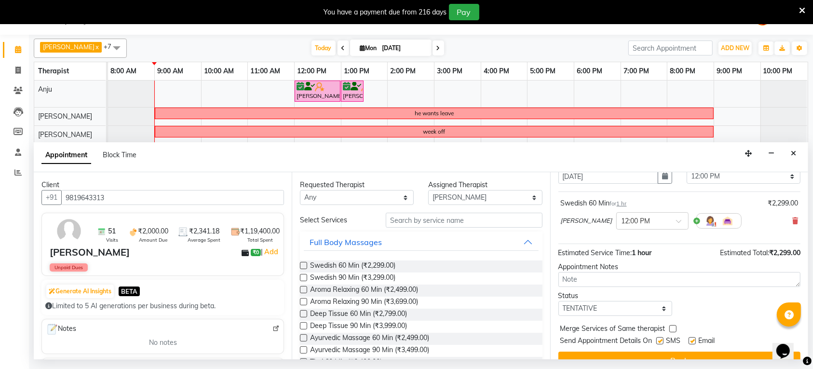
scroll to position [58, 0]
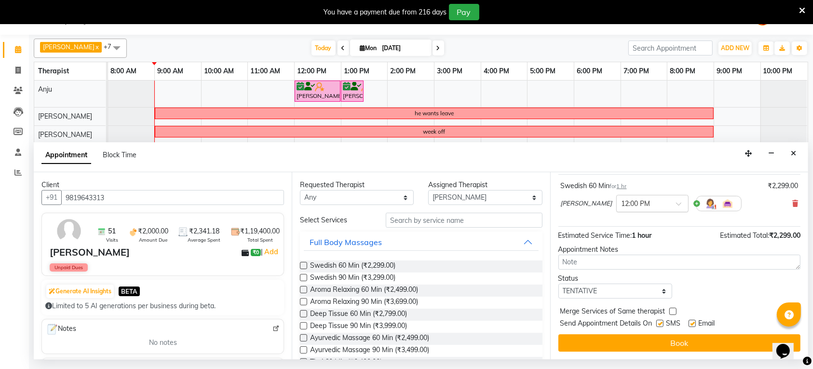
click at [676, 203] on span at bounding box center [682, 206] width 12 height 10
click at [634, 258] on div "12:30 PM" at bounding box center [651, 256] width 71 height 18
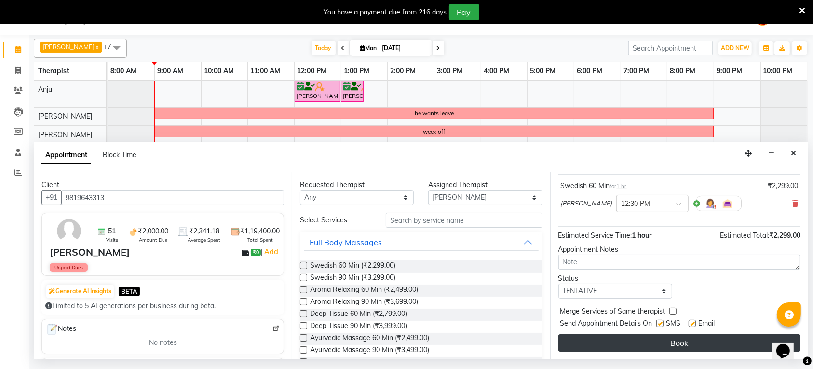
click at [653, 348] on button "Book" at bounding box center [679, 342] width 242 height 17
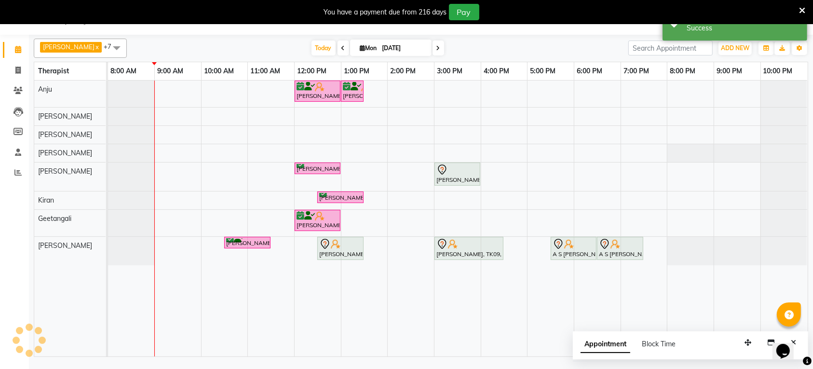
scroll to position [0, 0]
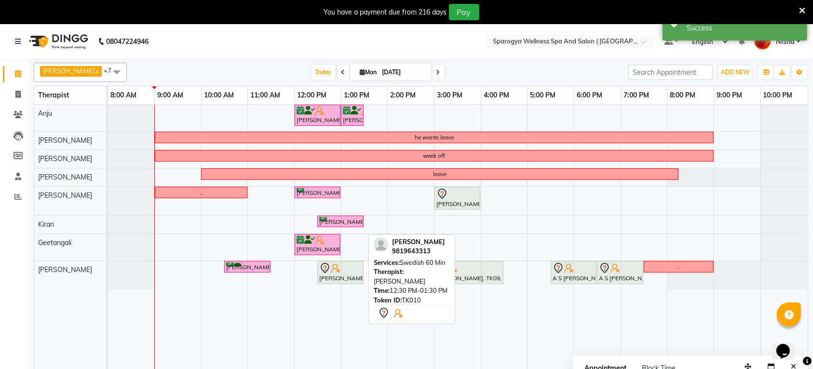
click at [346, 277] on div "[PERSON_NAME], TK10, 12:30 PM-01:30 PM, Swedish 60 Min" at bounding box center [340, 272] width 44 height 20
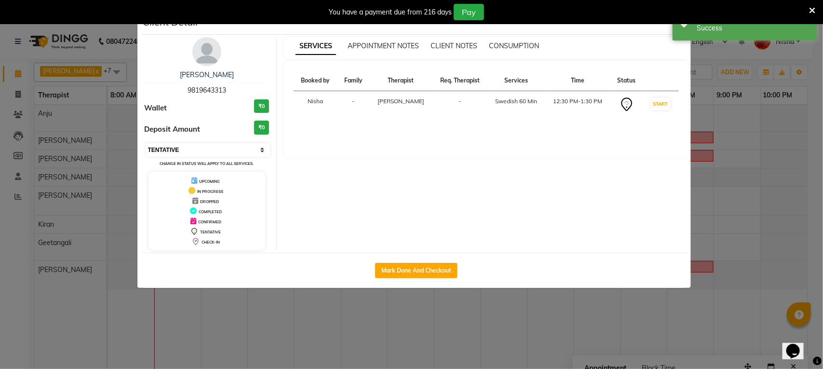
click at [206, 147] on select "Select IN SERVICE CONFIRMED TENTATIVE CHECK IN MARK DONE DROPPED UPCOMING" at bounding box center [208, 149] width 125 height 13
select select "6"
click at [146, 143] on select "Select IN SERVICE CONFIRMED TENTATIVE CHECK IN MARK DONE DROPPED UPCOMING" at bounding box center [208, 149] width 125 height 13
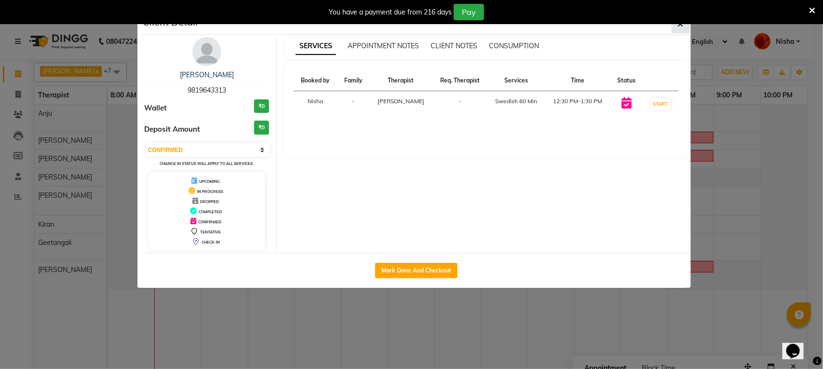
click at [680, 27] on icon "button" at bounding box center [681, 24] width 6 height 8
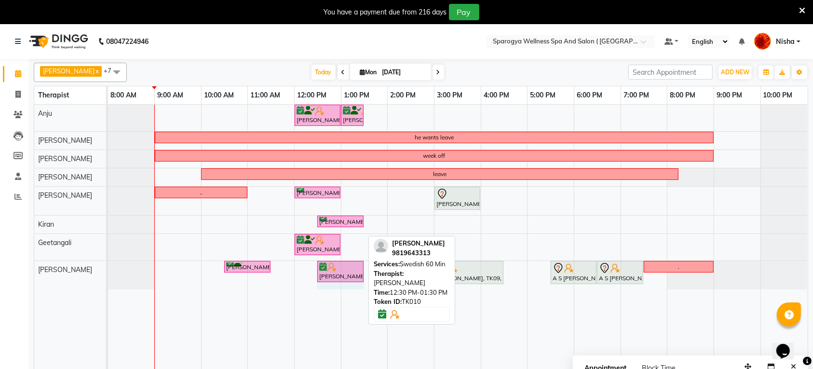
drag, startPoint x: 361, startPoint y: 271, endPoint x: 375, endPoint y: 271, distance: 13.5
click at [375, 271] on div "[PERSON_NAME] x Geetangali x [PERSON_NAME] x Kiran x [PERSON_NAME] x [PERSON_NA…" at bounding box center [421, 220] width 774 height 322
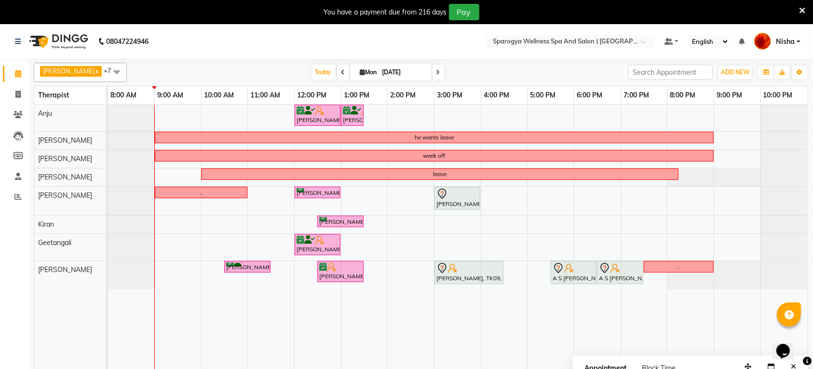
click at [567, 72] on div "[DATE] [DATE]" at bounding box center [378, 72] width 492 height 14
drag, startPoint x: 363, startPoint y: 273, endPoint x: 377, endPoint y: 274, distance: 14.5
click at [377, 274] on div "[PERSON_NAME], TK05, 12:00 PM-01:00 PM, Facials 60 Min [PERSON_NAME], TK05, 01:…" at bounding box center [457, 243] width 699 height 276
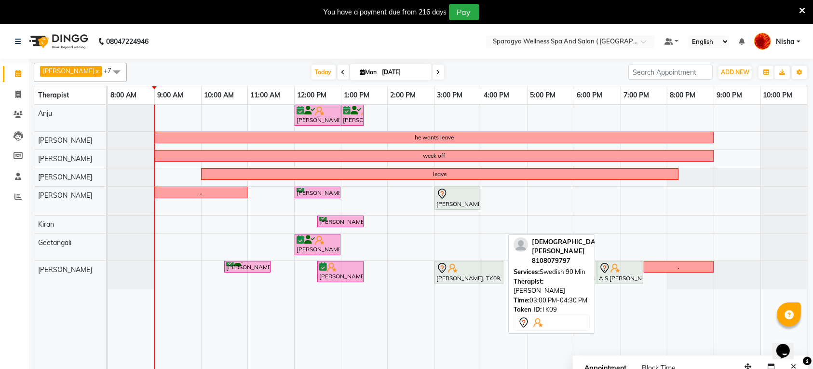
click at [471, 274] on div at bounding box center [468, 268] width 65 height 12
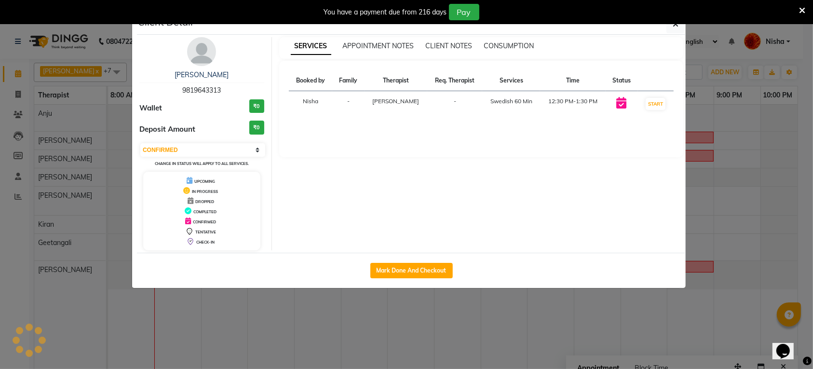
select select "7"
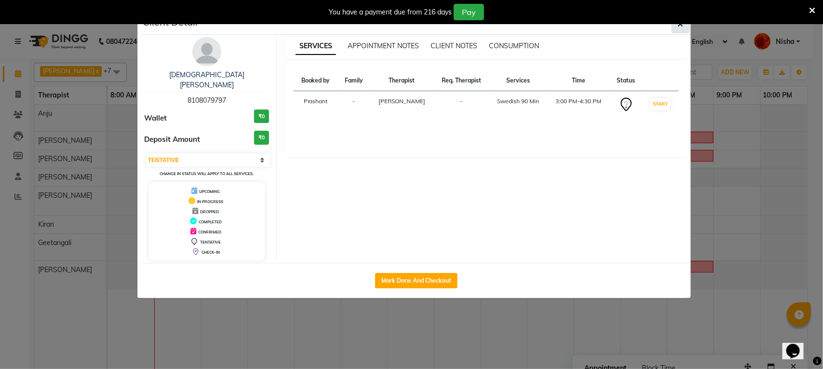
click at [676, 32] on button "button" at bounding box center [680, 24] width 18 height 18
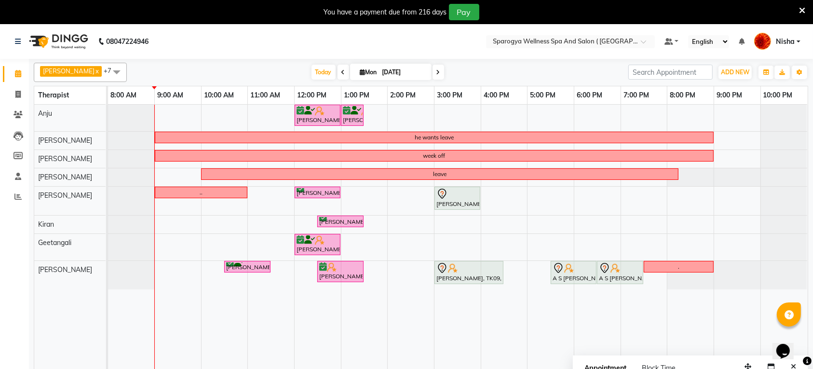
click at [386, 71] on input "[DATE]" at bounding box center [403, 72] width 48 height 14
select select "9"
select select "2025"
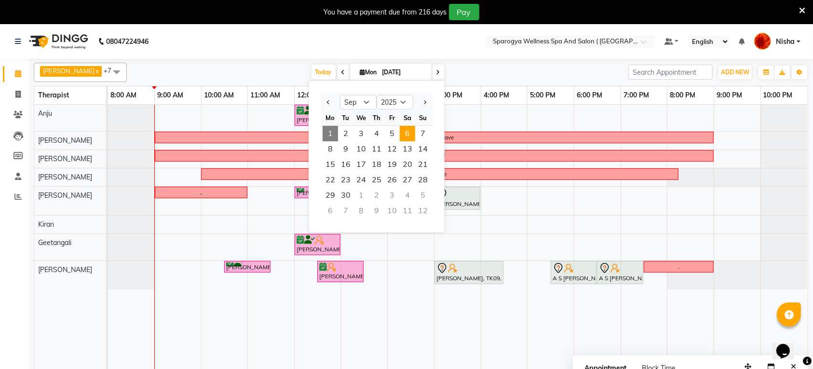
click at [408, 133] on span "6" at bounding box center [407, 133] width 15 height 15
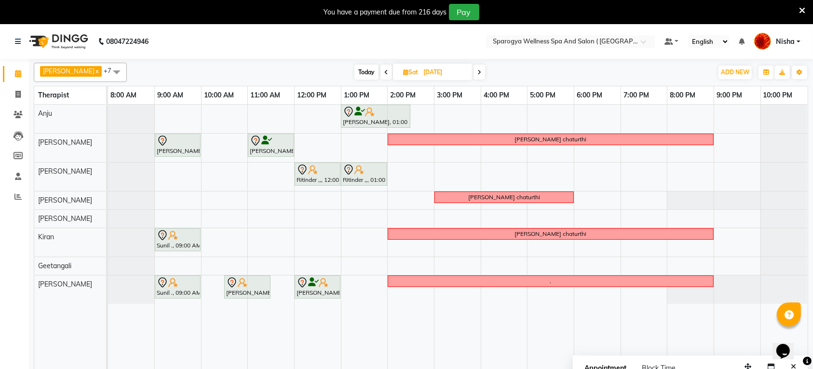
click at [358, 68] on span "Today" at bounding box center [366, 72] width 24 height 15
type input "[DATE]"
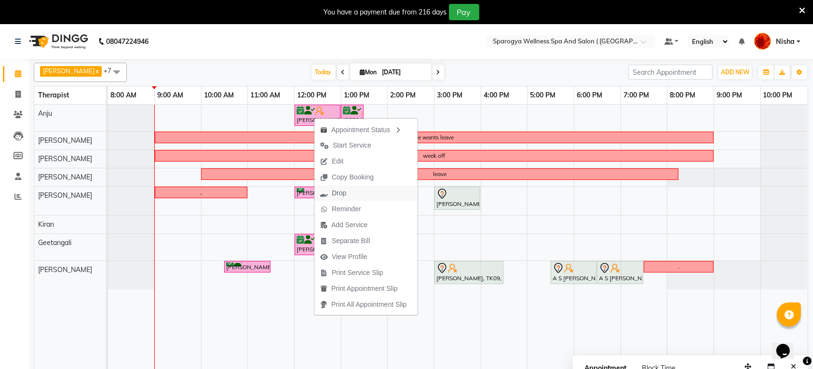
click at [347, 196] on span "Drop" at bounding box center [333, 193] width 38 height 16
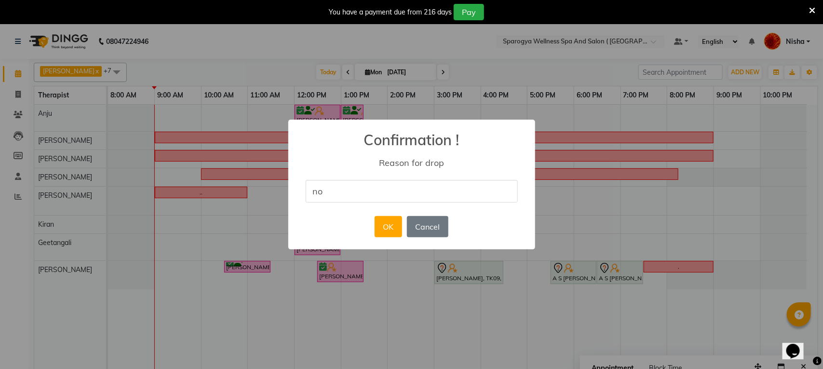
type input "no show"
click at [384, 225] on button "OK" at bounding box center [387, 226] width 27 height 21
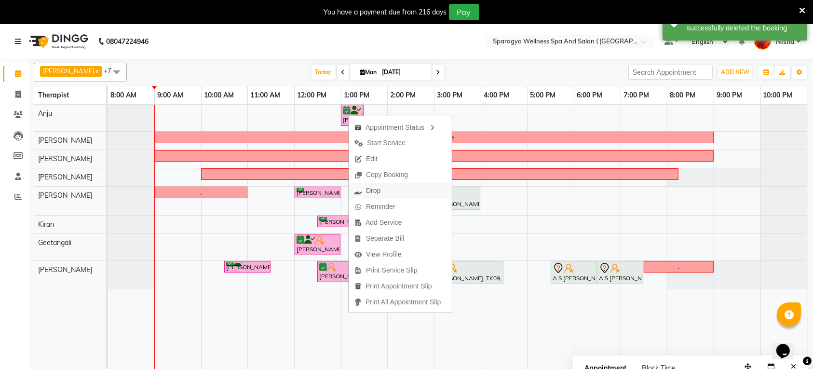
click at [385, 191] on span "Drop" at bounding box center [367, 191] width 38 height 16
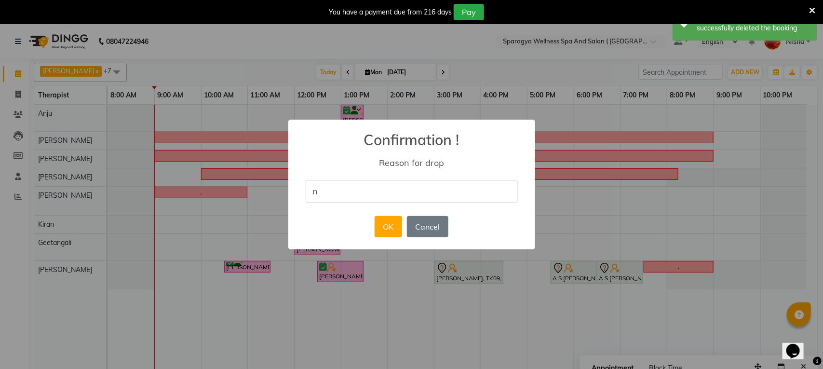
type input "no show"
click at [389, 225] on button "OK" at bounding box center [387, 226] width 27 height 21
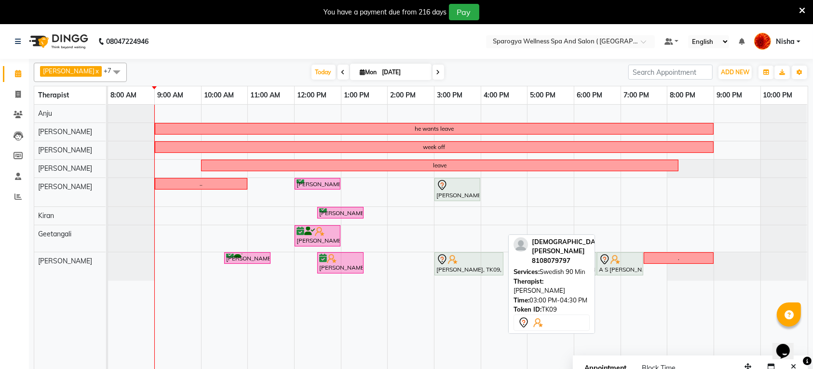
click at [466, 263] on div at bounding box center [468, 259] width 65 height 12
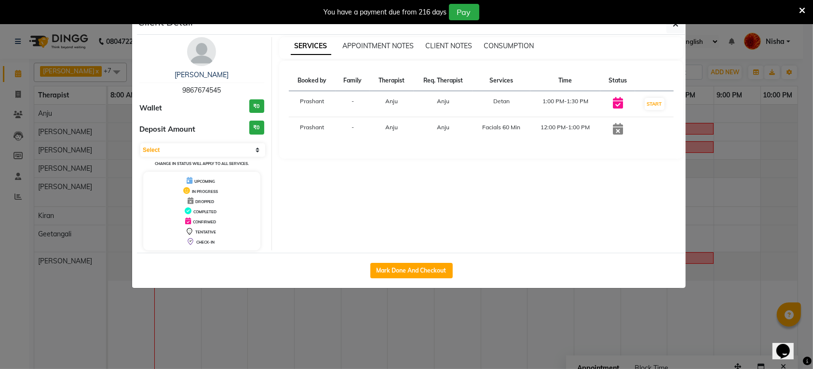
select select "7"
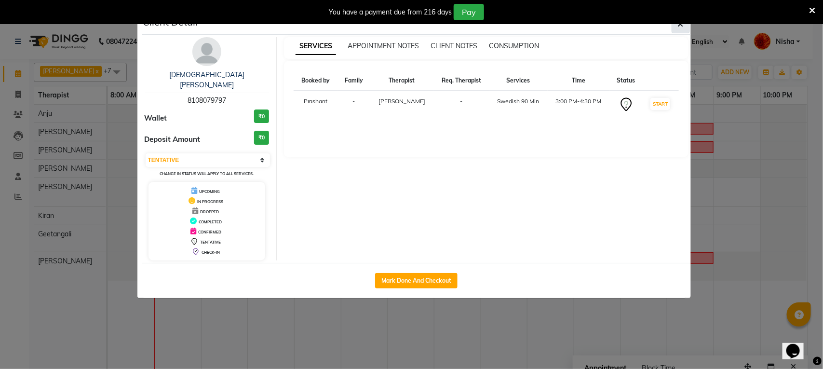
click at [676, 30] on button "button" at bounding box center [680, 24] width 18 height 18
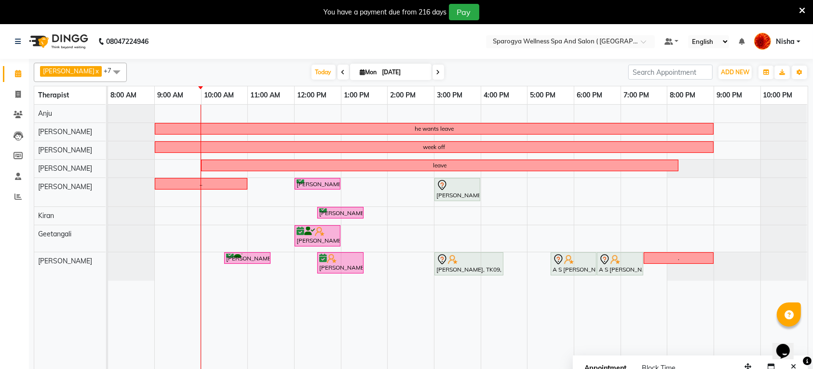
click at [432, 71] on span at bounding box center [438, 72] width 12 height 15
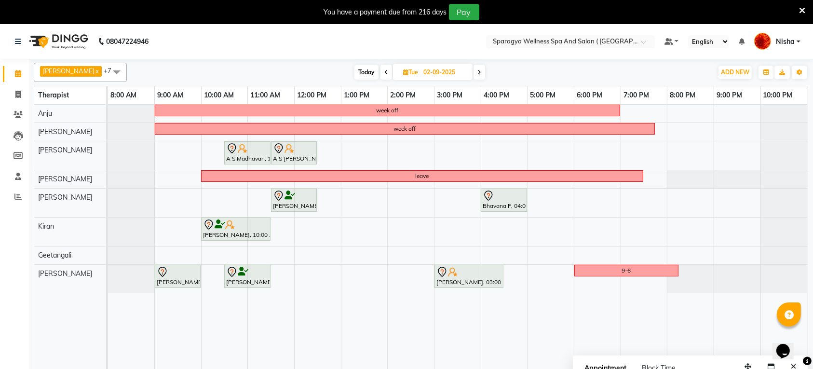
click at [362, 70] on span "Today" at bounding box center [366, 72] width 24 height 15
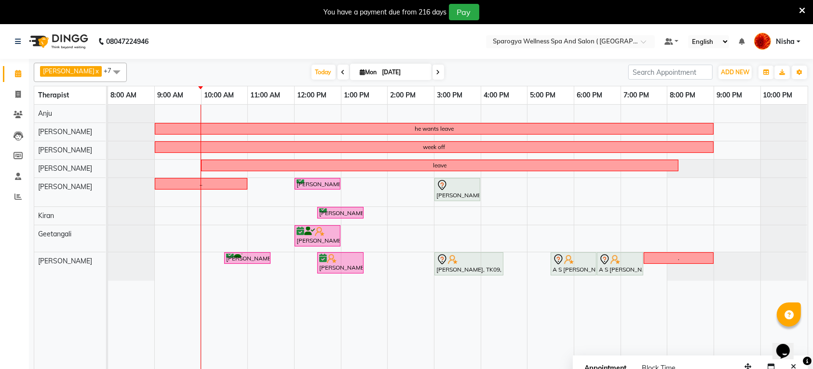
click at [436, 74] on icon at bounding box center [438, 72] width 4 height 6
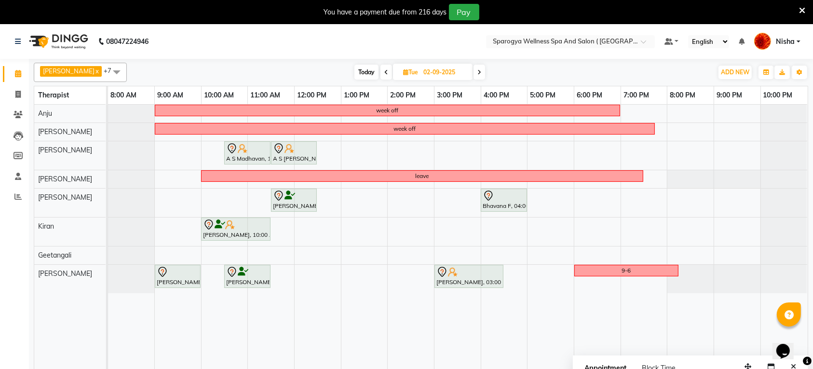
click at [362, 72] on span "Today" at bounding box center [366, 72] width 24 height 15
type input "[DATE]"
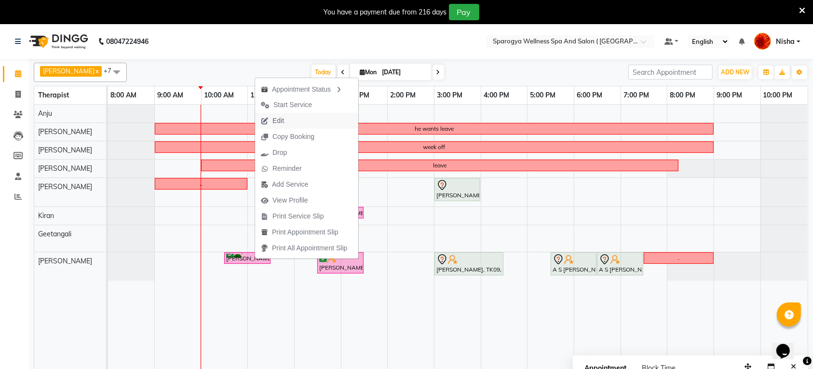
click at [301, 126] on button "Edit" at bounding box center [306, 121] width 103 height 16
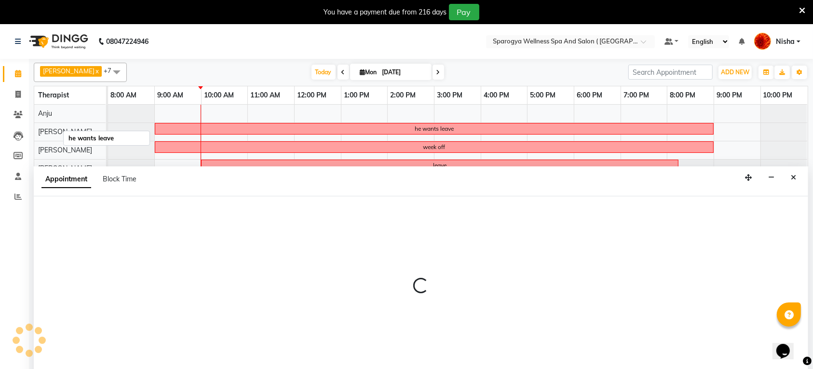
select select "tentative"
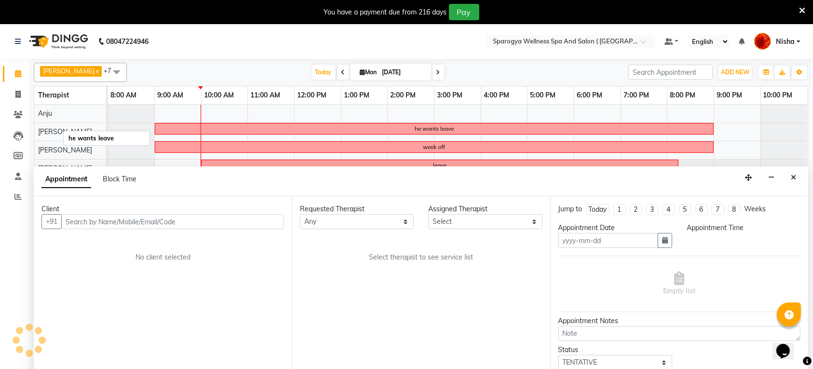
scroll to position [24, 0]
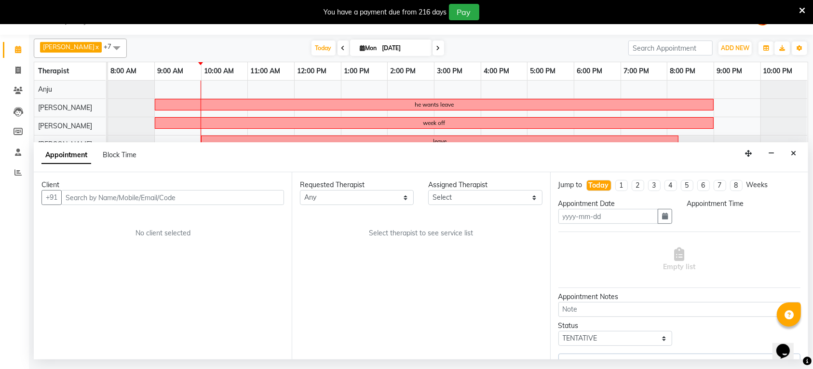
type input "[DATE]"
select select "confirm booking"
select select "630"
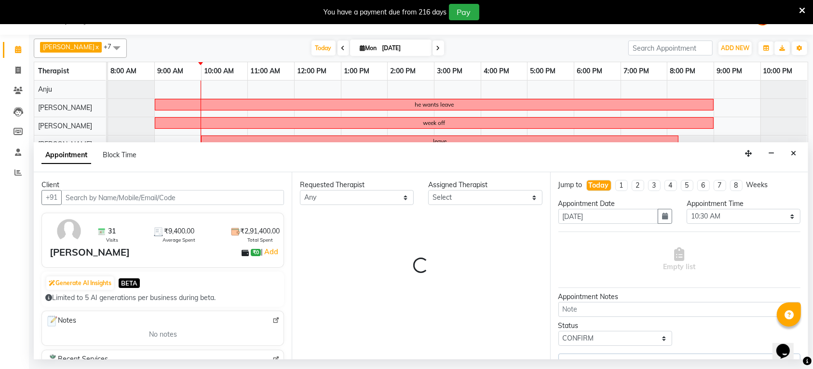
select select "16562"
select select "1524"
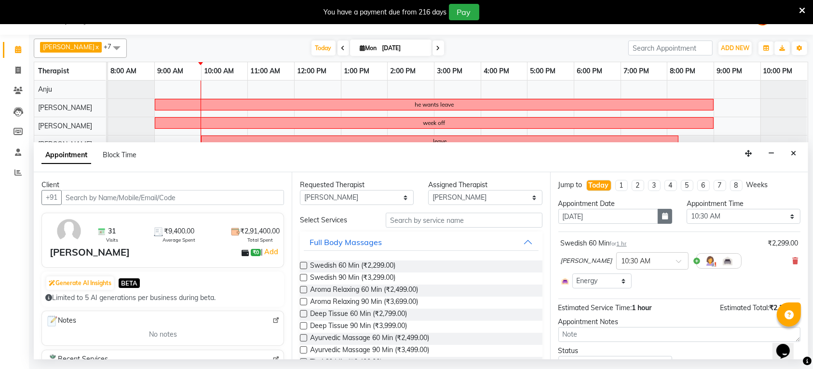
click at [662, 218] on icon "button" at bounding box center [665, 216] width 6 height 7
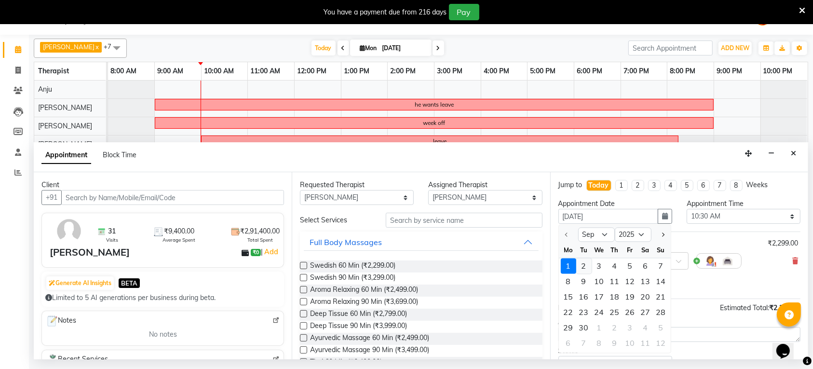
click at [587, 266] on div "2" at bounding box center [583, 265] width 15 height 15
type input "02-09-2025"
select select "630"
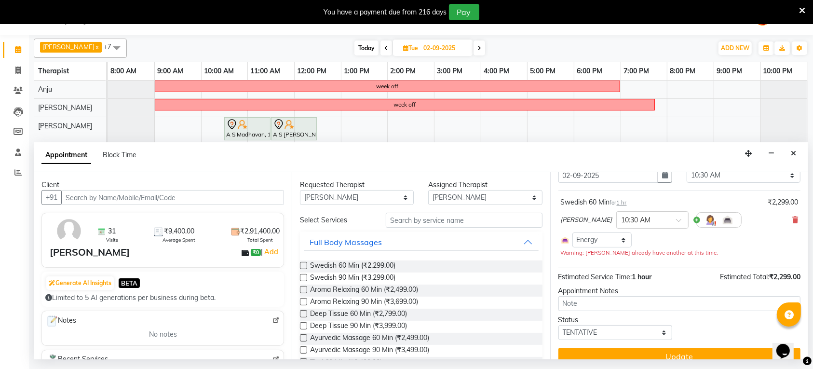
scroll to position [55, 0]
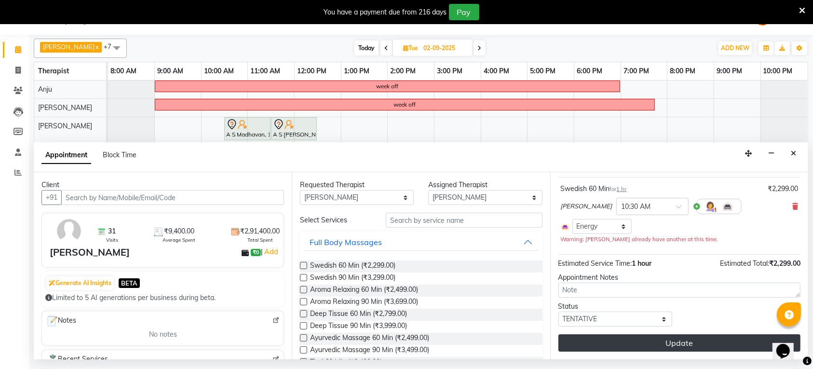
click at [688, 337] on button "Update" at bounding box center [679, 342] width 242 height 17
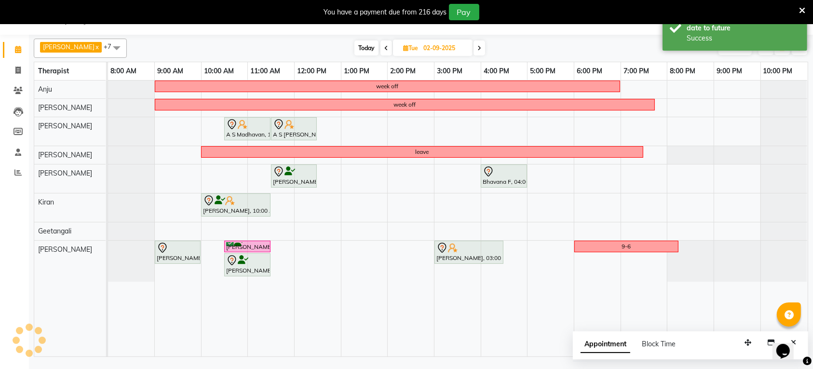
scroll to position [0, 0]
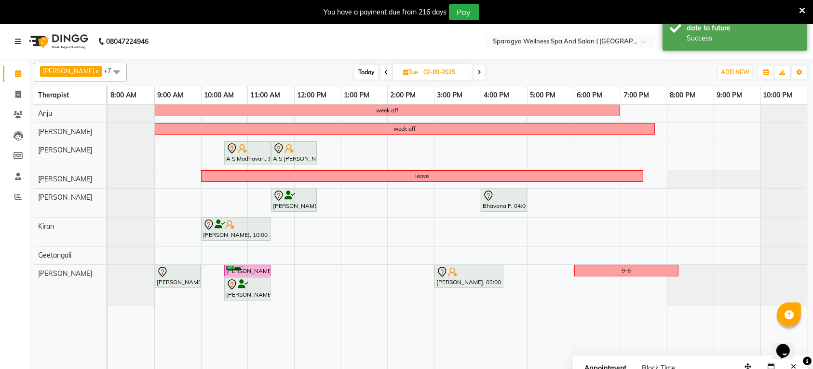
click at [358, 73] on span "Today" at bounding box center [366, 72] width 24 height 15
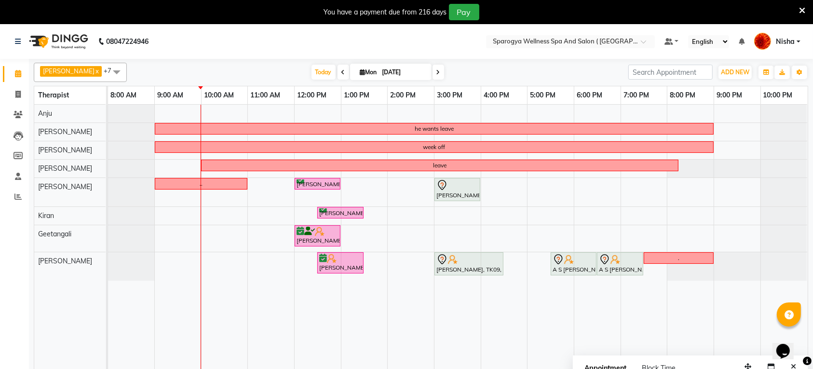
click at [432, 73] on span at bounding box center [438, 72] width 12 height 15
type input "02-09-2025"
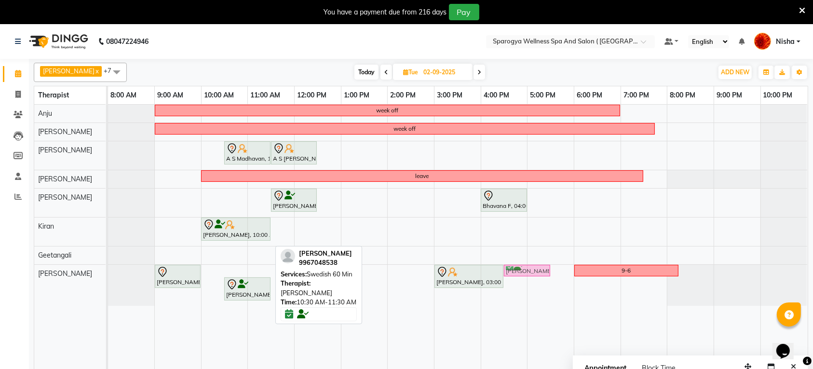
drag, startPoint x: 247, startPoint y: 273, endPoint x: 535, endPoint y: 290, distance: 288.7
click at [535, 290] on div "week off week off A S [PERSON_NAME], 10:30 AM-11:30 AM, Swedish 60 Min A S Madh…" at bounding box center [457, 243] width 699 height 276
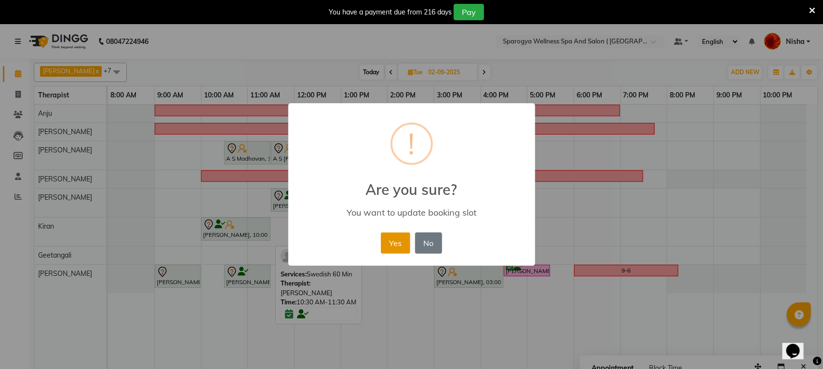
click at [388, 240] on button "Yes" at bounding box center [395, 242] width 29 height 21
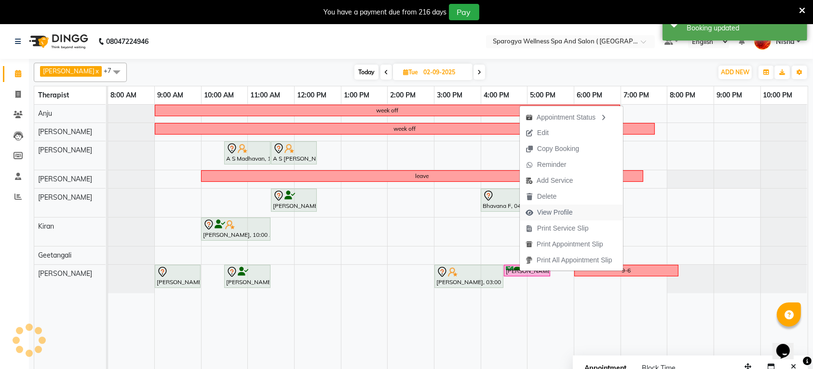
click at [558, 213] on span "View Profile" at bounding box center [555, 212] width 36 height 10
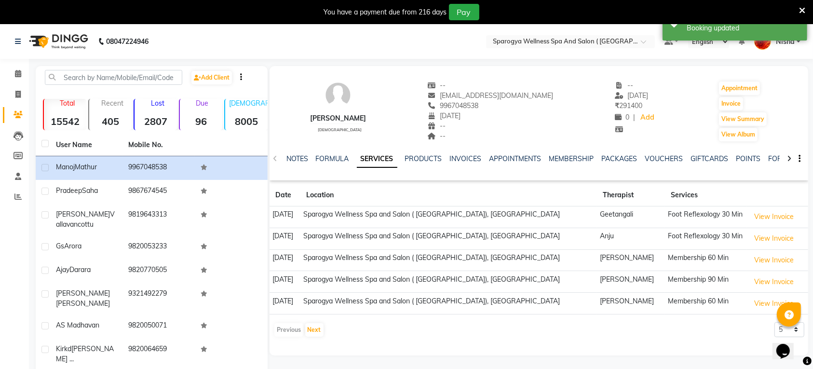
click at [75, 47] on img at bounding box center [58, 41] width 66 height 27
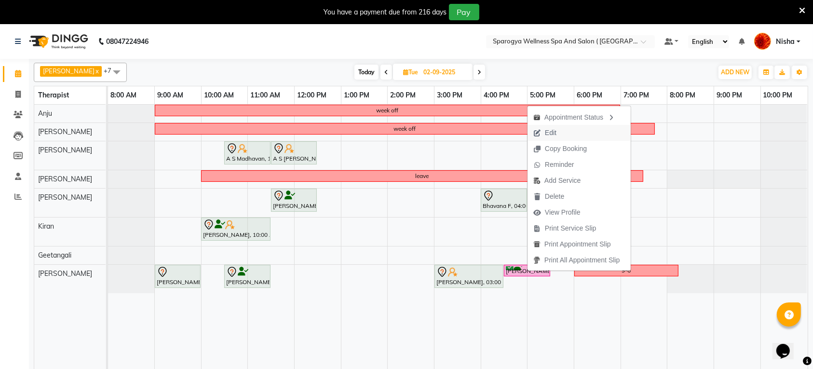
click at [560, 133] on span "Edit" at bounding box center [544, 133] width 35 height 16
select select "tentative"
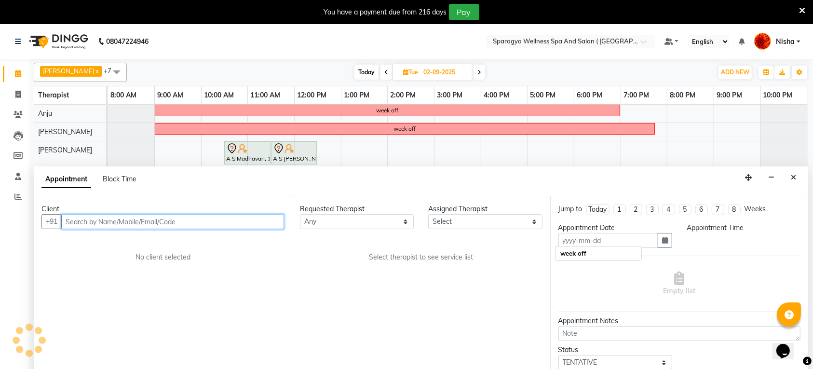
type input "02-09-2025"
select select "confirm booking"
select select "990"
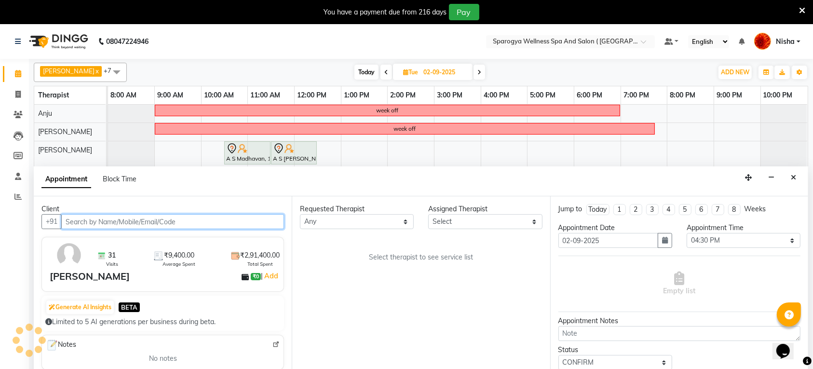
select select "16562"
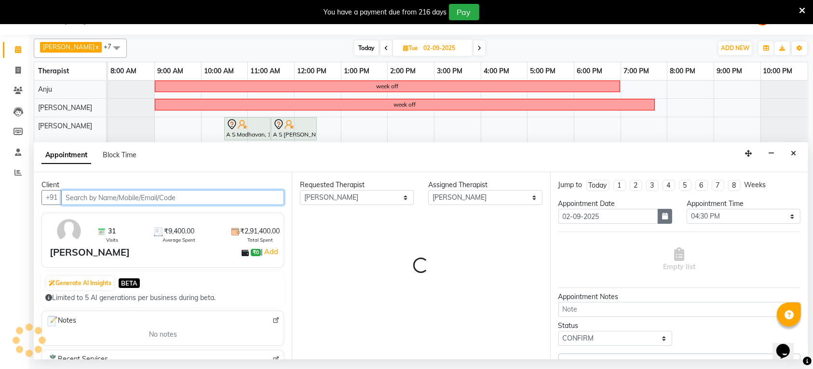
select select "1524"
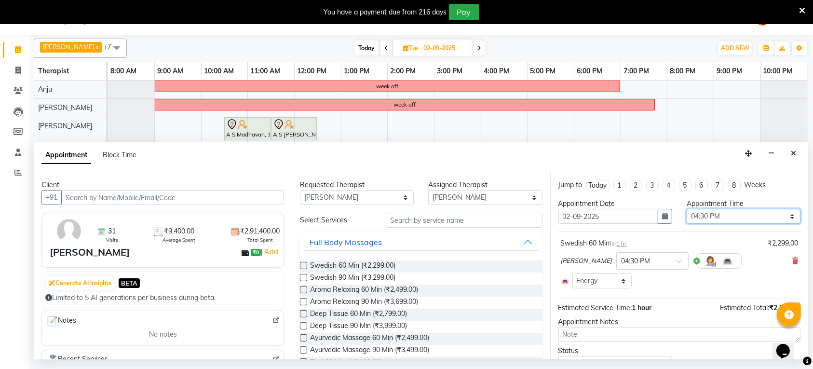
click at [712, 215] on select "Select 09:00 AM 09:15 AM 09:30 AM 09:45 AM 10:00 AM 10:15 AM 10:30 AM 10:45 AM …" at bounding box center [743, 216] width 114 height 15
select select "1020"
click at [686, 209] on select "Select 09:00 AM 09:15 AM 09:30 AM 09:45 AM 10:00 AM 10:15 AM 10:30 AM 10:45 AM …" at bounding box center [743, 216] width 114 height 15
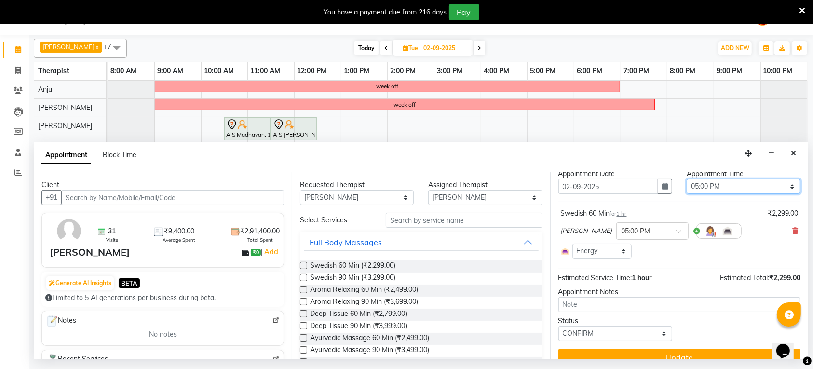
scroll to position [45, 0]
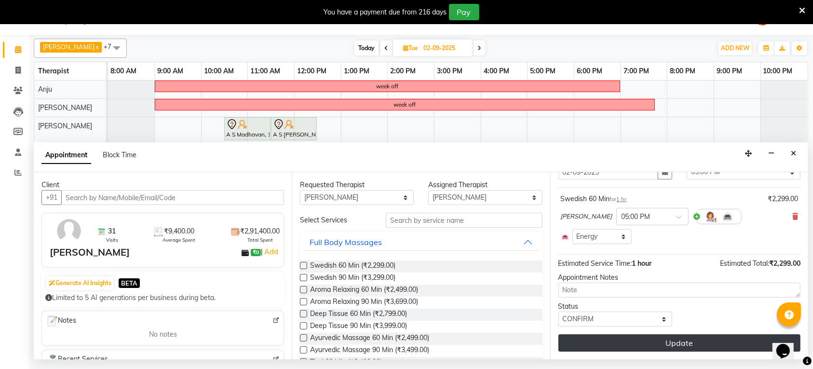
click at [665, 338] on button "Update" at bounding box center [679, 342] width 242 height 17
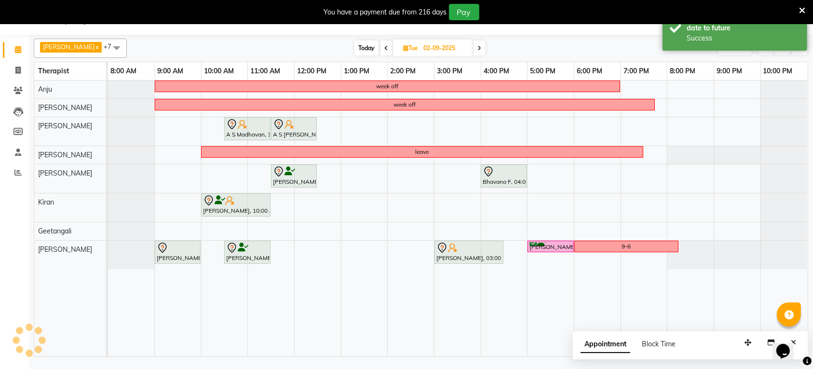
scroll to position [0, 0]
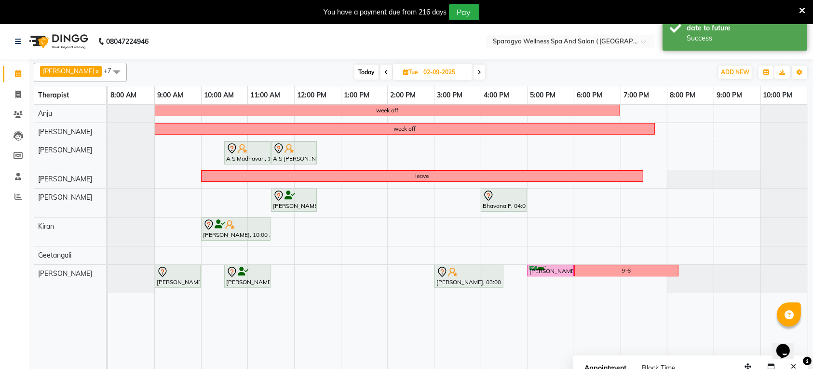
click at [360, 73] on span "Today" at bounding box center [366, 72] width 24 height 15
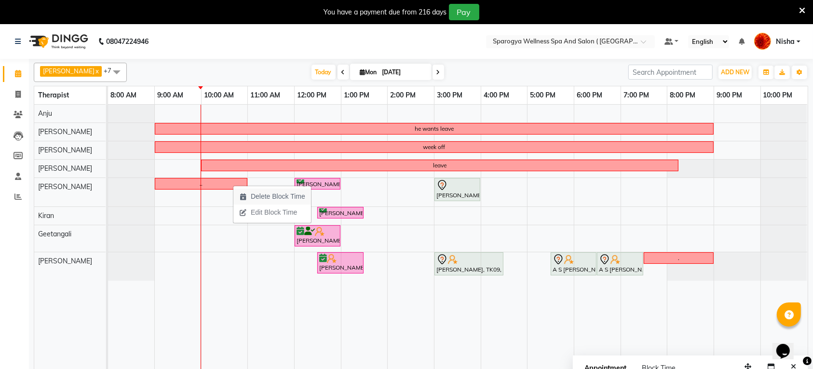
click at [276, 199] on span "Delete Block Time" at bounding box center [278, 196] width 54 height 10
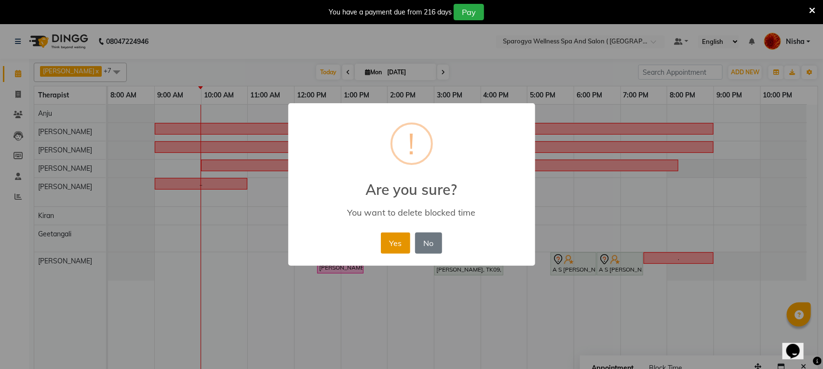
click at [396, 237] on button "Yes" at bounding box center [395, 242] width 29 height 21
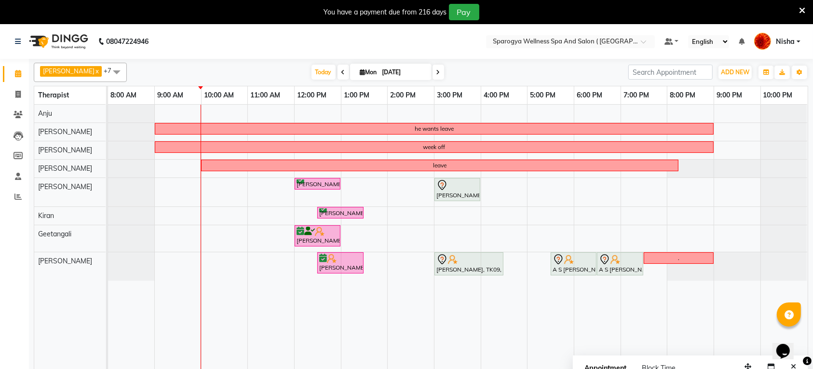
click at [436, 71] on icon at bounding box center [438, 72] width 4 height 6
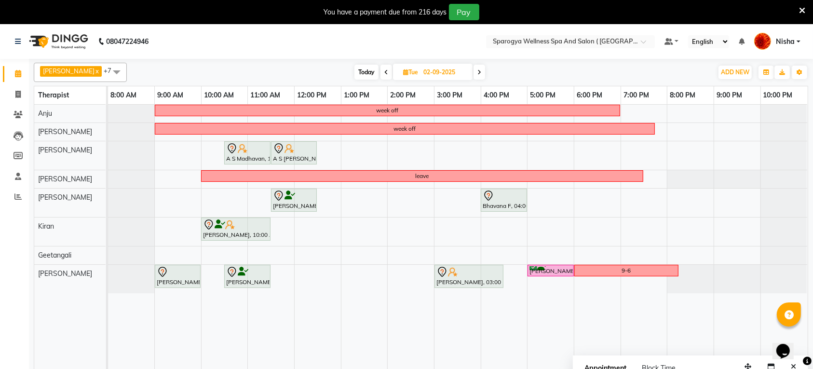
click at [473, 70] on span at bounding box center [479, 72] width 12 height 15
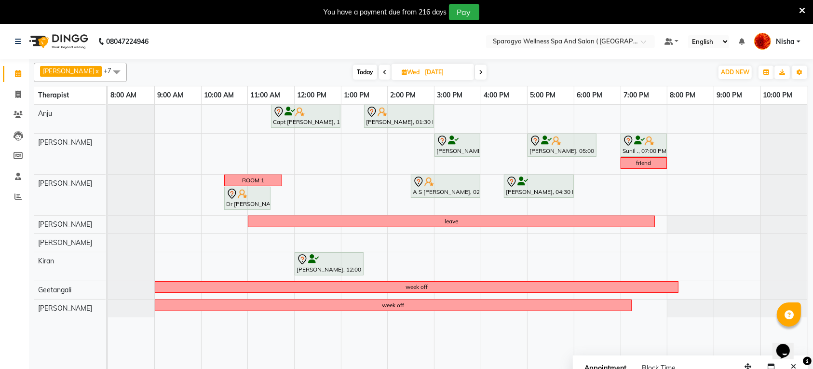
click at [475, 73] on span at bounding box center [481, 72] width 12 height 15
type input "[DATE]"
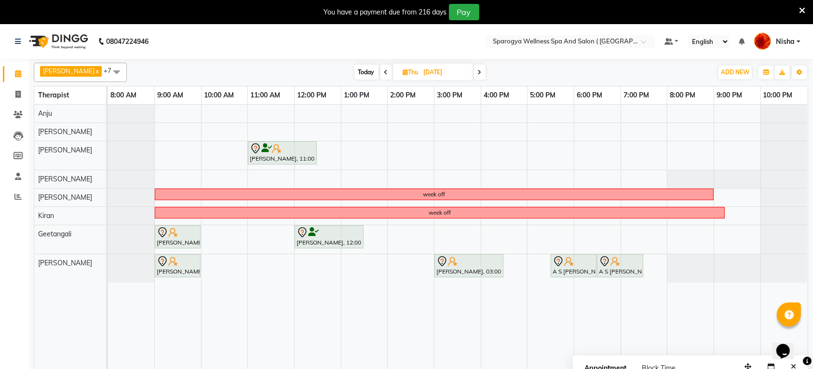
click at [108, 266] on div at bounding box center [108, 268] width 0 height 28
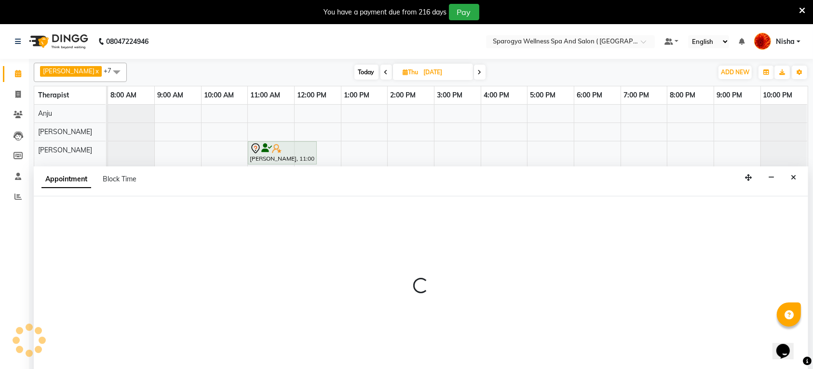
scroll to position [24, 0]
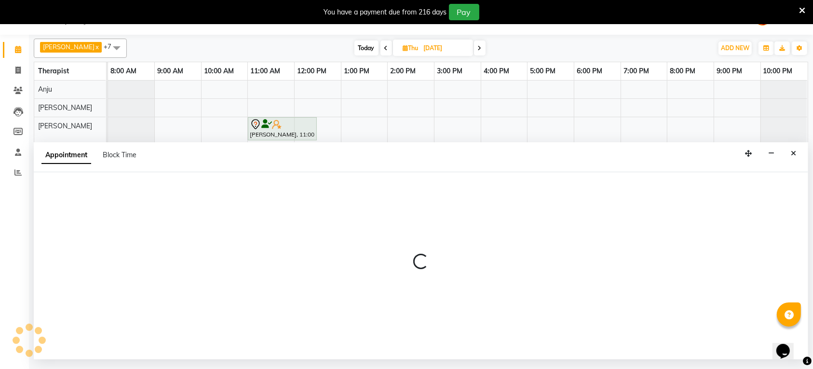
select select "16562"
select select "1200"
select select "tentative"
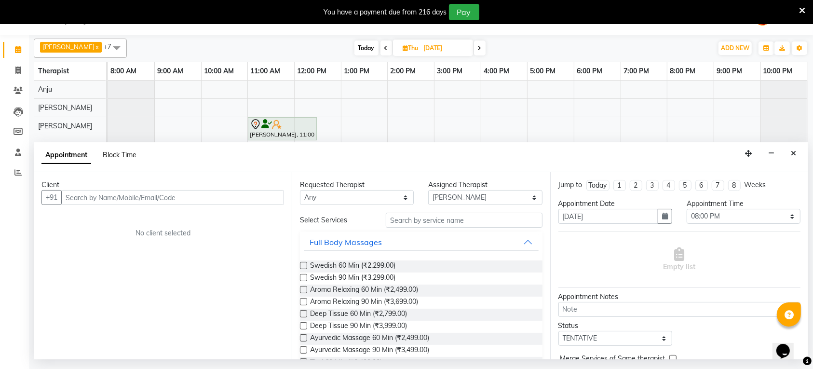
click at [133, 154] on span "Block Time" at bounding box center [120, 154] width 34 height 9
select select "16562"
select select "1200"
select select "1260"
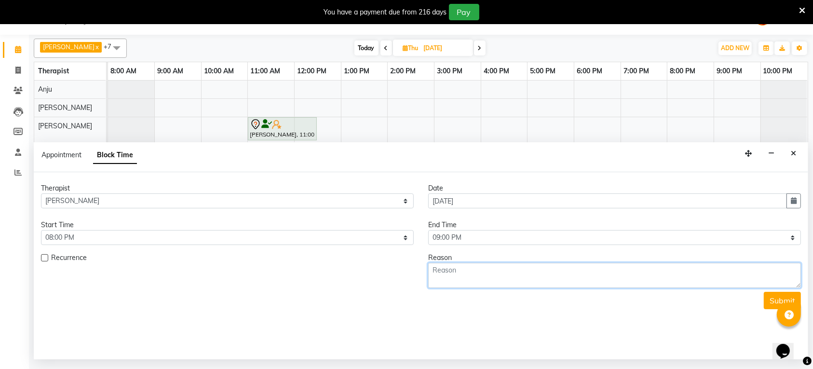
click at [489, 278] on textarea at bounding box center [614, 275] width 373 height 25
type textarea "."
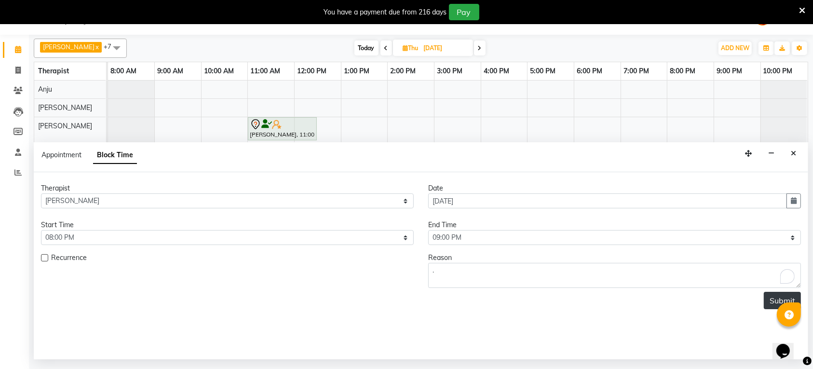
click at [766, 297] on button "Submit" at bounding box center [781, 300] width 37 height 17
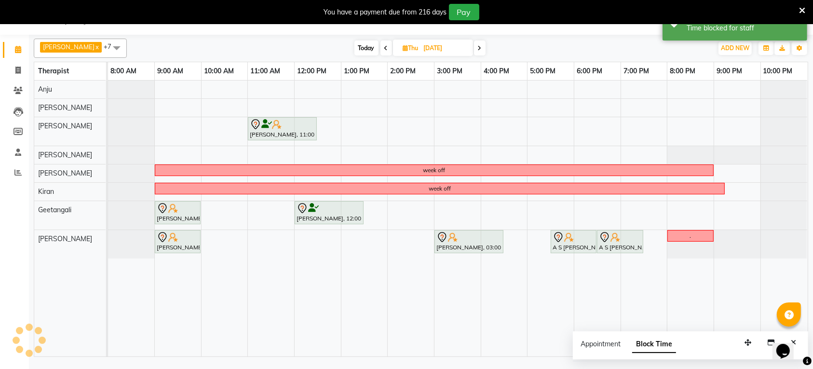
scroll to position [0, 0]
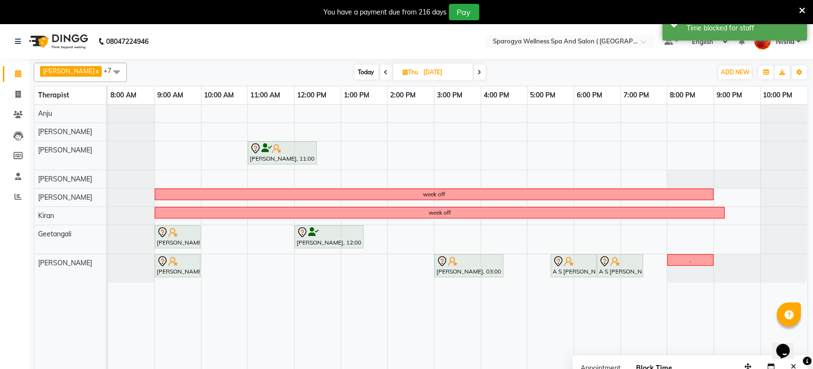
click at [474, 70] on span at bounding box center [480, 72] width 12 height 15
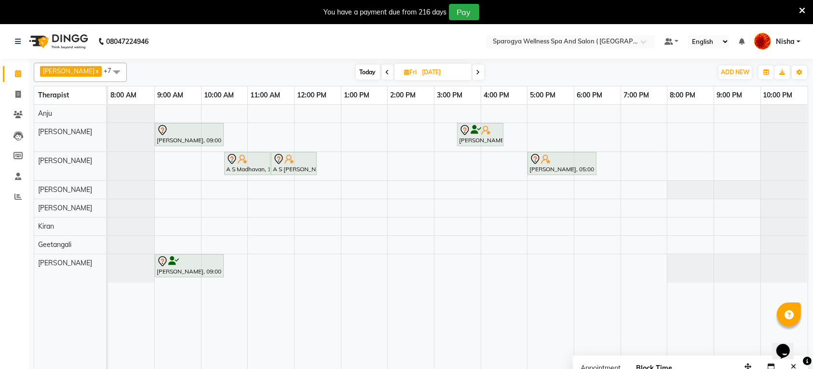
click at [362, 72] on span "Today" at bounding box center [368, 72] width 24 height 15
type input "[DATE]"
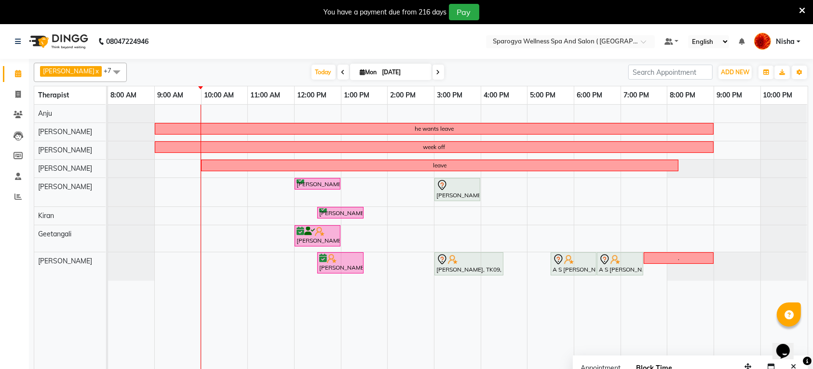
click at [208, 243] on div "he wants leave week off leave [GEOGRAPHIC_DATA][PERSON_NAME], TK03, 12:00 PM-01…" at bounding box center [457, 243] width 699 height 276
select select "70005"
select select "tentative"
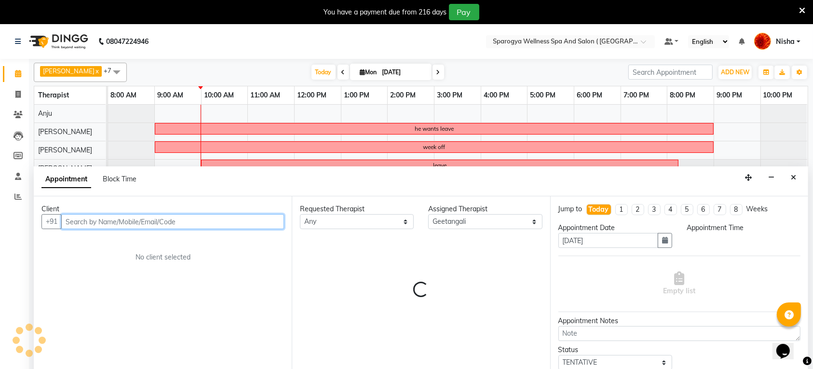
select select "600"
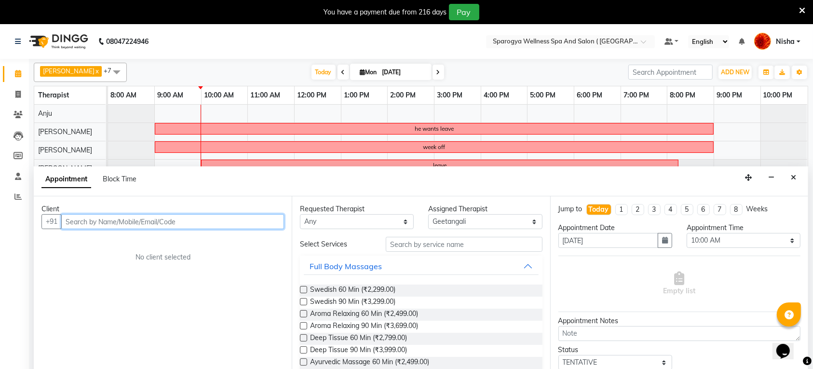
scroll to position [24, 0]
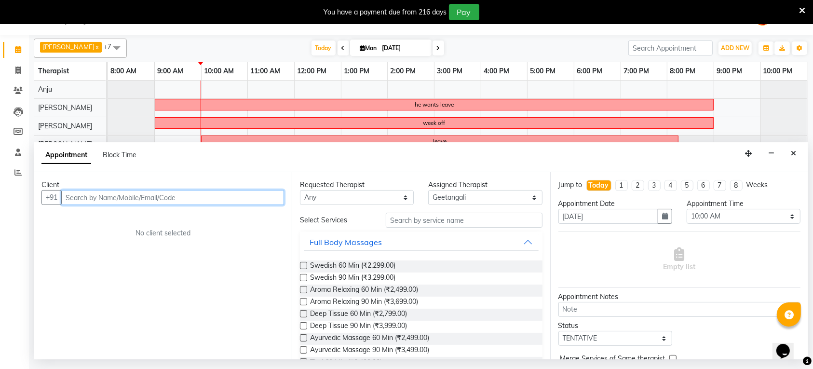
click at [120, 195] on input "text" at bounding box center [172, 197] width 223 height 15
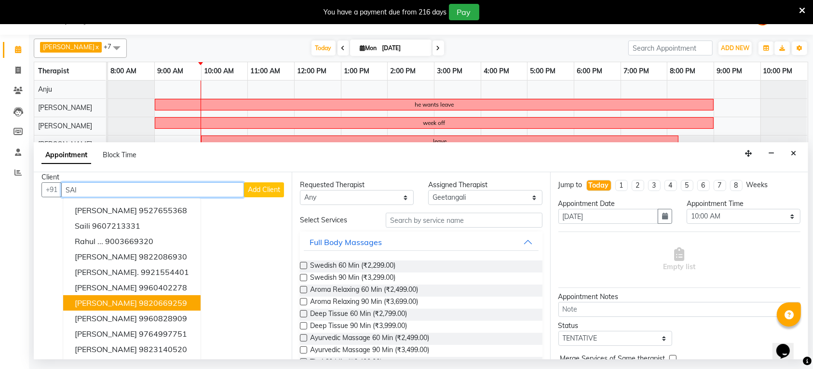
scroll to position [10, 0]
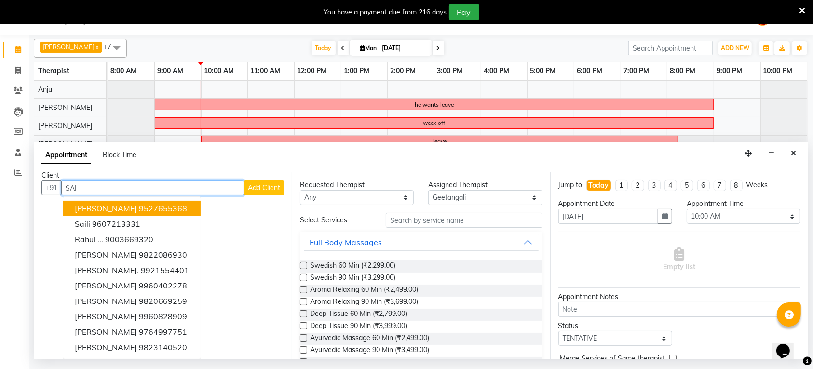
click at [113, 187] on input "SAI" at bounding box center [152, 187] width 183 height 15
type input "S"
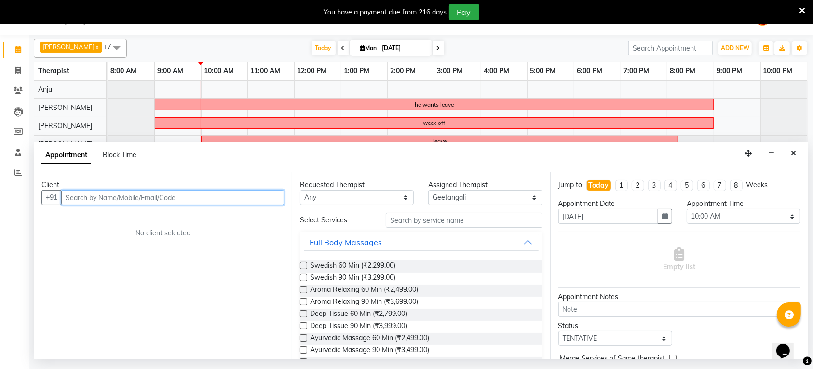
scroll to position [0, 0]
type input "[PERSON_NAME]"
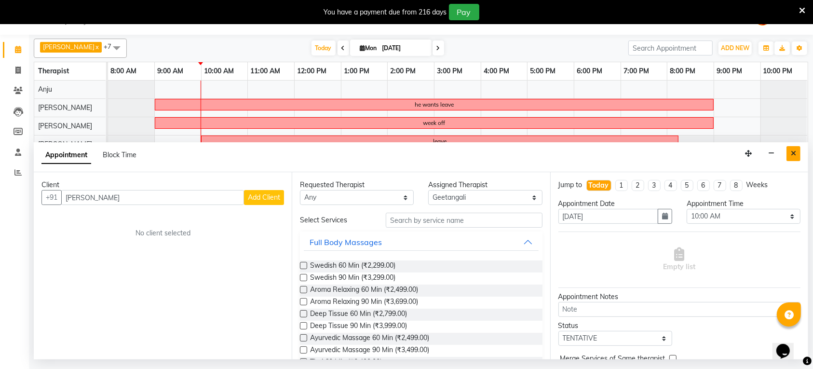
click at [791, 150] on icon "Close" at bounding box center [792, 153] width 5 height 7
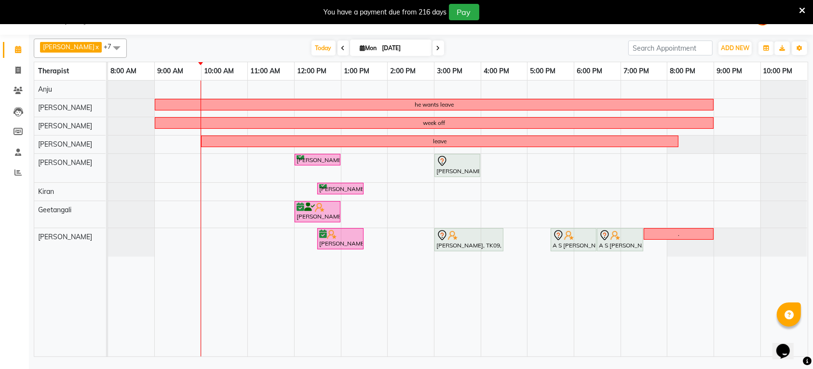
click at [405, 49] on input "[DATE]" at bounding box center [403, 48] width 48 height 14
select select "9"
select select "2025"
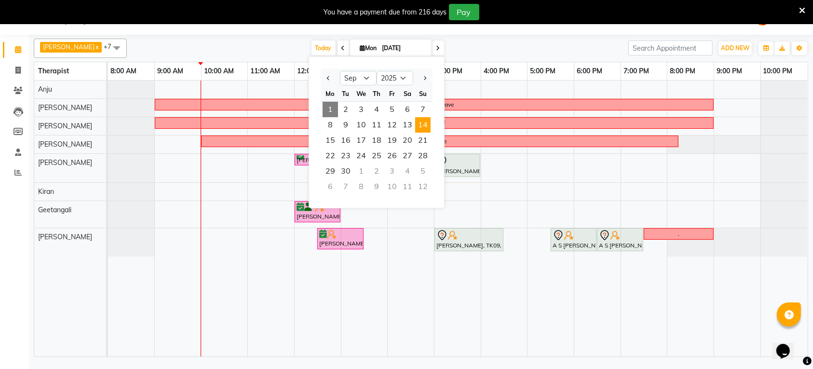
click at [424, 125] on span "14" at bounding box center [422, 124] width 15 height 15
type input "[DATE]"
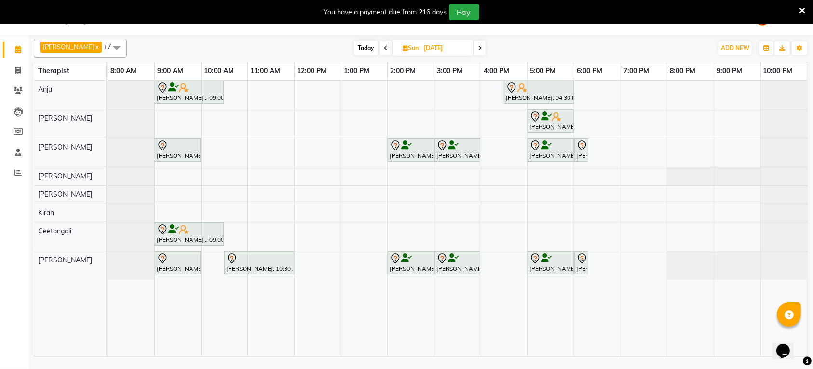
click at [421, 51] on input "[DATE]" at bounding box center [445, 48] width 48 height 14
select select "9"
select select "2025"
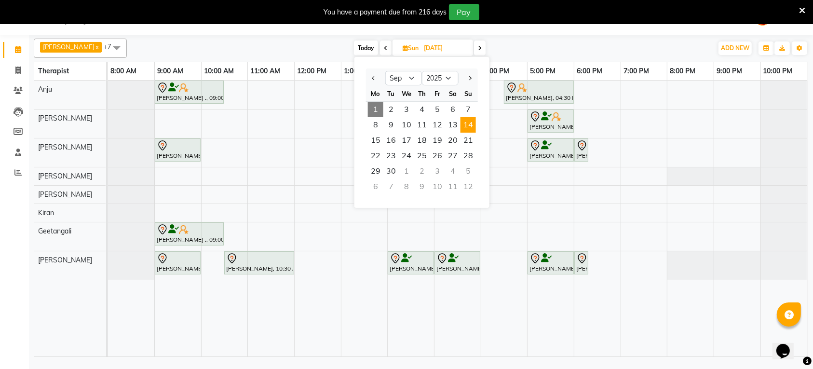
click at [357, 47] on span "Today" at bounding box center [366, 47] width 24 height 15
type input "[DATE]"
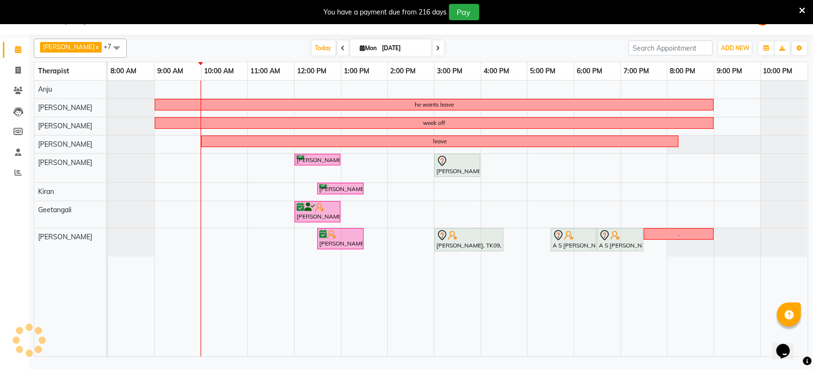
click at [372, 171] on div "he wants leave week off leave [GEOGRAPHIC_DATA][PERSON_NAME], TK03, 12:00 PM-01…" at bounding box center [457, 218] width 699 height 276
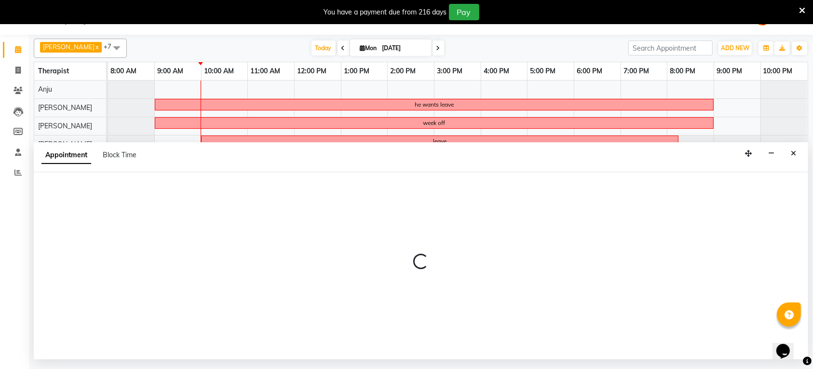
select select "61143"
select select "780"
select select "tentative"
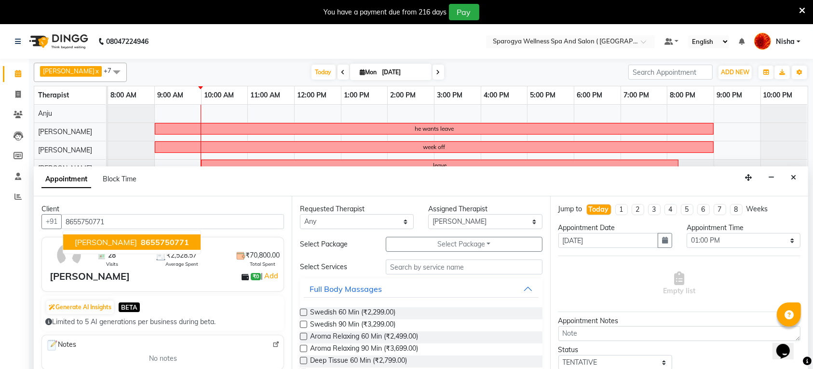
drag, startPoint x: 97, startPoint y: 221, endPoint x: 80, endPoint y: 223, distance: 17.0
click at [80, 223] on input "8655750771" at bounding box center [172, 221] width 223 height 15
type input "8655750771"
click at [16, 111] on icon at bounding box center [17, 114] width 9 height 7
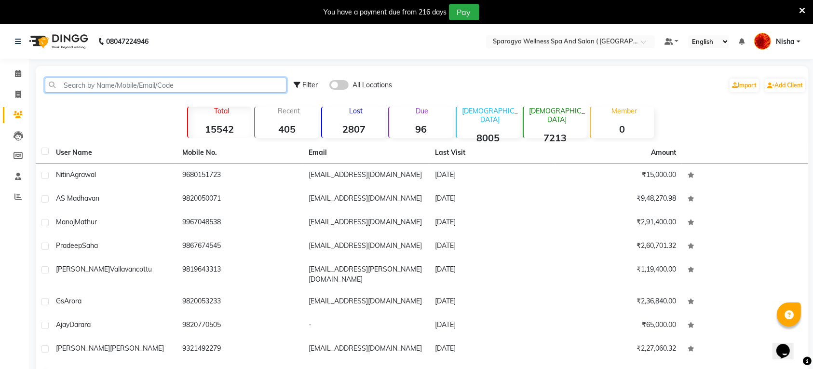
paste input "8655750771"
click at [121, 80] on input "8655750771" at bounding box center [165, 85] width 241 height 15
type input "8655750771"
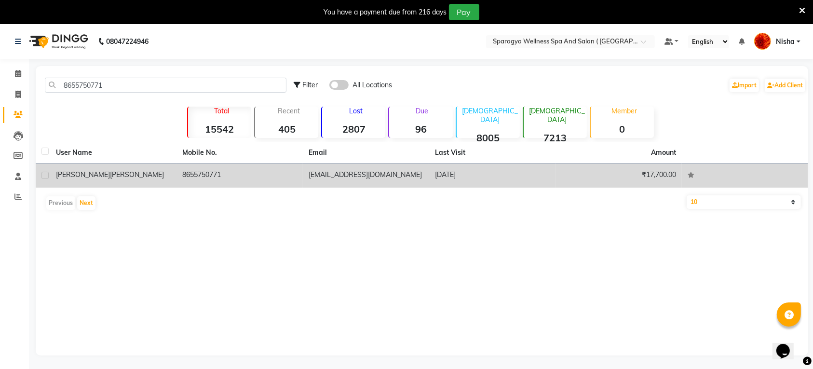
click at [93, 180] on td "[PERSON_NAME]" at bounding box center [113, 176] width 126 height 24
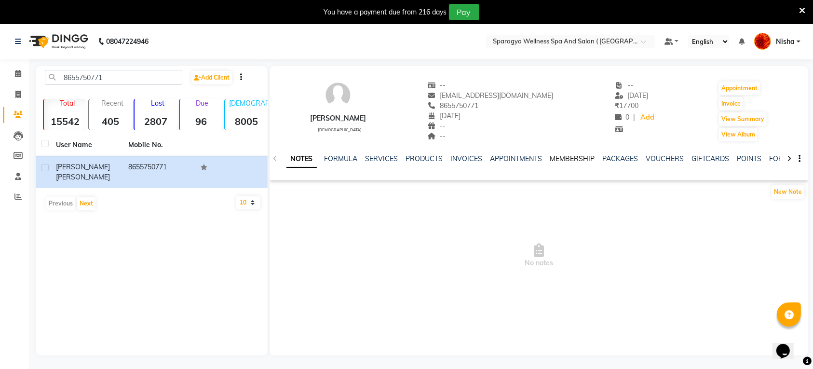
click at [577, 157] on link "MEMBERSHIP" at bounding box center [572, 158] width 45 height 9
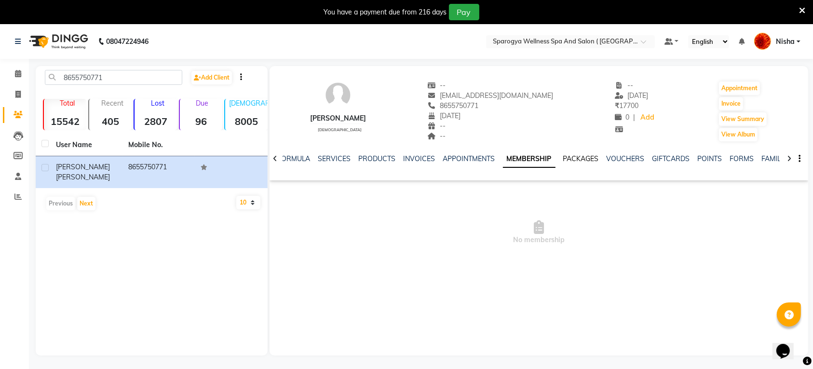
click at [589, 158] on link "PACKAGES" at bounding box center [581, 158] width 36 height 9
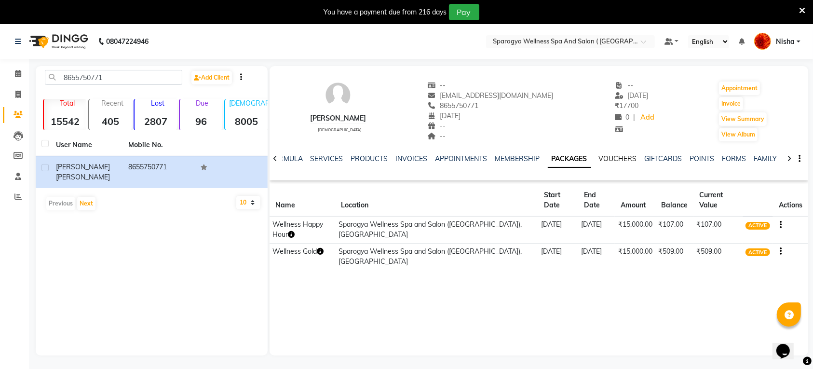
click at [614, 158] on link "VOUCHERS" at bounding box center [618, 158] width 38 height 9
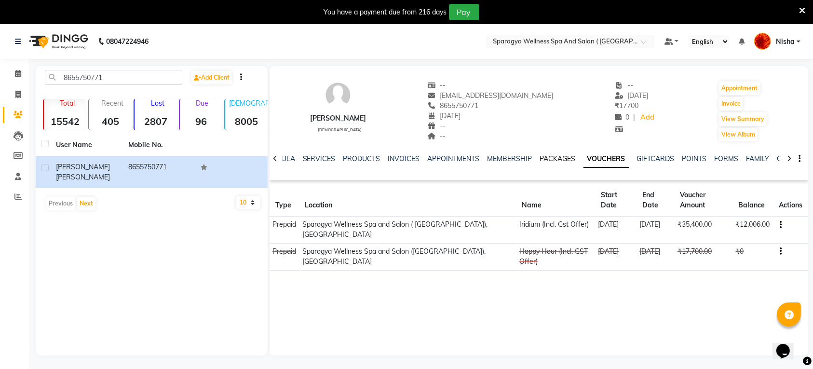
click at [553, 157] on link "PACKAGES" at bounding box center [558, 158] width 36 height 9
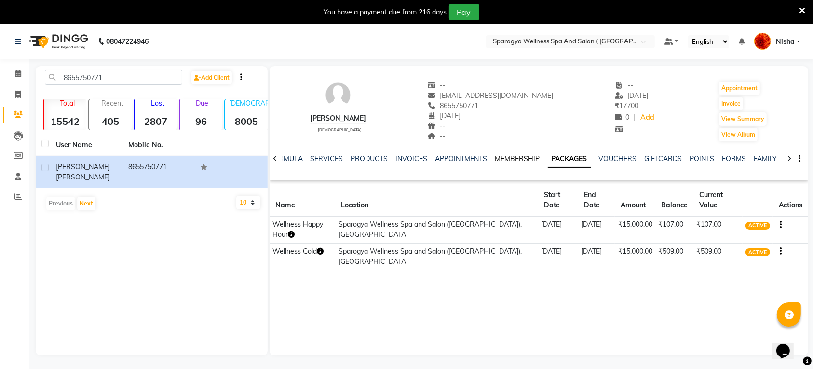
click at [504, 160] on link "MEMBERSHIP" at bounding box center [517, 158] width 45 height 9
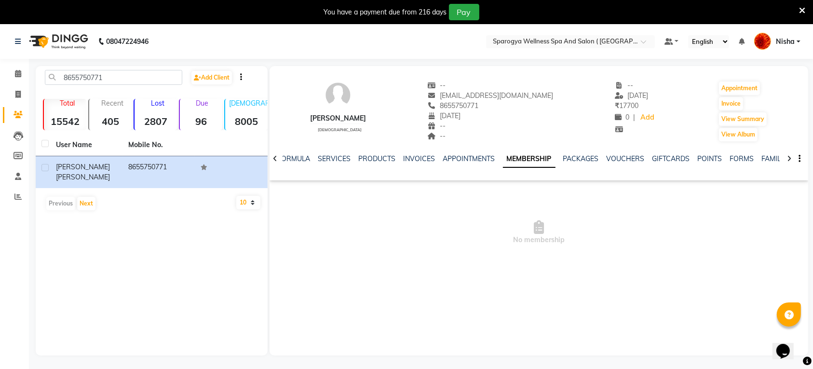
click at [73, 40] on img at bounding box center [58, 41] width 66 height 27
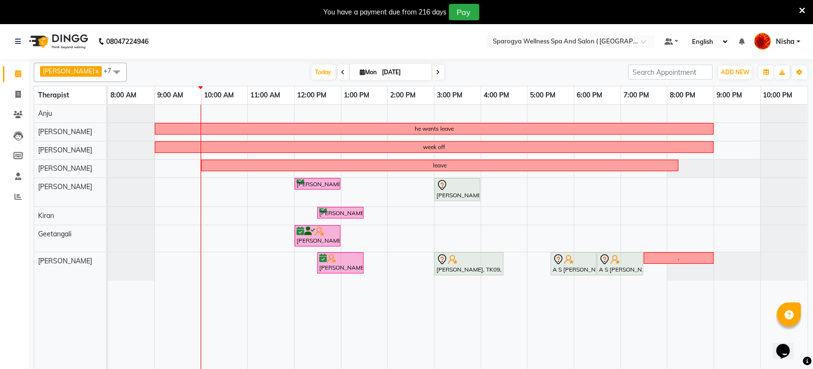
click at [394, 237] on div "he wants leave week off leave [GEOGRAPHIC_DATA][PERSON_NAME], TK03, 12:00 PM-01…" at bounding box center [457, 243] width 699 height 276
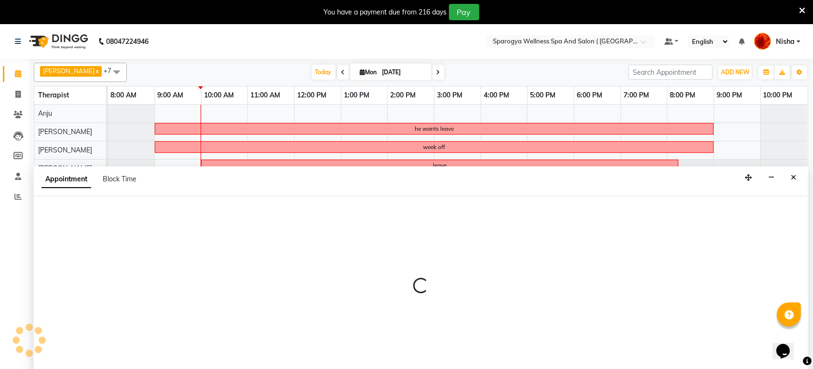
select select "70005"
select select "tentative"
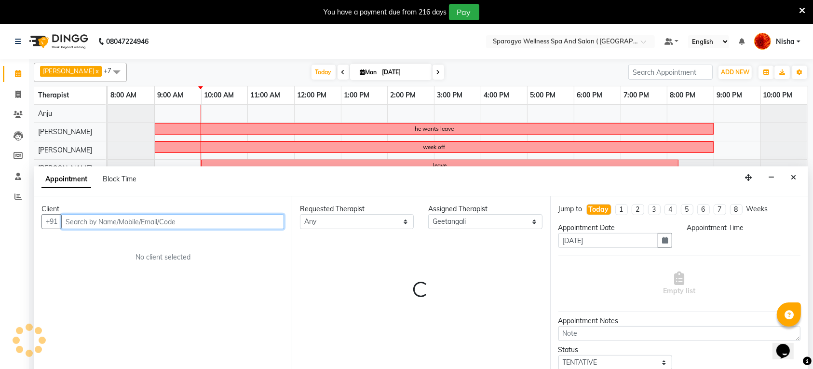
select select "840"
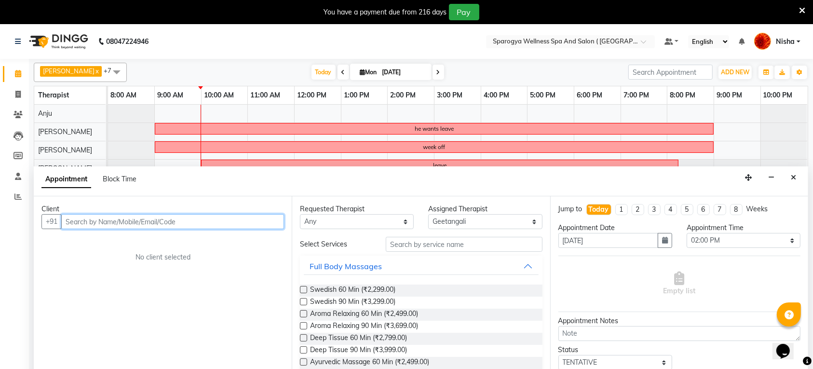
scroll to position [24, 0]
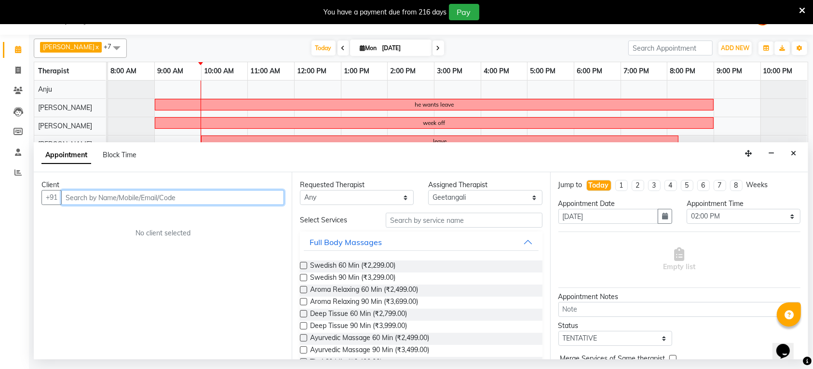
click at [206, 199] on input "text" at bounding box center [172, 197] width 223 height 15
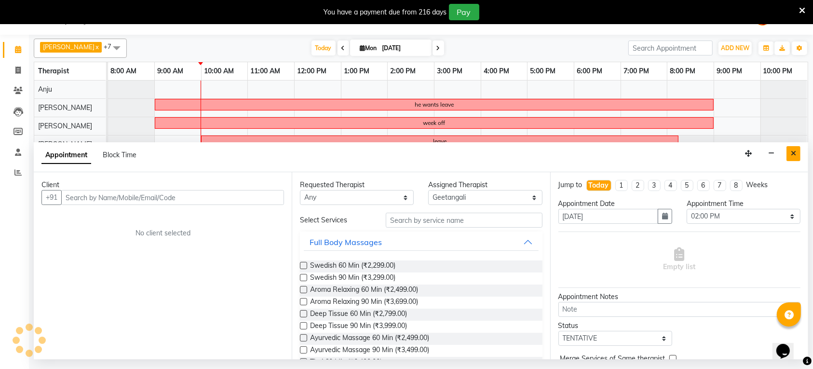
click at [791, 155] on icon "Close" at bounding box center [792, 153] width 5 height 7
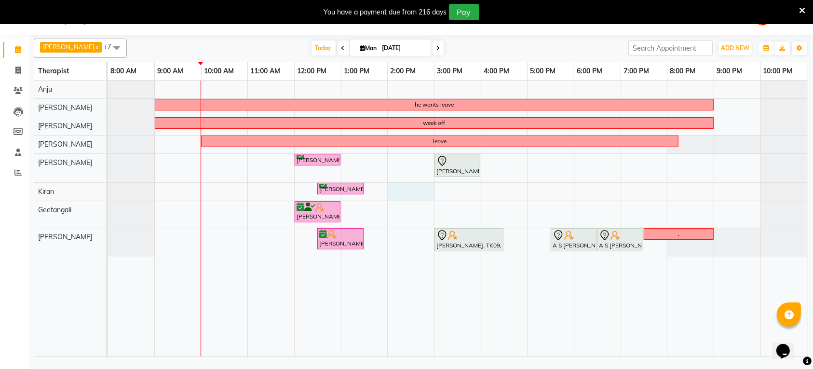
click at [396, 192] on div "he wants leave week off leave [GEOGRAPHIC_DATA][PERSON_NAME], TK03, 12:00 PM-01…" at bounding box center [457, 218] width 699 height 276
select select "70004"
select select "tentative"
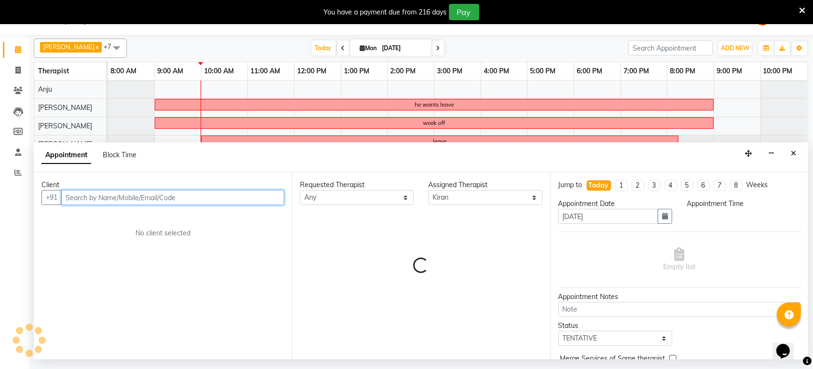
select select "840"
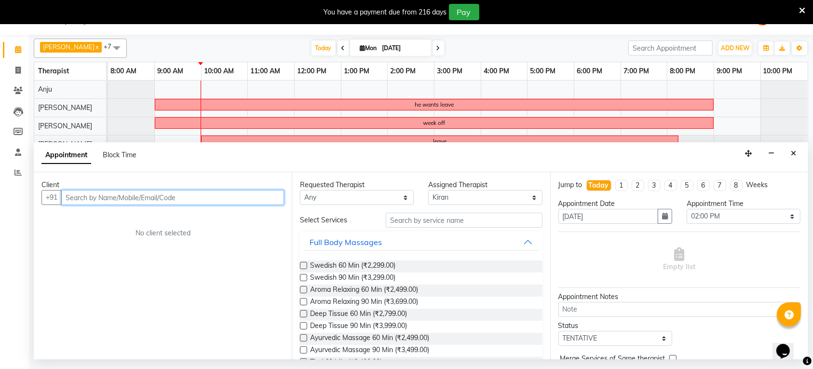
click at [152, 198] on input "text" at bounding box center [172, 197] width 223 height 15
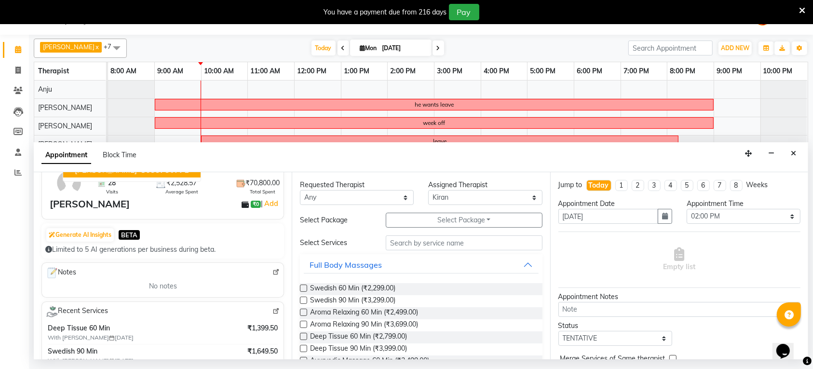
scroll to position [0, 0]
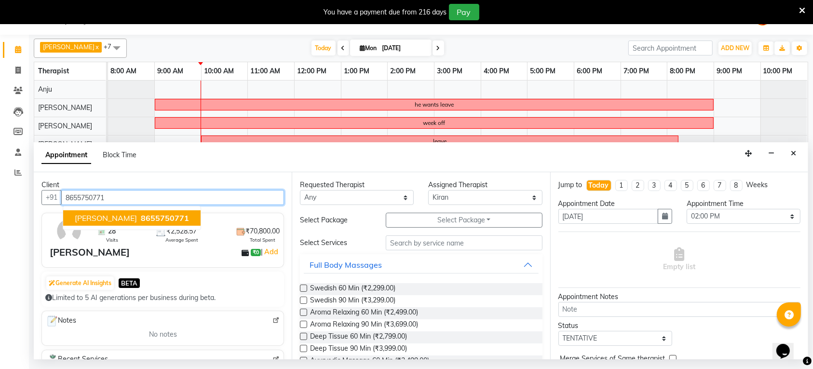
click at [99, 196] on input "8655750771" at bounding box center [172, 197] width 223 height 15
type input "8655750771"
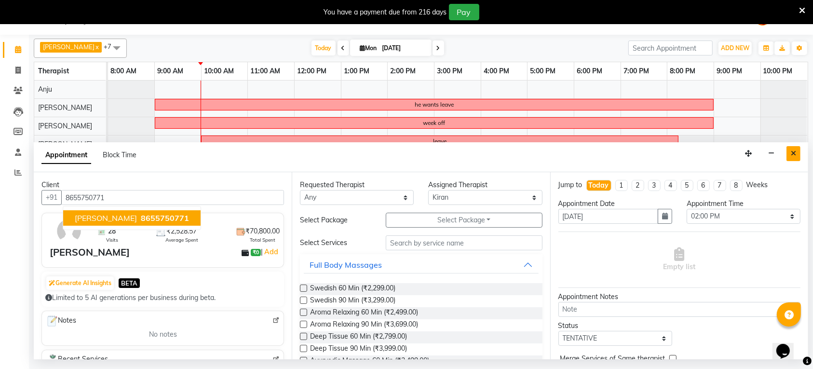
click at [790, 150] on icon "Close" at bounding box center [792, 153] width 5 height 7
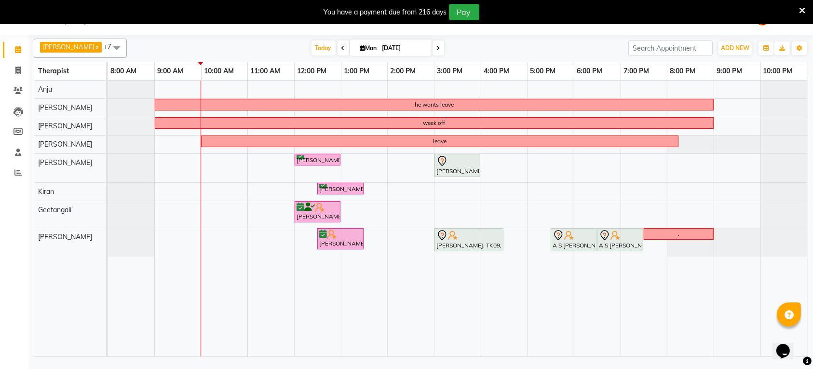
click at [437, 82] on div "he wants leave week off leave [GEOGRAPHIC_DATA][PERSON_NAME], TK03, 12:00 PM-01…" at bounding box center [457, 218] width 699 height 276
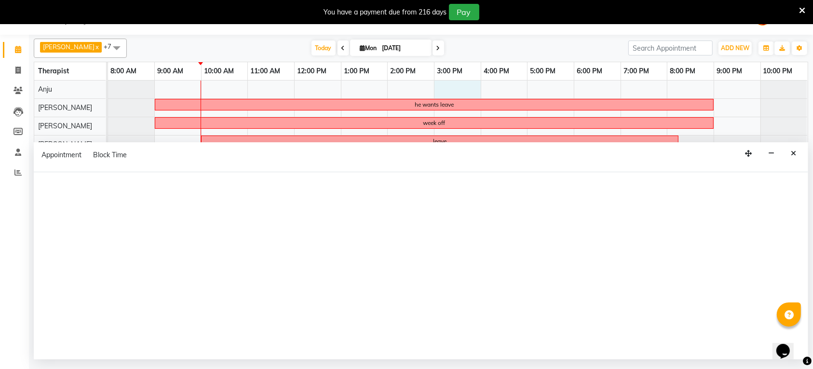
select select "61144"
select select "tentative"
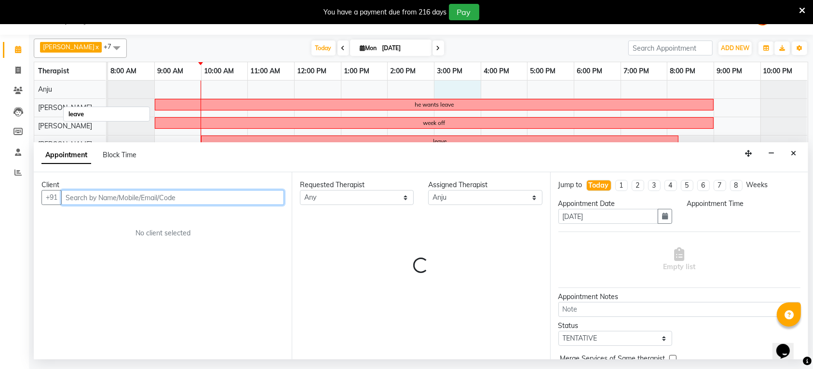
select select "900"
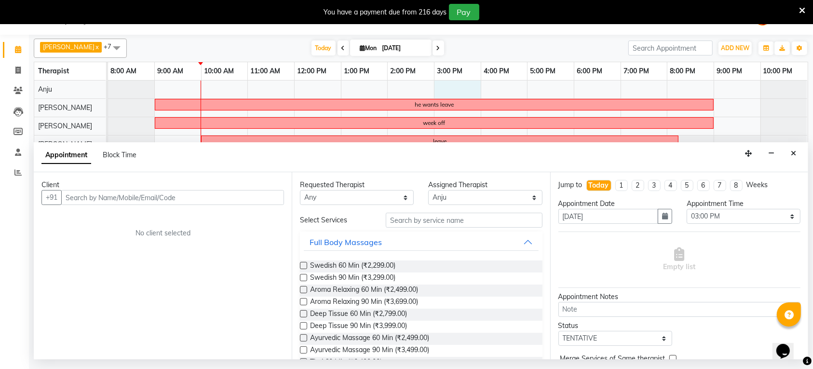
click at [185, 188] on div "Client" at bounding box center [162, 185] width 242 height 10
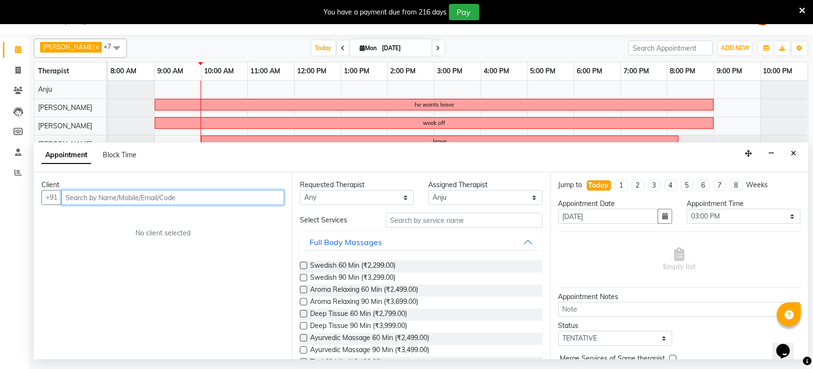
click at [187, 193] on input "text" at bounding box center [172, 197] width 223 height 15
paste input "8655750771"
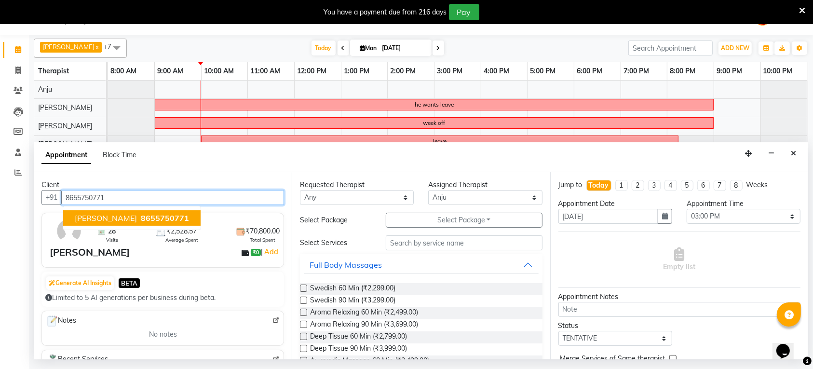
click at [170, 221] on span "8655750771" at bounding box center [165, 218] width 48 height 10
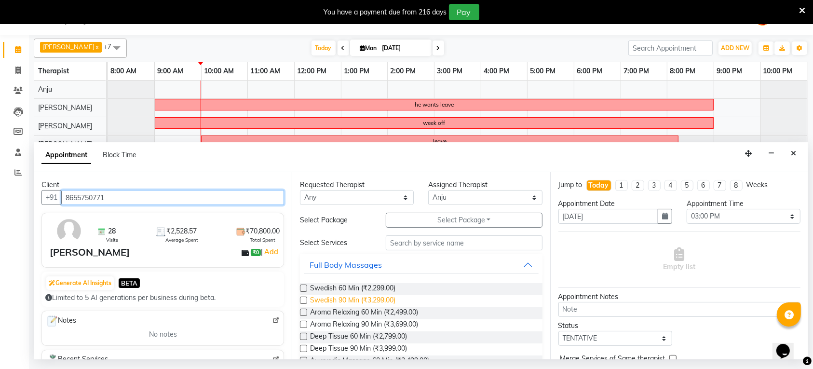
type input "8655750771"
click at [331, 303] on span "Swedish 90 Min (₹3,299.00)" at bounding box center [352, 301] width 85 height 12
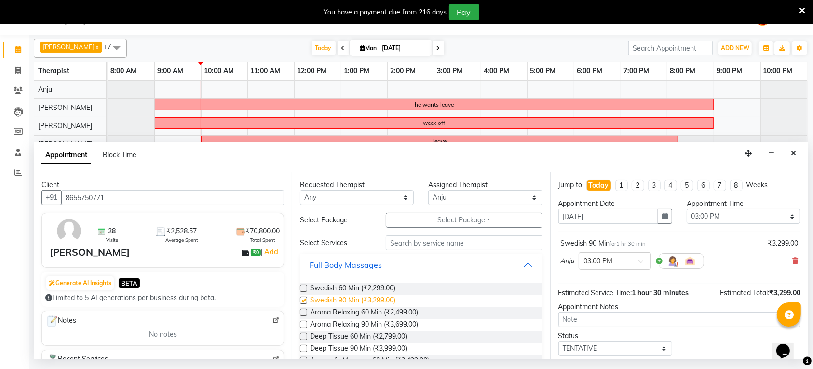
checkbox input "false"
click at [463, 198] on select "Select [PERSON_NAME] Geetangali [PERSON_NAME] Kiran [PERSON_NAME] Rajput [PERSO…" at bounding box center [485, 197] width 114 height 15
select select "61143"
click at [428, 190] on select "Select [PERSON_NAME] Geetangali [PERSON_NAME] Kiran [PERSON_NAME] Rajput [PERSO…" at bounding box center [485, 197] width 114 height 15
click at [360, 295] on span "Swedish 90 Min (₹3,299.00)" at bounding box center [352, 301] width 85 height 12
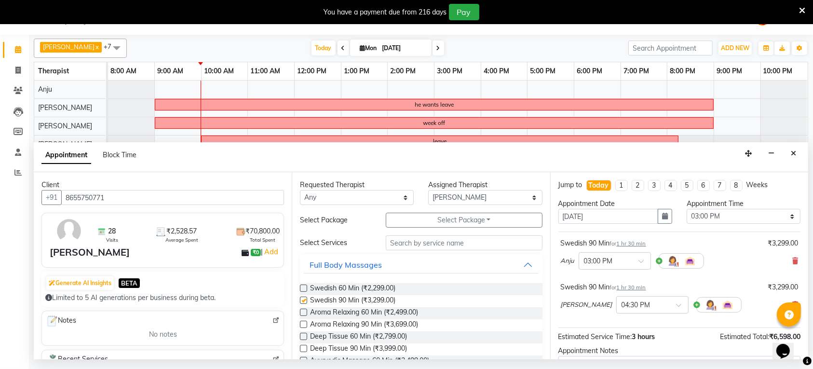
checkbox input "false"
click at [633, 307] on input "text" at bounding box center [642, 304] width 42 height 10
click at [651, 331] on span "(Booked)" at bounding box center [664, 331] width 27 height 9
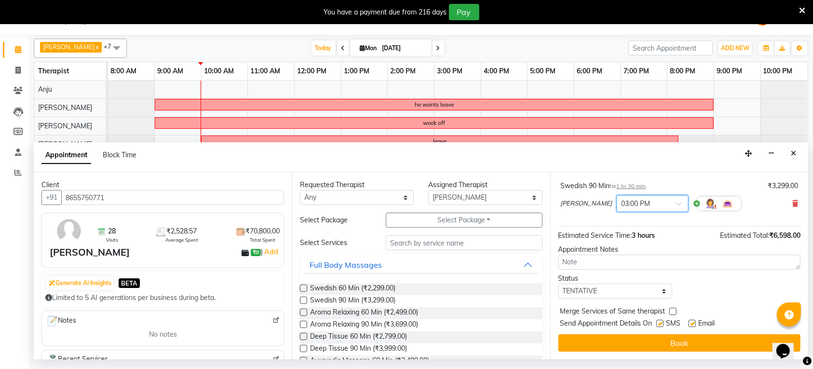
scroll to position [112, 0]
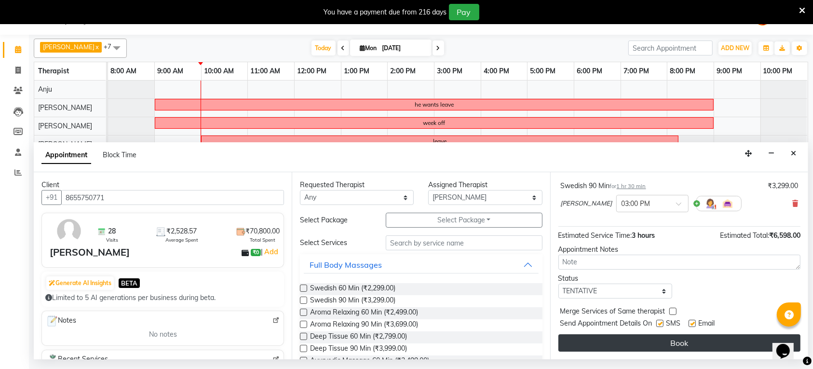
click at [683, 343] on button "Book" at bounding box center [679, 342] width 242 height 17
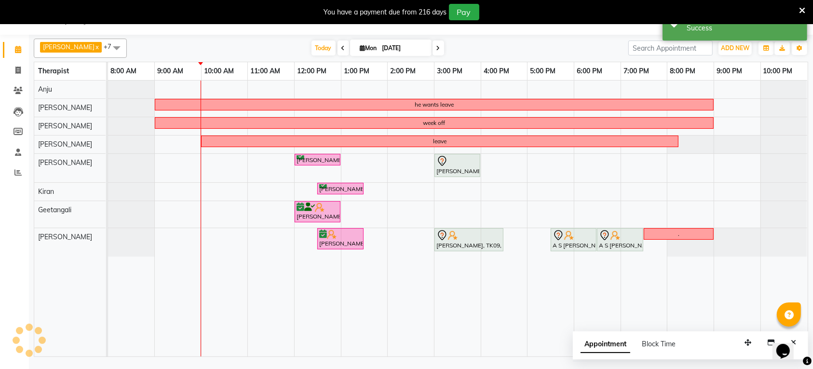
scroll to position [0, 0]
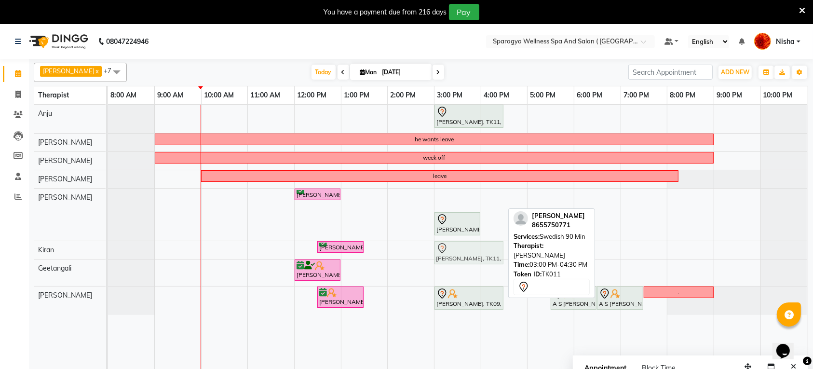
click at [459, 259] on tbody "[PERSON_NAME], TK11, 03:00 PM-04:30 PM, Swedish 90 Min he wants leave week off …" at bounding box center [457, 210] width 699 height 210
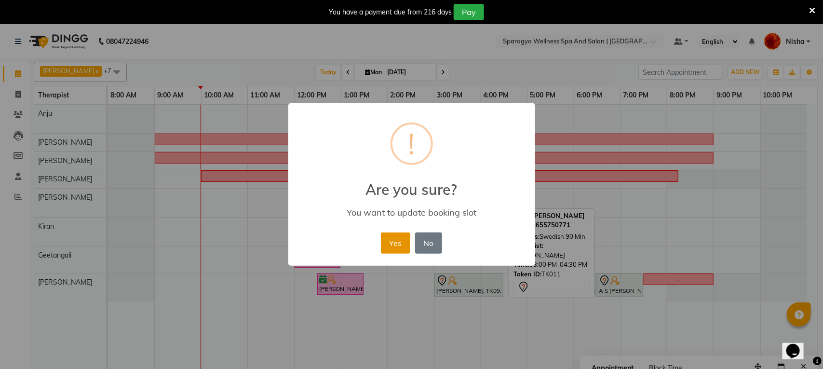
click at [383, 249] on button "Yes" at bounding box center [395, 242] width 29 height 21
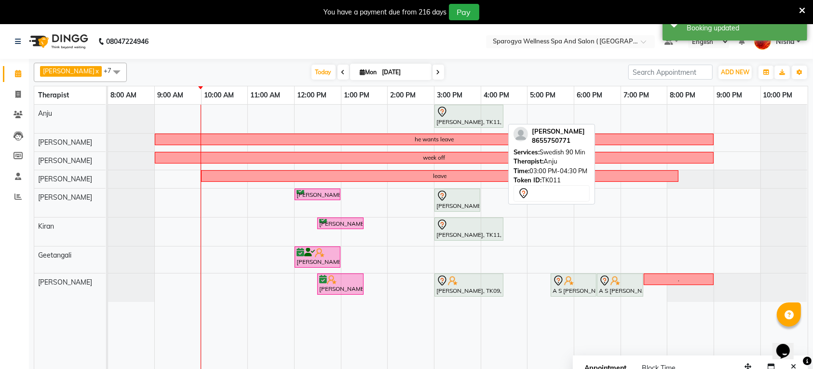
click at [460, 117] on div at bounding box center [468, 112] width 65 height 12
click at [460, 119] on div "[PERSON_NAME], TK11, 03:00 PM-04:30 PM, Swedish 90 Min" at bounding box center [468, 116] width 67 height 20
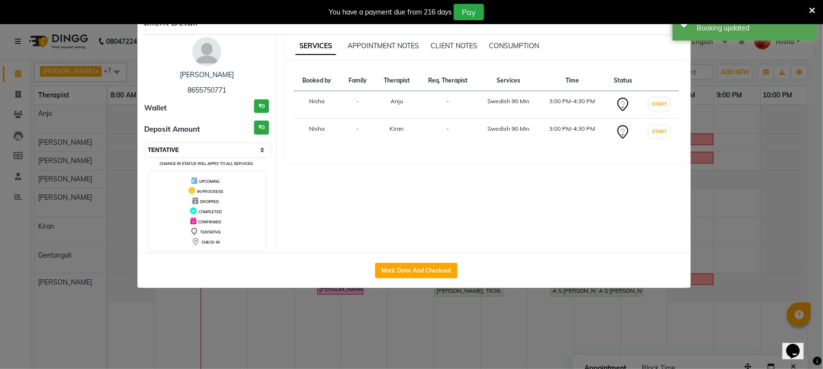
click at [219, 153] on select "Select IN SERVICE CONFIRMED TENTATIVE CHECK IN MARK DONE DROPPED UPCOMING" at bounding box center [208, 149] width 125 height 13
select select "6"
click at [146, 143] on select "Select IN SERVICE CONFIRMED TENTATIVE CHECK IN MARK DONE DROPPED UPCOMING" at bounding box center [208, 149] width 125 height 13
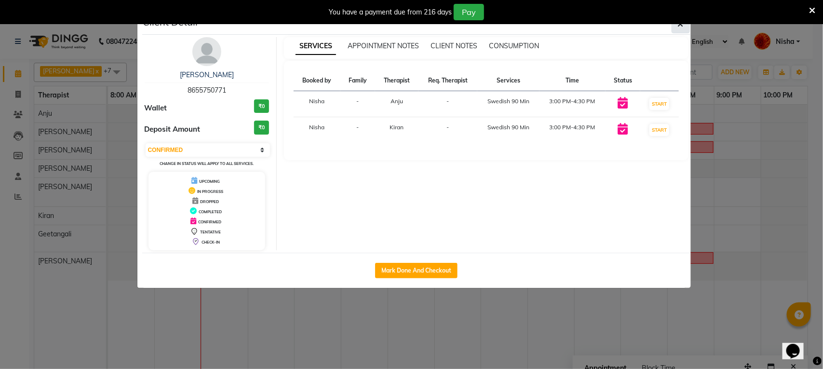
click at [678, 27] on icon "button" at bounding box center [681, 24] width 6 height 8
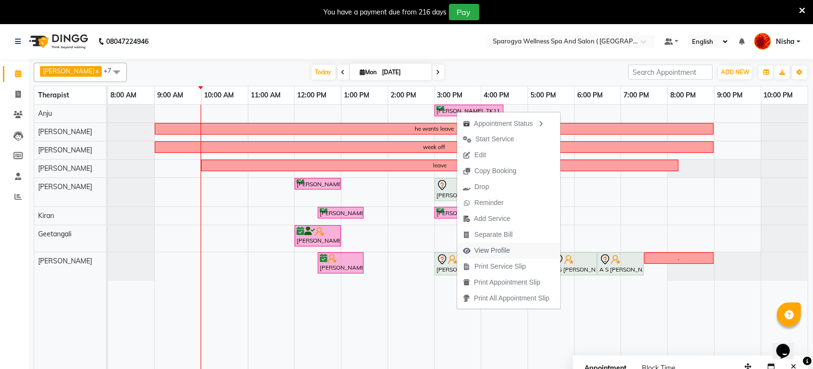
click at [497, 252] on span "View Profile" at bounding box center [492, 250] width 36 height 10
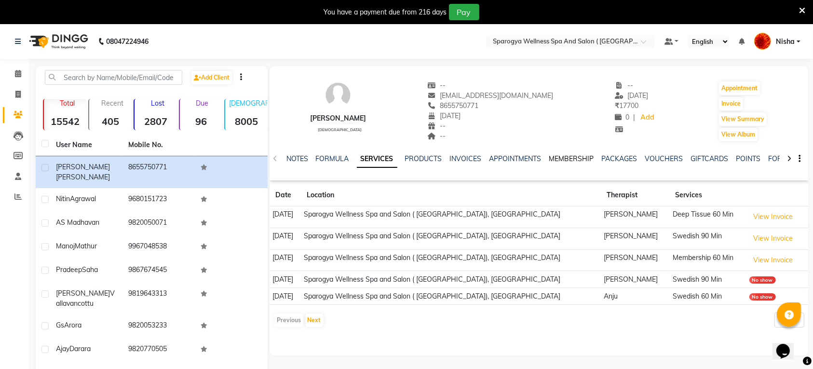
click at [574, 157] on link "MEMBERSHIP" at bounding box center [571, 158] width 45 height 9
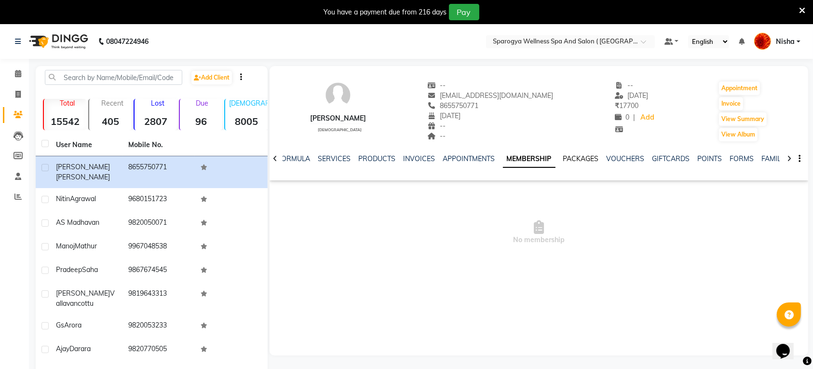
click at [580, 160] on link "PACKAGES" at bounding box center [581, 158] width 36 height 9
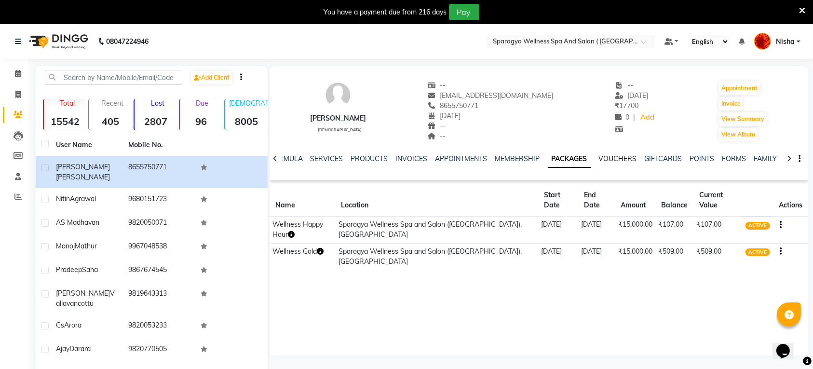
click at [607, 157] on link "VOUCHERS" at bounding box center [618, 158] width 38 height 9
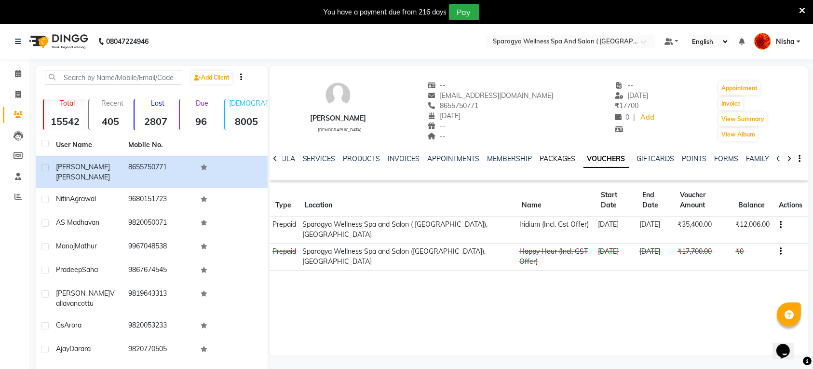
click at [548, 155] on link "PACKAGES" at bounding box center [558, 158] width 36 height 9
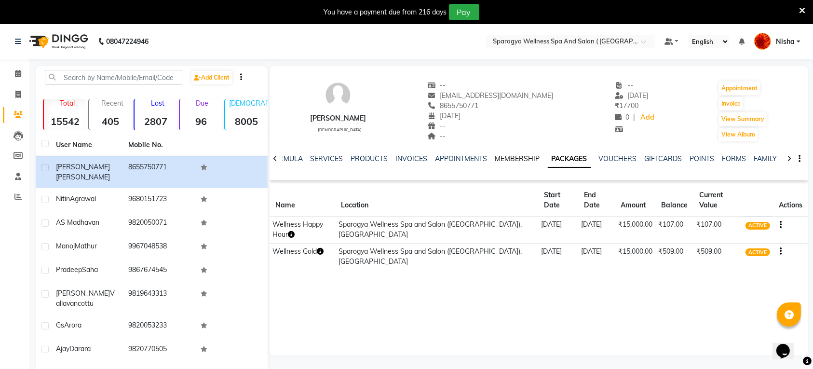
click at [505, 157] on link "MEMBERSHIP" at bounding box center [517, 158] width 45 height 9
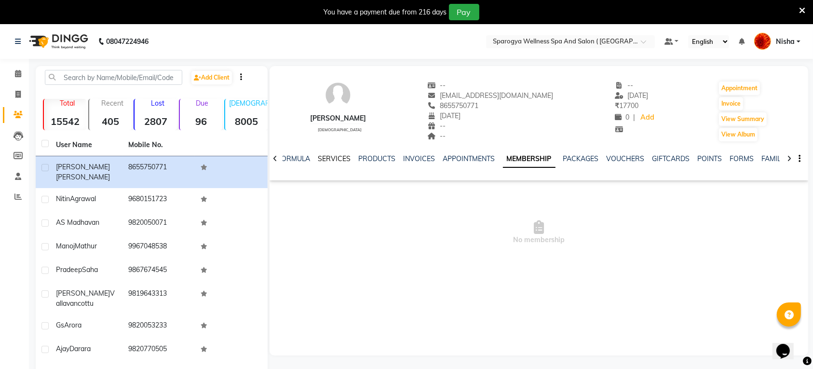
click at [321, 155] on link "SERVICES" at bounding box center [334, 158] width 33 height 9
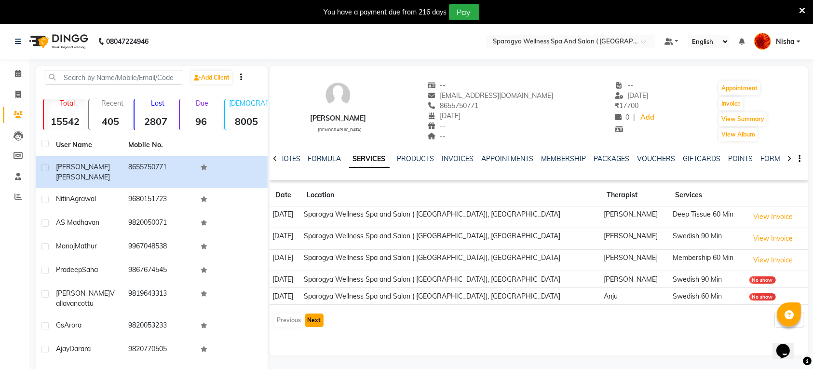
click at [311, 324] on button "Next" at bounding box center [314, 319] width 18 height 13
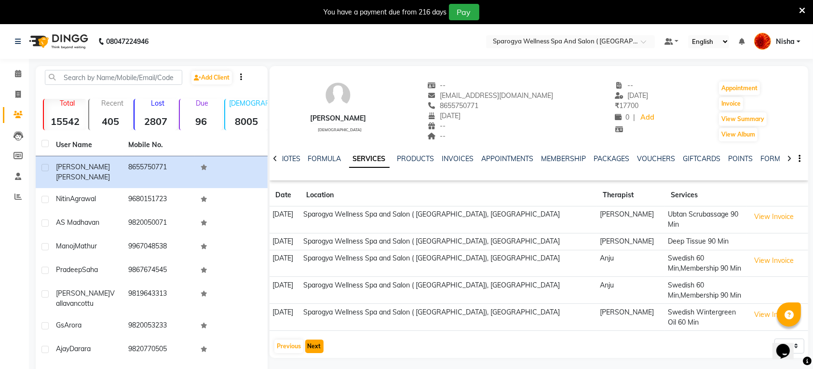
click at [311, 344] on button "Next" at bounding box center [314, 345] width 18 height 13
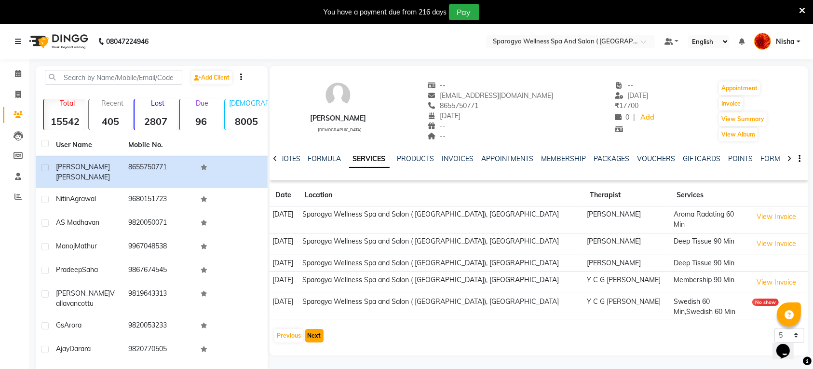
click at [313, 334] on button "Next" at bounding box center [314, 335] width 18 height 13
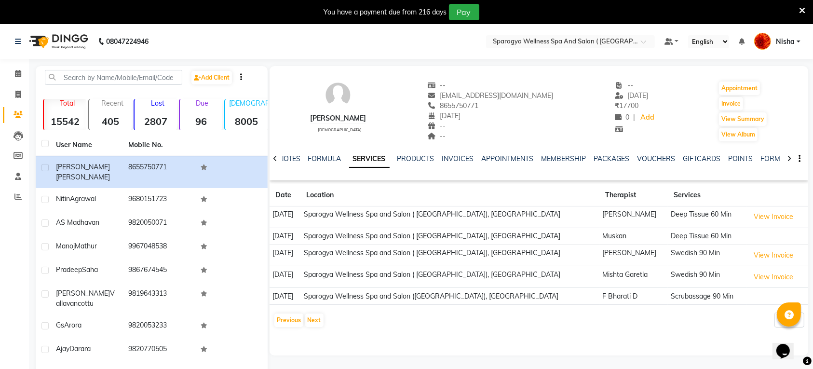
click at [74, 42] on img at bounding box center [58, 41] width 66 height 27
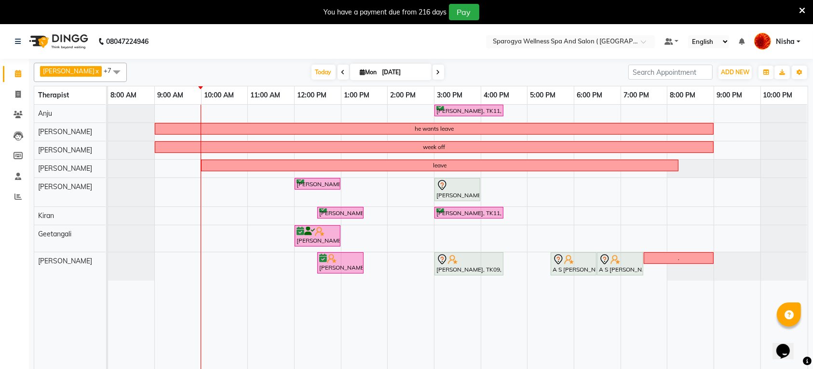
click at [436, 70] on icon at bounding box center [438, 72] width 4 height 6
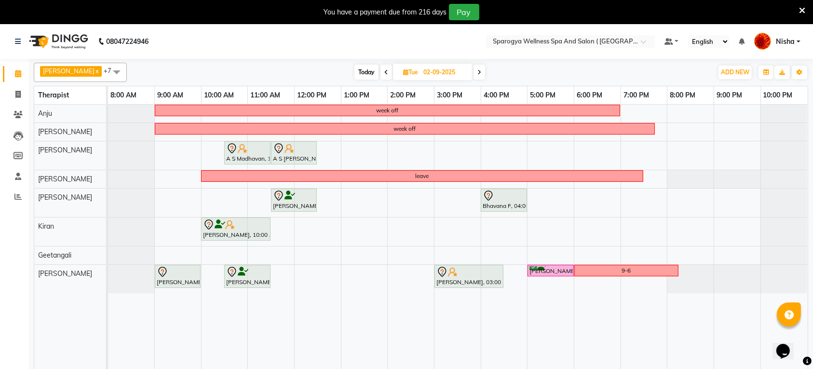
click at [473, 70] on span at bounding box center [479, 72] width 12 height 15
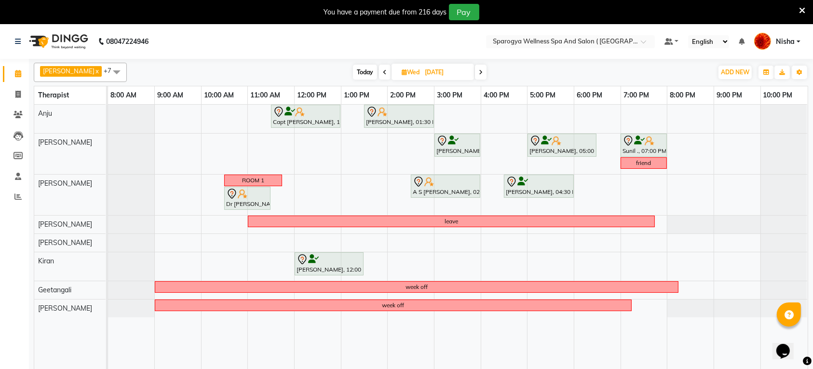
click at [353, 75] on span "Today" at bounding box center [365, 72] width 24 height 15
type input "[DATE]"
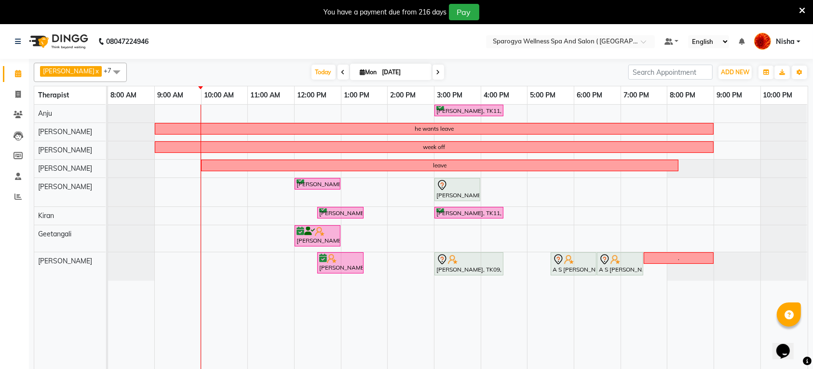
click at [529, 191] on div "Hardik Panchal, TK11, 03:00 PM-04:30 PM, Swedish 90 Min he wants leave week off…" at bounding box center [457, 243] width 699 height 276
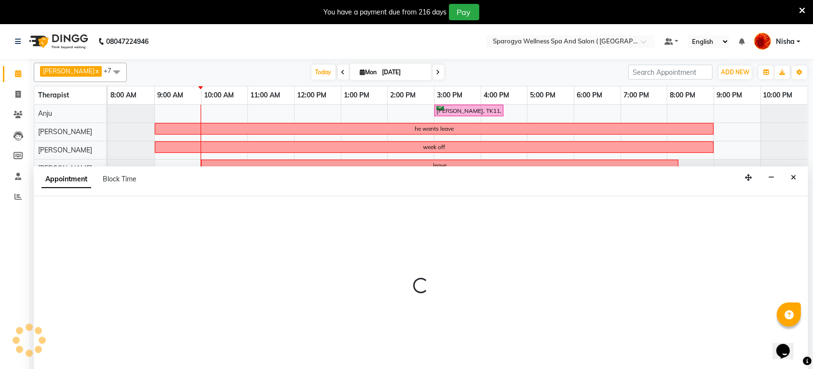
select select "61143"
select select "tentative"
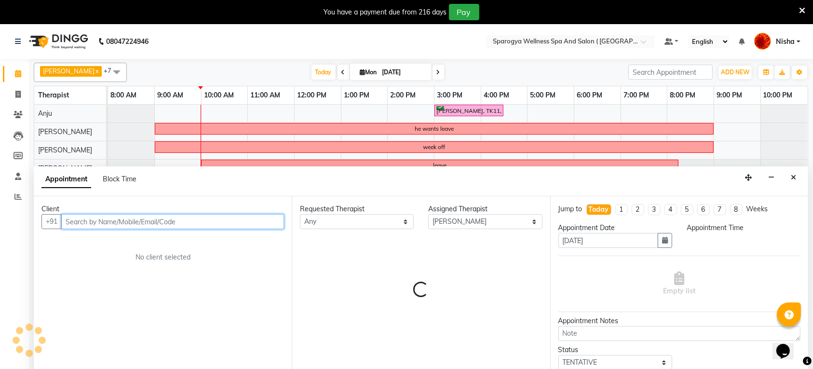
select select "1020"
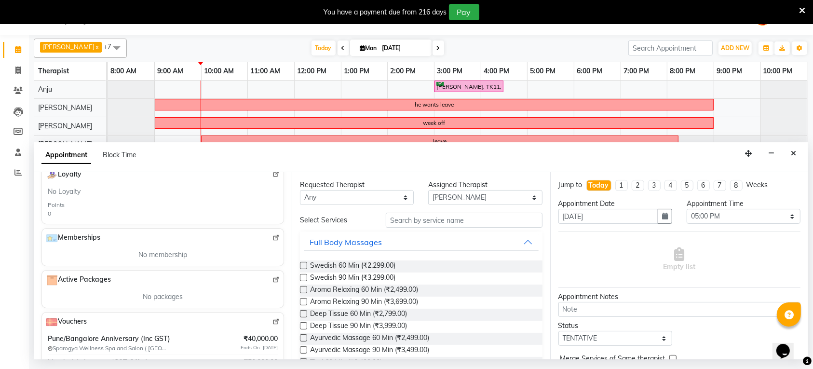
scroll to position [353, 0]
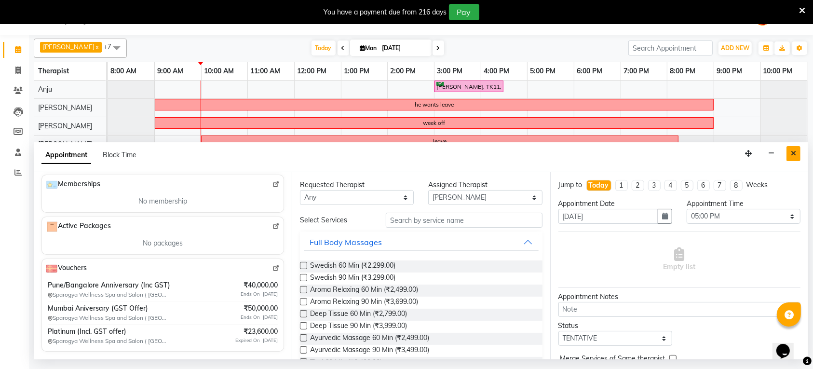
type input "9872223168"
click at [793, 160] on button "Close" at bounding box center [793, 153] width 14 height 15
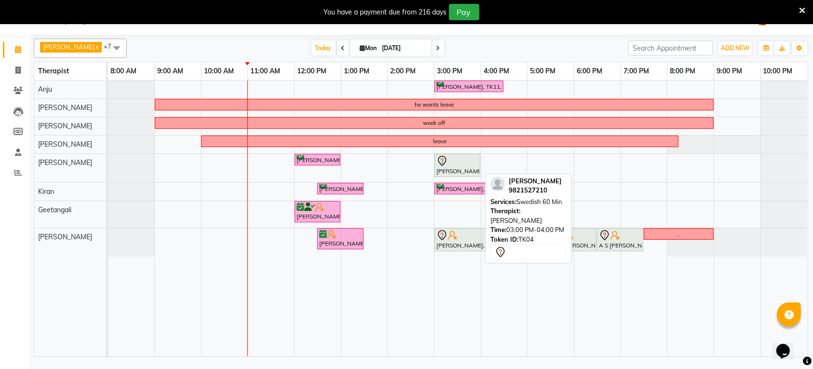
click at [461, 169] on div "[PERSON_NAME], TK04, 03:00 PM-04:00 PM, Swedish 60 Min" at bounding box center [457, 165] width 44 height 20
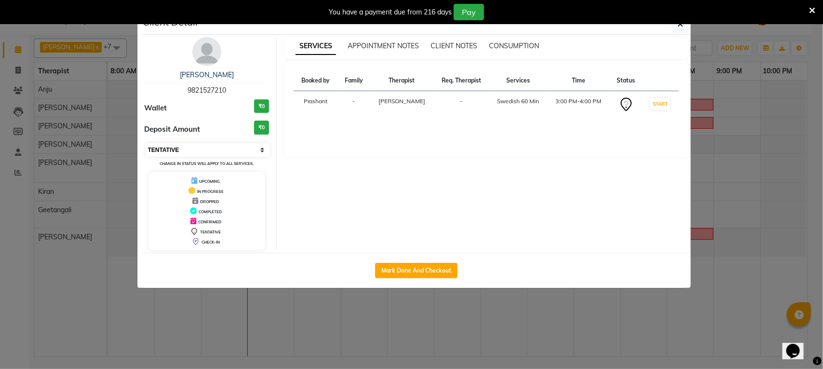
click at [235, 150] on select "Select IN SERVICE CONFIRMED TENTATIVE CHECK IN MARK DONE DROPPED UPCOMING" at bounding box center [208, 149] width 125 height 13
select select "6"
click at [146, 143] on select "Select IN SERVICE CONFIRMED TENTATIVE CHECK IN MARK DONE DROPPED UPCOMING" at bounding box center [208, 149] width 125 height 13
click at [680, 28] on icon "button" at bounding box center [681, 24] width 6 height 8
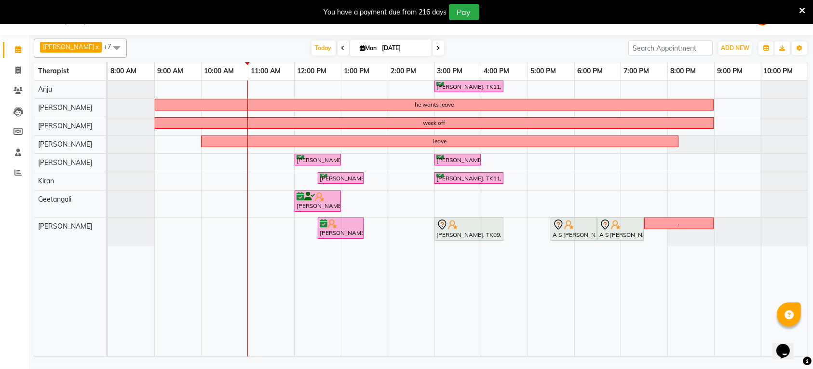
click at [432, 51] on span at bounding box center [438, 47] width 12 height 15
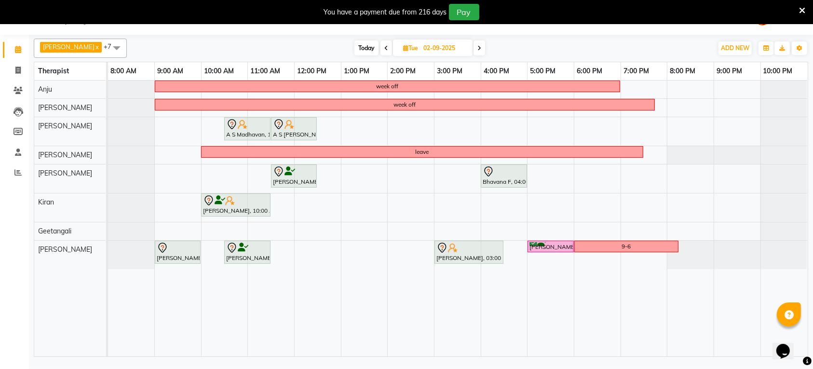
click at [477, 47] on span at bounding box center [479, 47] width 12 height 15
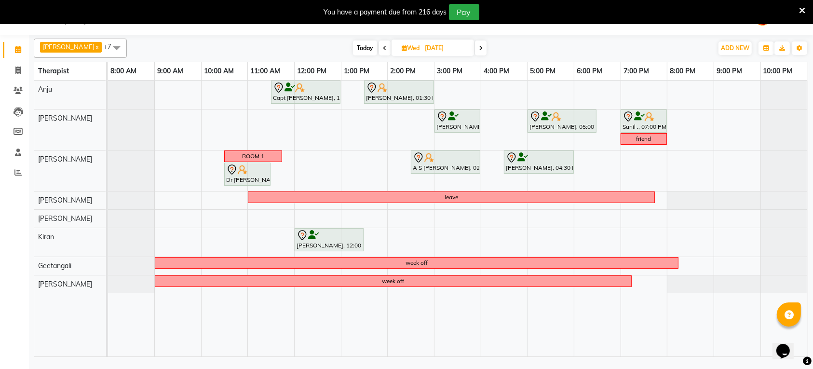
click at [358, 49] on span "Today" at bounding box center [365, 47] width 24 height 15
type input "[DATE]"
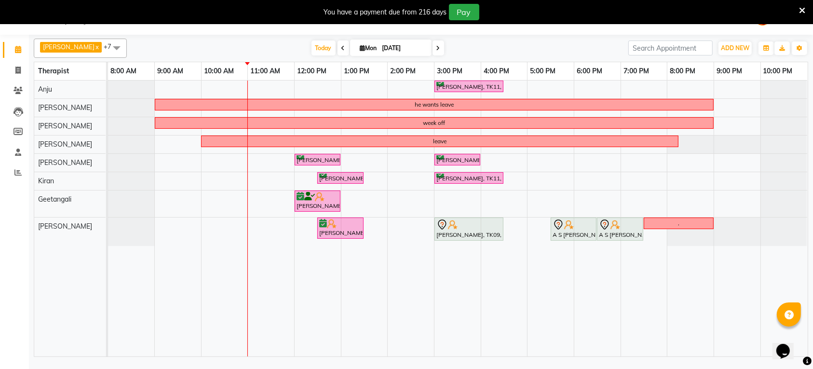
click at [505, 201] on div "Hardik Panchal, TK11, 03:00 PM-04:30 PM, Swedish 90 Min he wants leave week off…" at bounding box center [457, 218] width 699 height 276
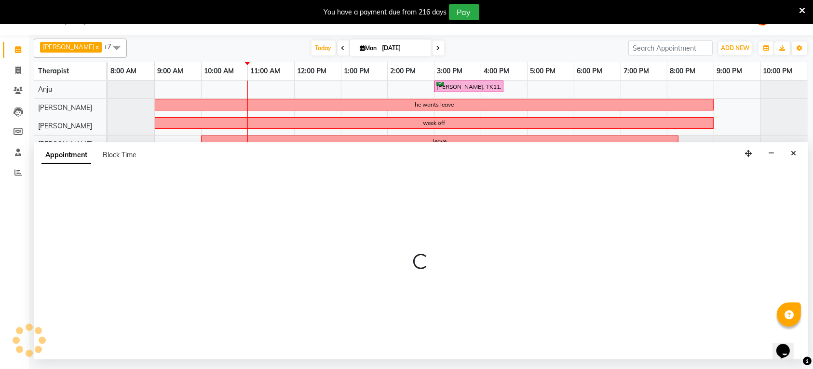
select select "70005"
select select "960"
select select "tentative"
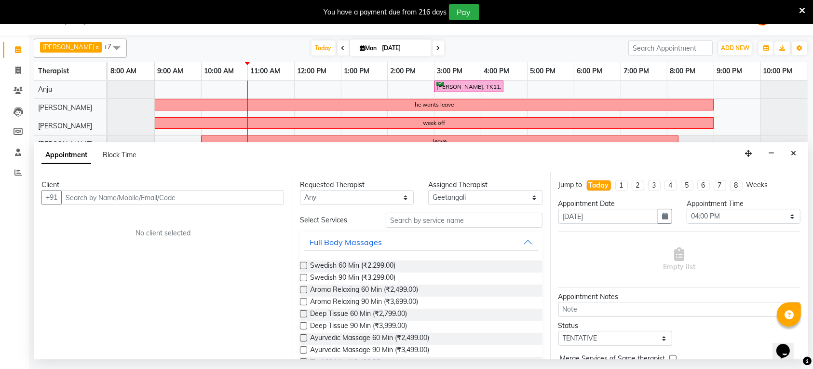
click at [131, 196] on input "text" at bounding box center [172, 197] width 223 height 15
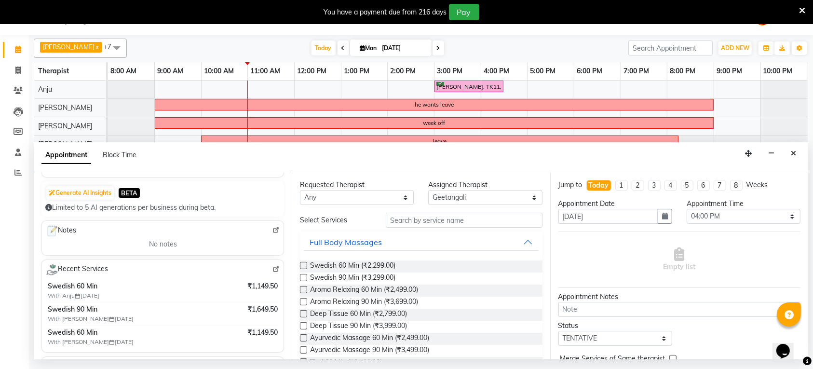
scroll to position [120, 0]
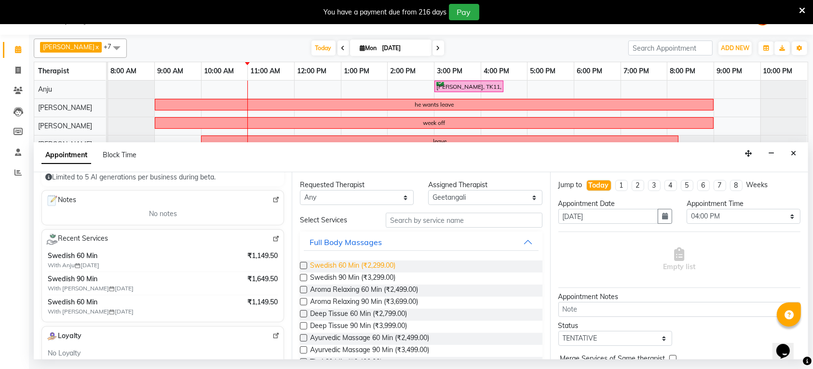
type input "9619614856"
click at [346, 266] on span "Swedish 60 Min (₹2,299.00)" at bounding box center [352, 266] width 85 height 12
checkbox input "false"
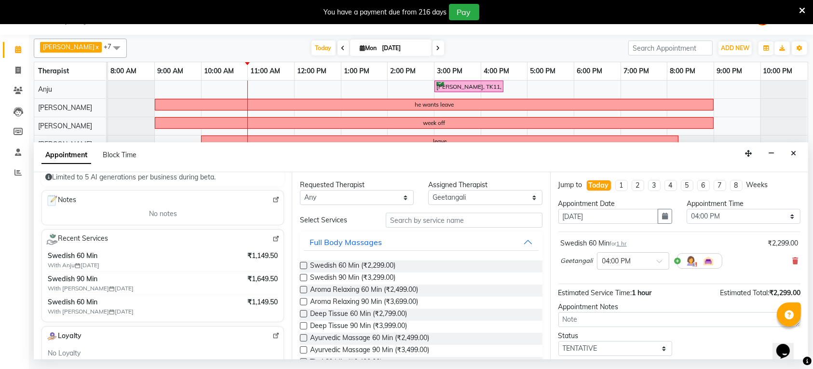
scroll to position [24, 0]
click at [658, 261] on span at bounding box center [662, 264] width 12 height 10
click at [635, 319] on div "04:30 PM" at bounding box center [632, 314] width 71 height 18
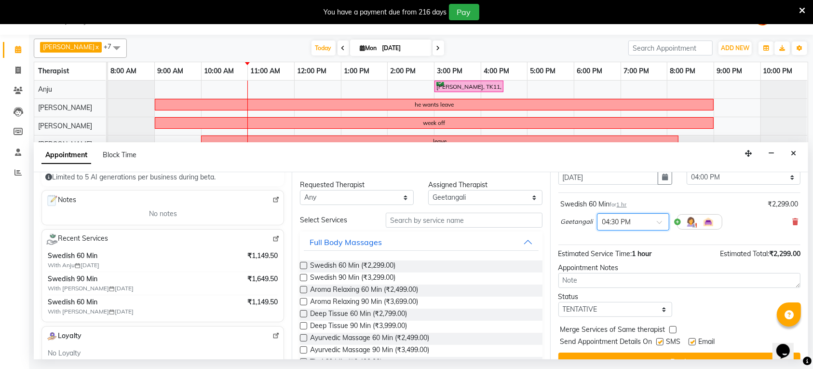
scroll to position [58, 0]
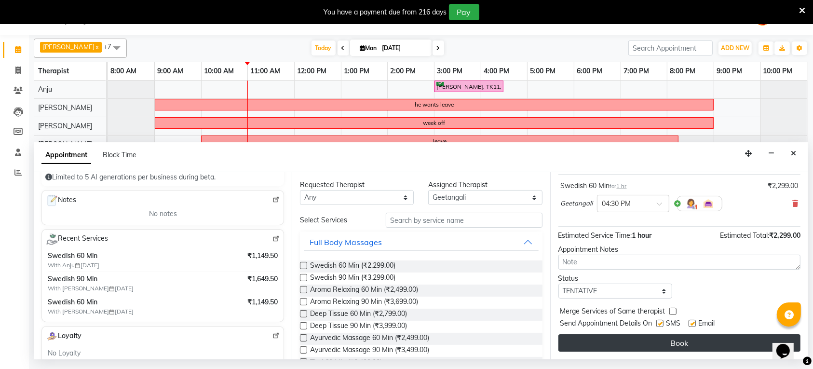
click at [710, 340] on button "Book" at bounding box center [679, 342] width 242 height 17
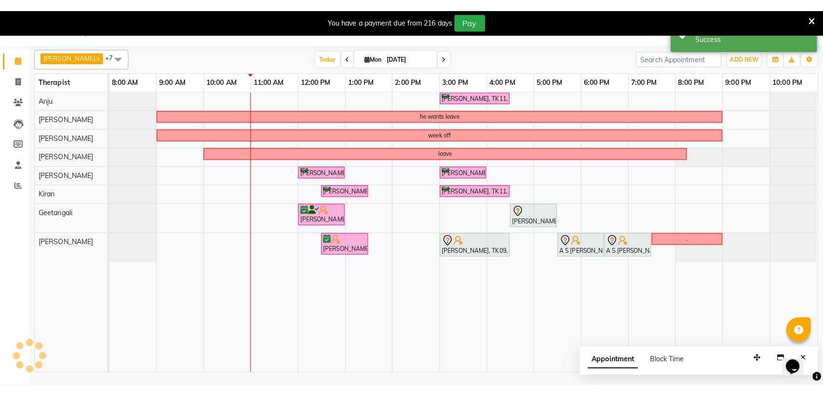
scroll to position [0, 0]
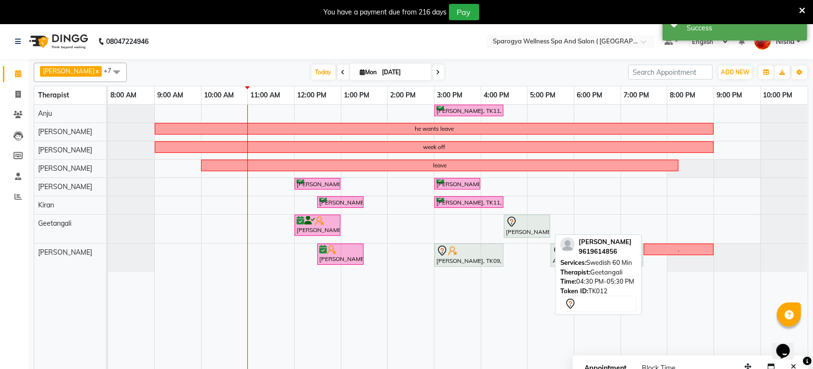
click at [531, 225] on div at bounding box center [527, 222] width 42 height 12
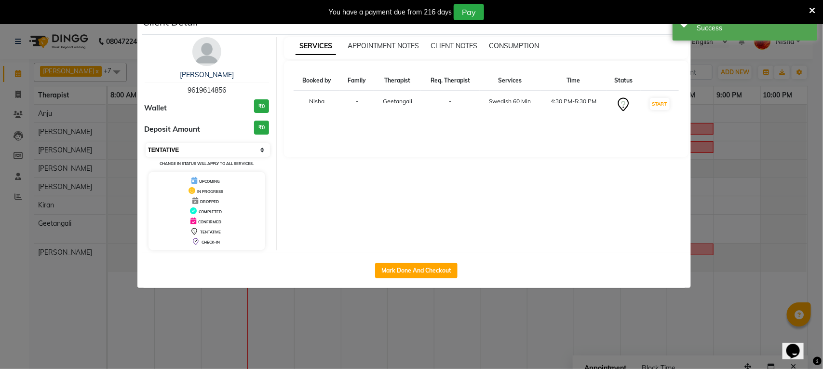
click at [232, 150] on select "Select IN SERVICE CONFIRMED TENTATIVE CHECK IN MARK DONE DROPPED UPCOMING" at bounding box center [208, 149] width 125 height 13
select select "6"
click at [146, 143] on select "Select IN SERVICE CONFIRMED TENTATIVE CHECK IN MARK DONE DROPPED UPCOMING" at bounding box center [208, 149] width 125 height 13
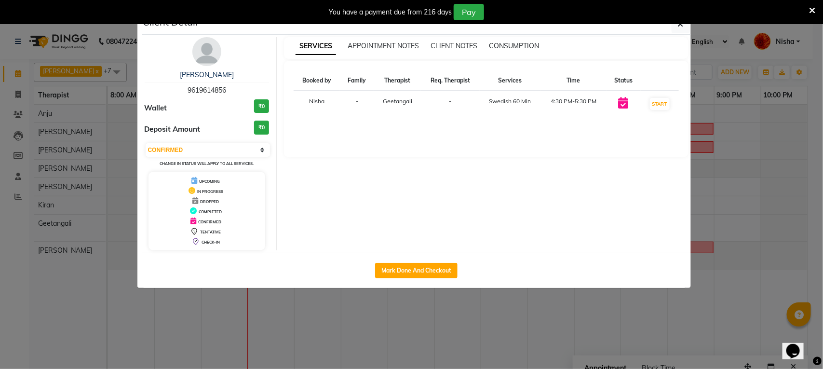
click at [679, 23] on div "You have a payment due from 216 days Pay" at bounding box center [411, 12] width 823 height 24
click at [679, 29] on button "button" at bounding box center [680, 24] width 18 height 18
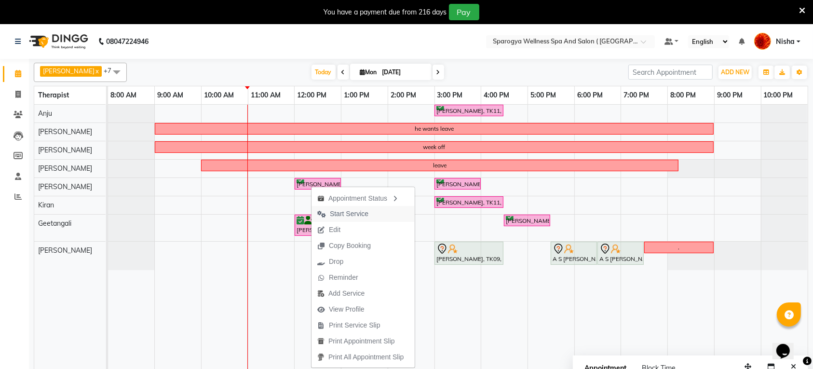
click at [354, 214] on span "Start Service" at bounding box center [349, 214] width 39 height 10
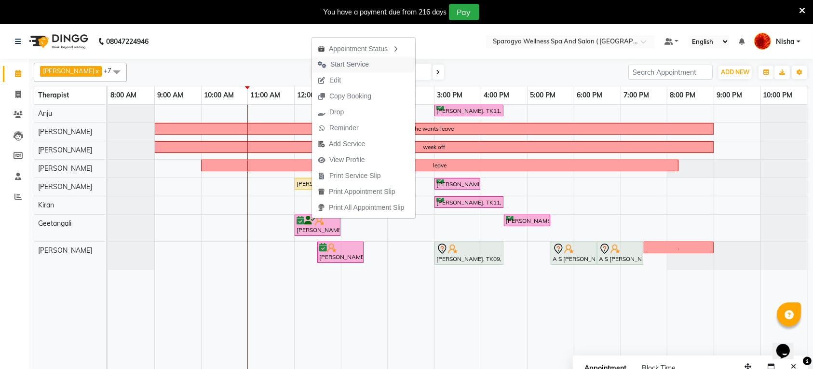
click at [345, 64] on span "Start Service" at bounding box center [349, 64] width 39 height 10
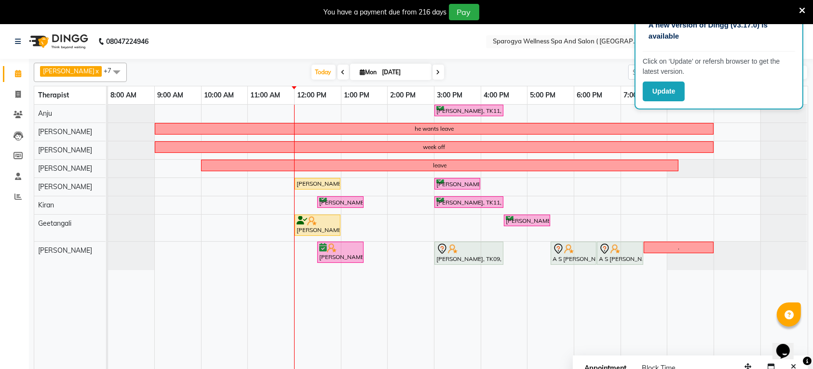
click at [800, 10] on icon at bounding box center [802, 10] width 6 height 9
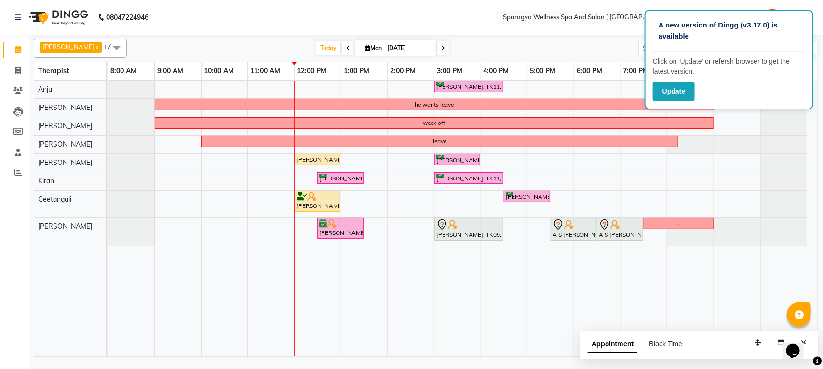
click at [508, 61] on div "[PERSON_NAME] x Geetangali x [PERSON_NAME] x Kiran x [PERSON_NAME] x [PERSON_NA…" at bounding box center [426, 196] width 784 height 322
click at [510, 52] on div "[DATE] [DATE]" at bounding box center [383, 48] width 502 height 14
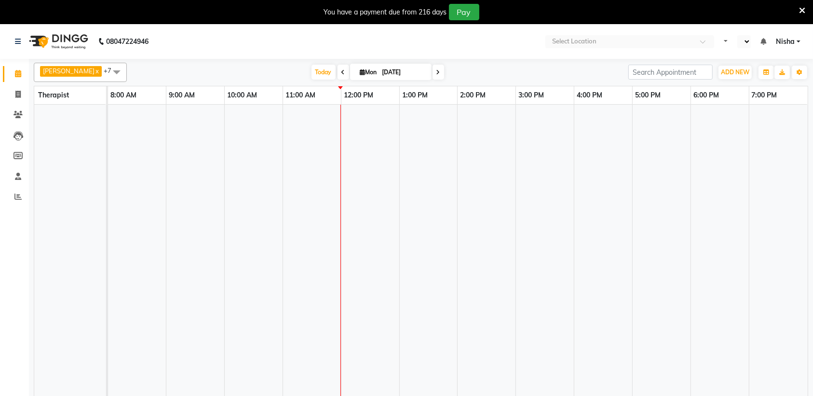
click at [803, 9] on icon at bounding box center [802, 10] width 6 height 9
select select "en"
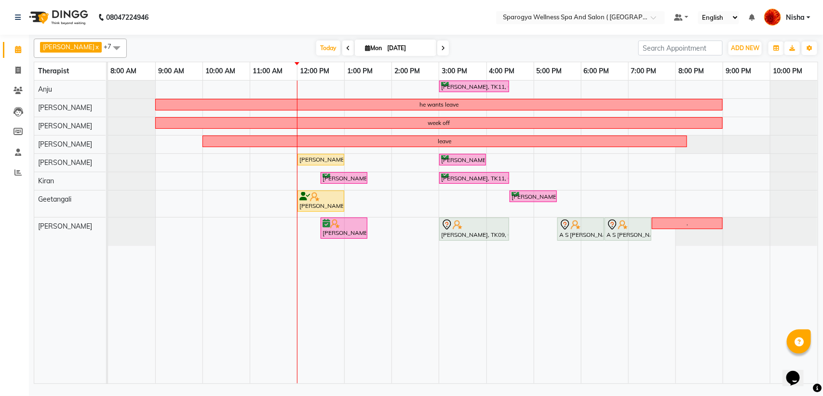
click at [805, 15] on link "Nisha" at bounding box center [787, 18] width 46 height 16
click at [773, 70] on link "Sign out" at bounding box center [761, 69] width 88 height 15
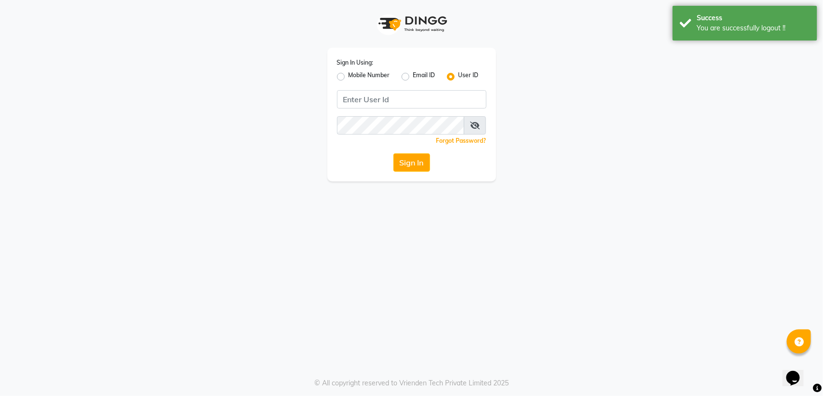
click at [348, 74] on label "Mobile Number" at bounding box center [368, 77] width 41 height 12
click at [348, 74] on input "Mobile Number" at bounding box center [351, 74] width 6 height 6
radio input "true"
radio input "false"
click at [420, 104] on input "Username" at bounding box center [427, 99] width 117 height 18
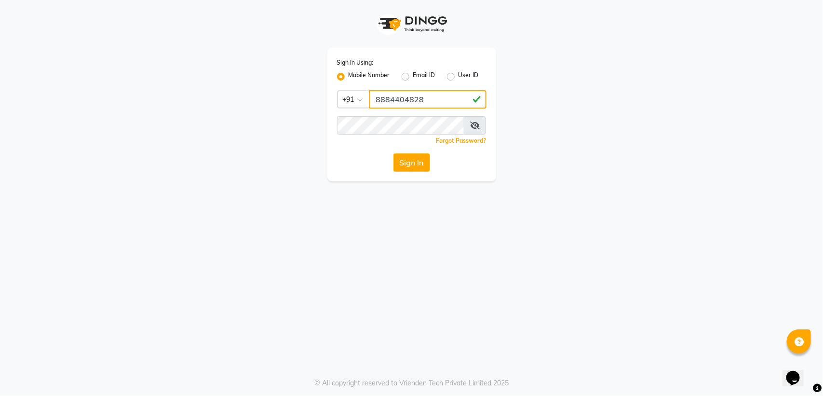
type input "8884404828"
click at [411, 162] on button "Sign In" at bounding box center [411, 162] width 37 height 18
